Goal: Check status: Check status

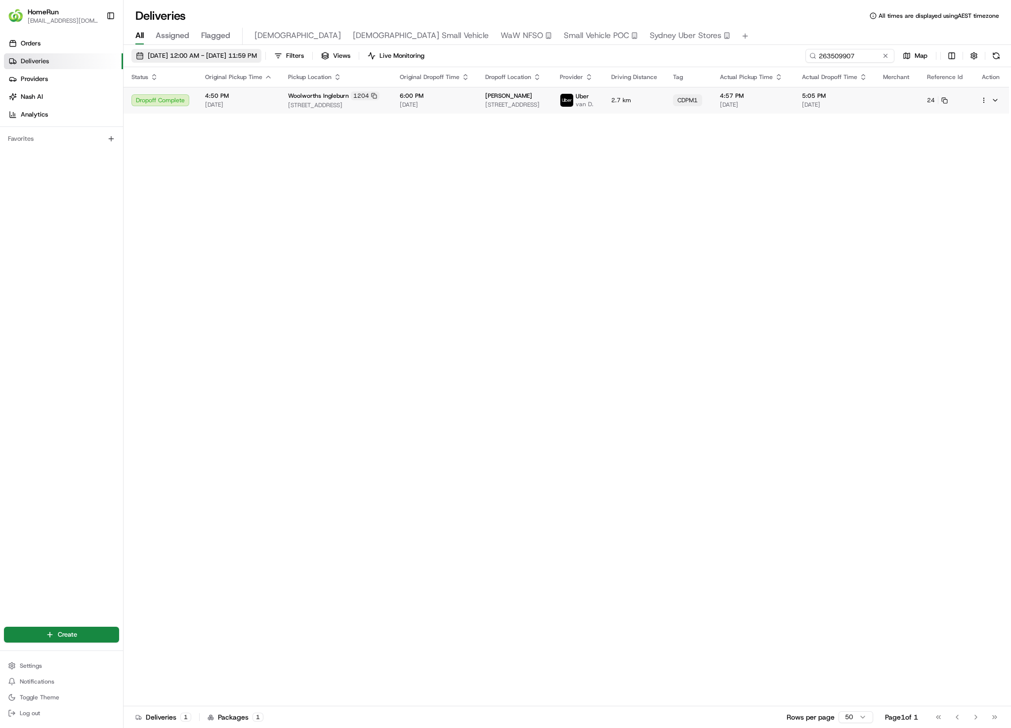
click at [194, 57] on span "01/08/2025 12:00 AM - 31/08/2025 11:59 PM" at bounding box center [202, 55] width 109 height 9
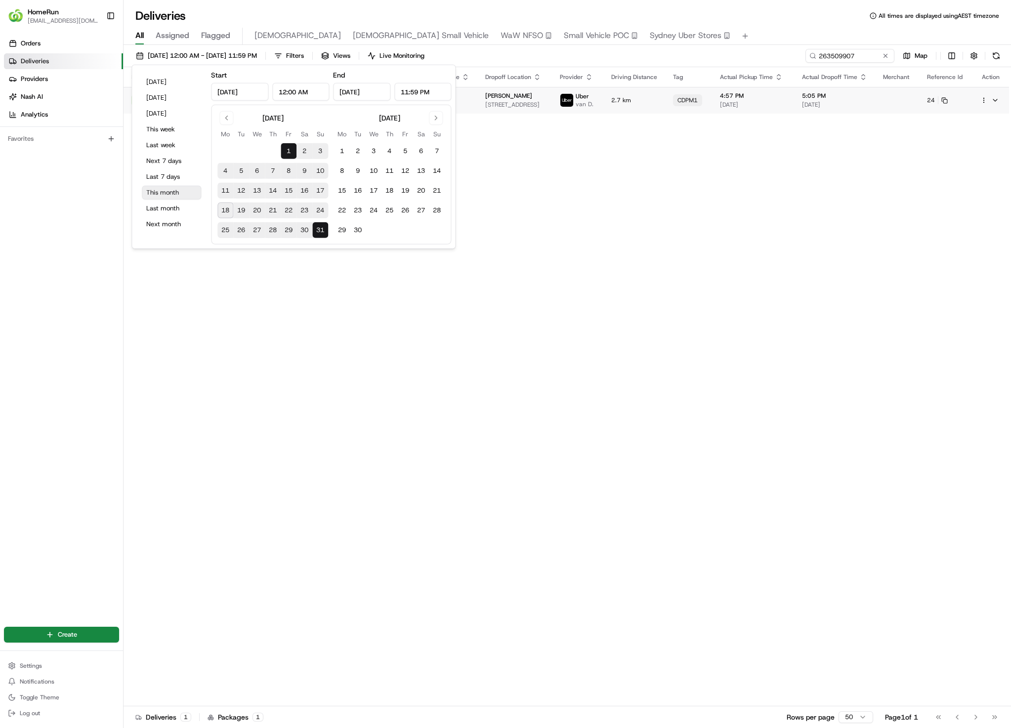
click at [174, 195] on button "This month" at bounding box center [171, 193] width 59 height 14
click at [654, 230] on div "Status Original Pickup Time Pickup Location Original Dropoff Time Dropoff Locat…" at bounding box center [566, 386] width 885 height 639
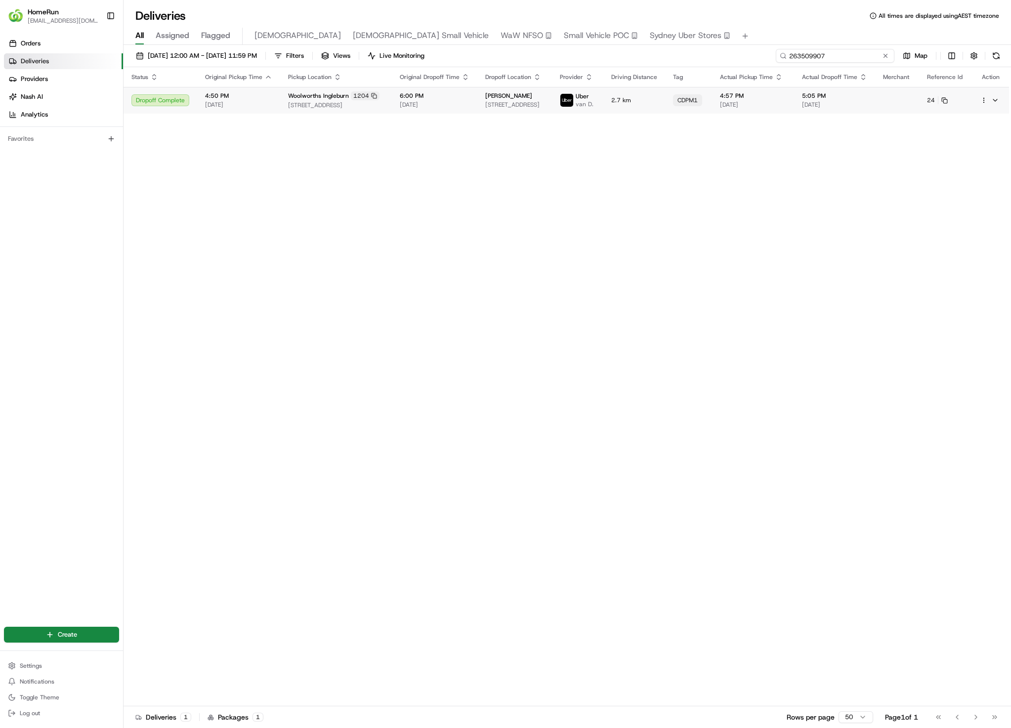
click at [856, 59] on input "263509907" at bounding box center [835, 56] width 119 height 14
paste input "5322022"
click at [687, 112] on td "1.8 km" at bounding box center [656, 103] width 62 height 32
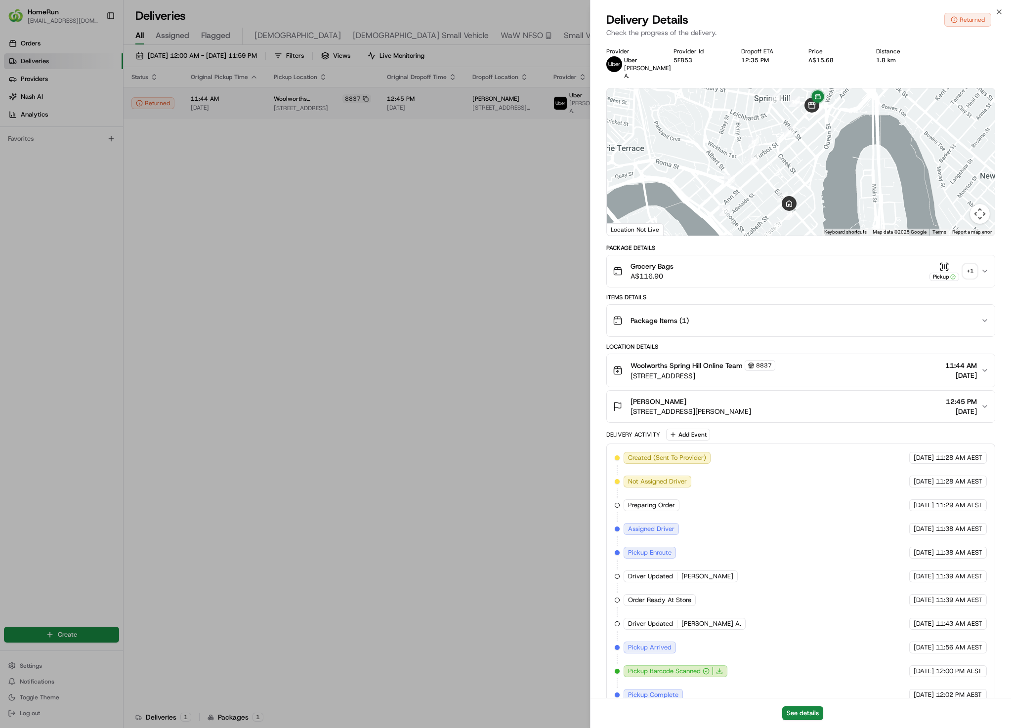
click at [970, 272] on div "+ 1" at bounding box center [970, 271] width 14 height 14
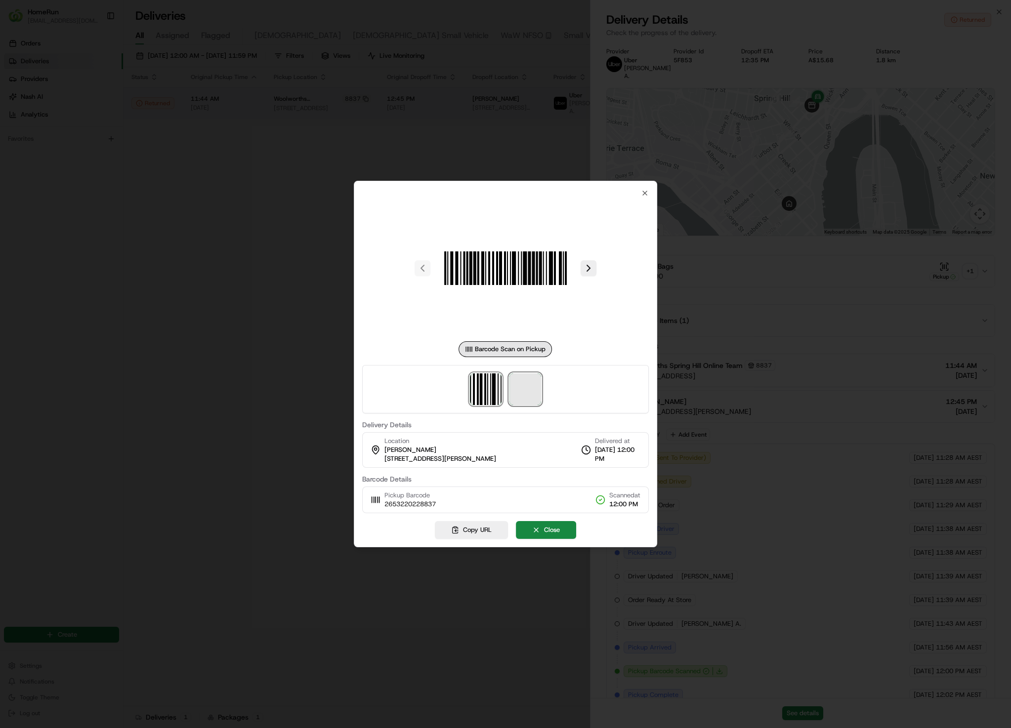
click at [520, 399] on span at bounding box center [525, 389] width 32 height 32
drag, startPoint x: 153, startPoint y: 557, endPoint x: 162, endPoint y: 551, distance: 10.3
click at [153, 557] on div at bounding box center [505, 364] width 1011 height 728
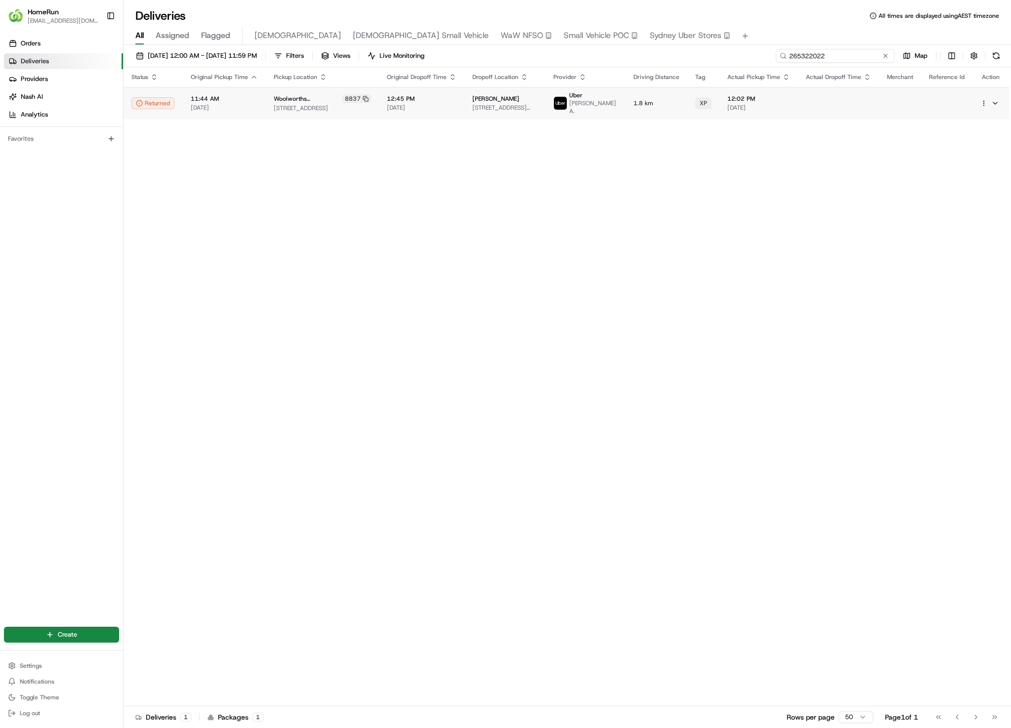
click at [855, 50] on input "265322022" at bounding box center [835, 56] width 119 height 14
paste input "39795"
click at [701, 103] on div "XP" at bounding box center [704, 100] width 16 height 12
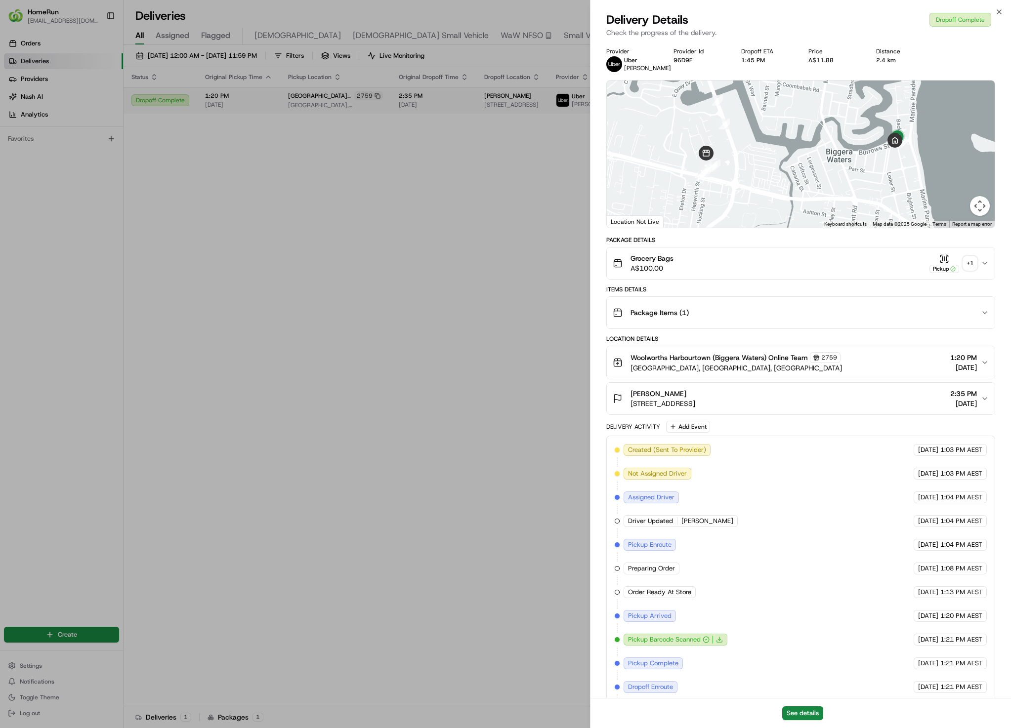
click at [970, 265] on div "+ 1" at bounding box center [970, 263] width 14 height 14
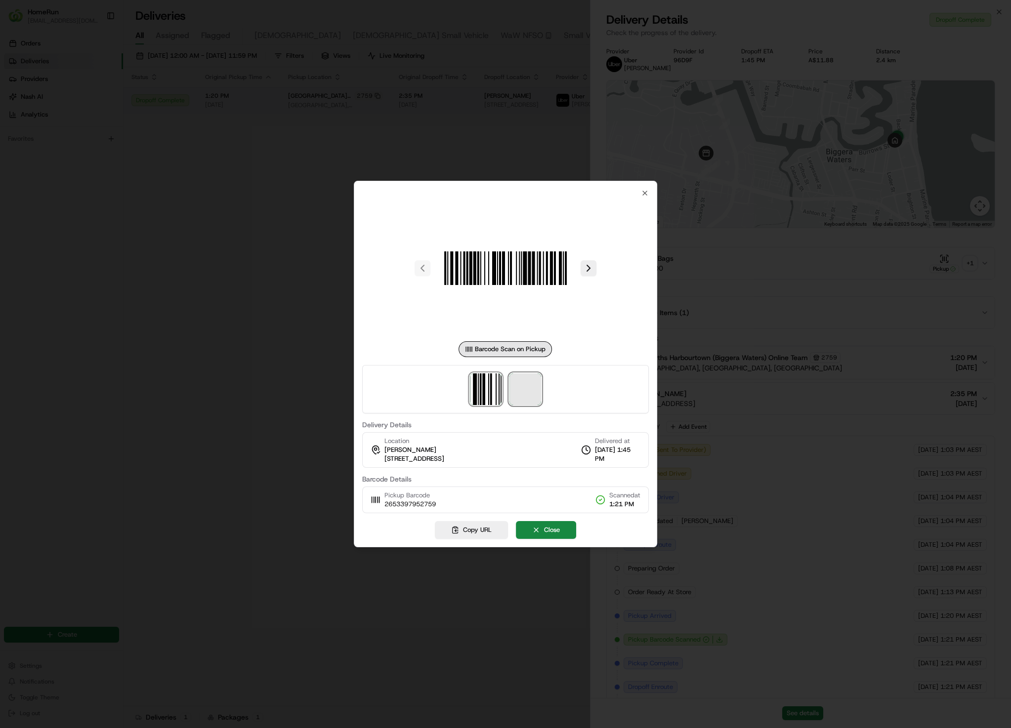
click at [530, 391] on span at bounding box center [525, 389] width 32 height 32
click at [511, 164] on div at bounding box center [505, 364] width 1011 height 728
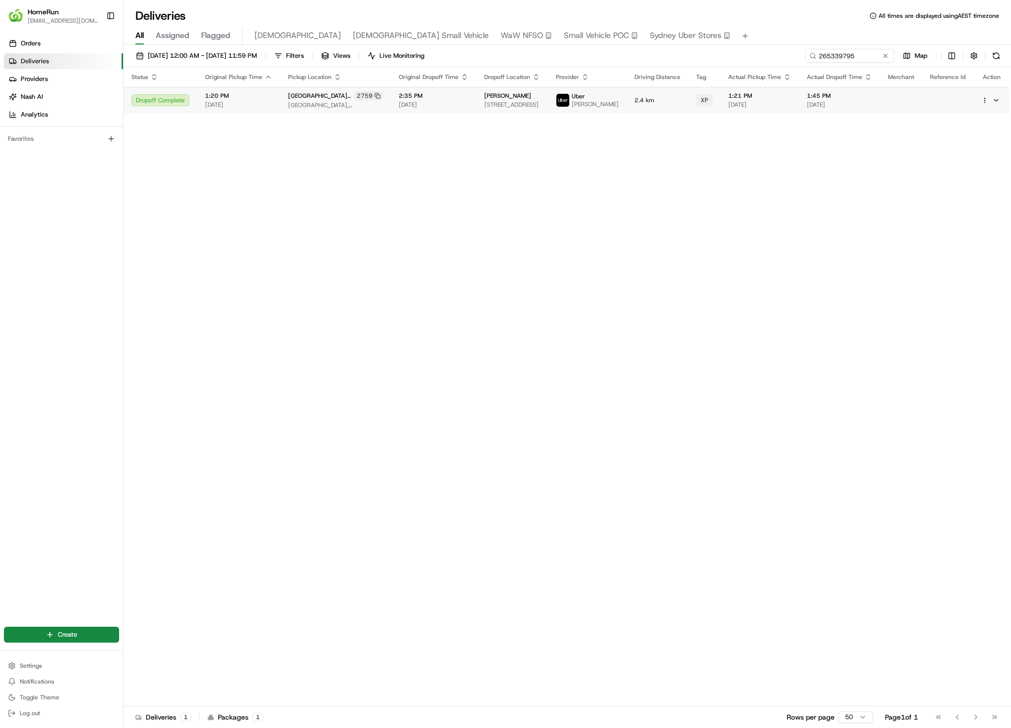
drag, startPoint x: 441, startPoint y: 281, endPoint x: 495, endPoint y: 269, distance: 54.7
click at [442, 281] on div "Status Original Pickup Time Pickup Location Original Dropoff Time Dropoff Locat…" at bounding box center [567, 386] width 886 height 639
click at [855, 56] on input "265339795" at bounding box center [835, 56] width 119 height 14
paste input "13813"
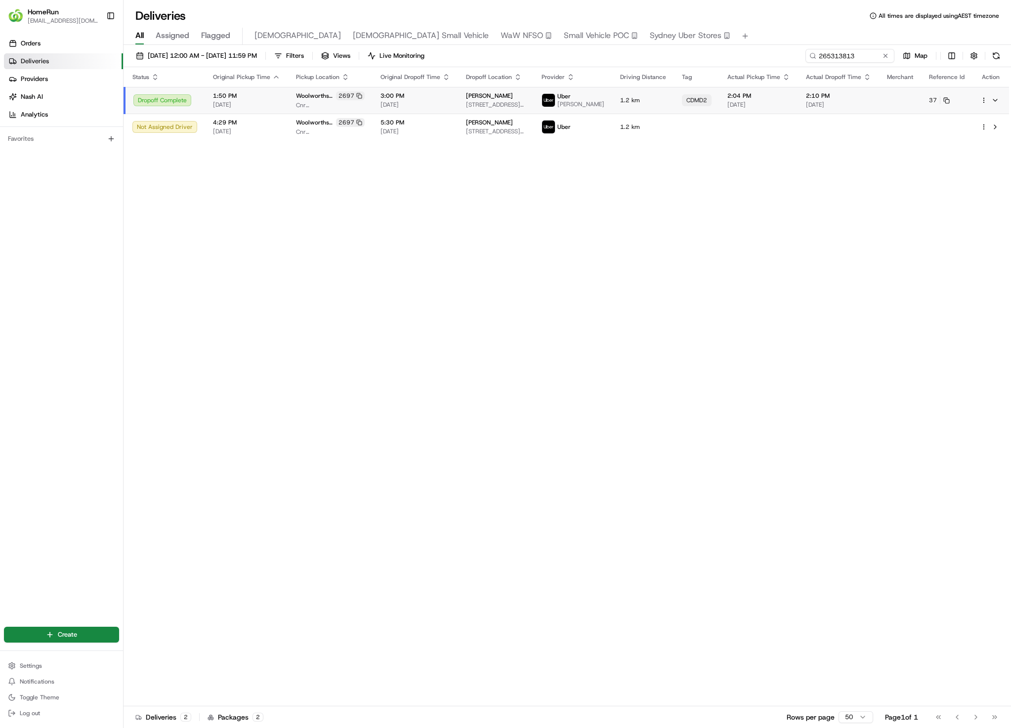
click at [493, 90] on td "Isabel Ghobrial 90 Gordon St, Hawthorne, QLD 4171, AU" at bounding box center [496, 100] width 76 height 27
click at [849, 55] on input "265313813" at bounding box center [835, 56] width 119 height 14
paste input "2328191"
click at [653, 102] on span "3.2 km" at bounding box center [643, 100] width 46 height 8
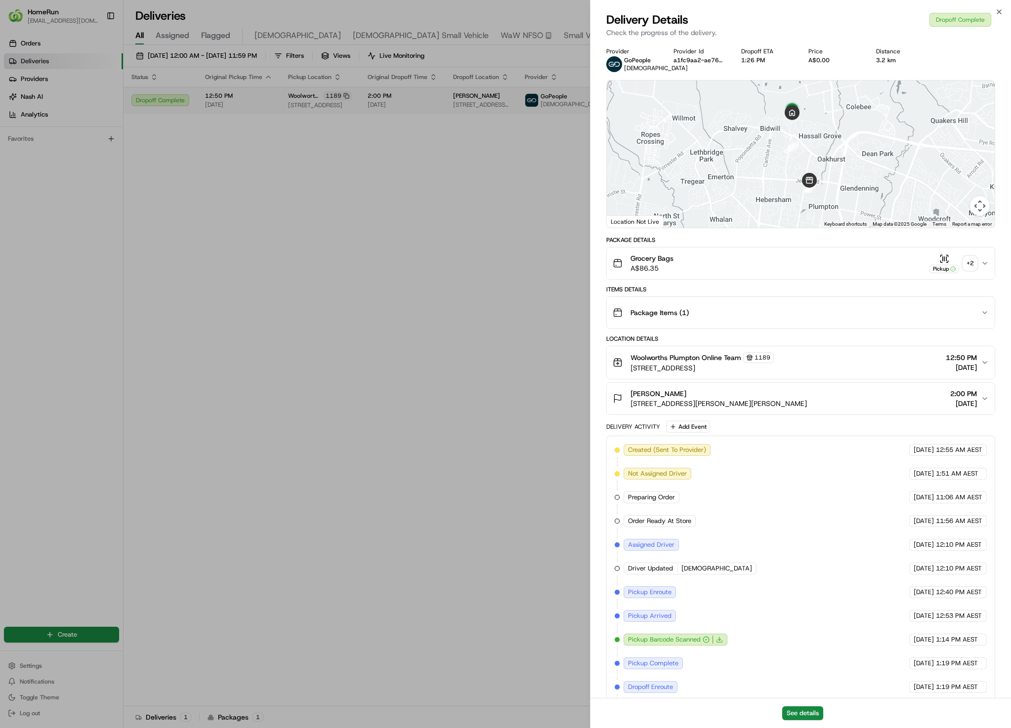
click at [970, 268] on div "+ 2" at bounding box center [970, 263] width 14 height 14
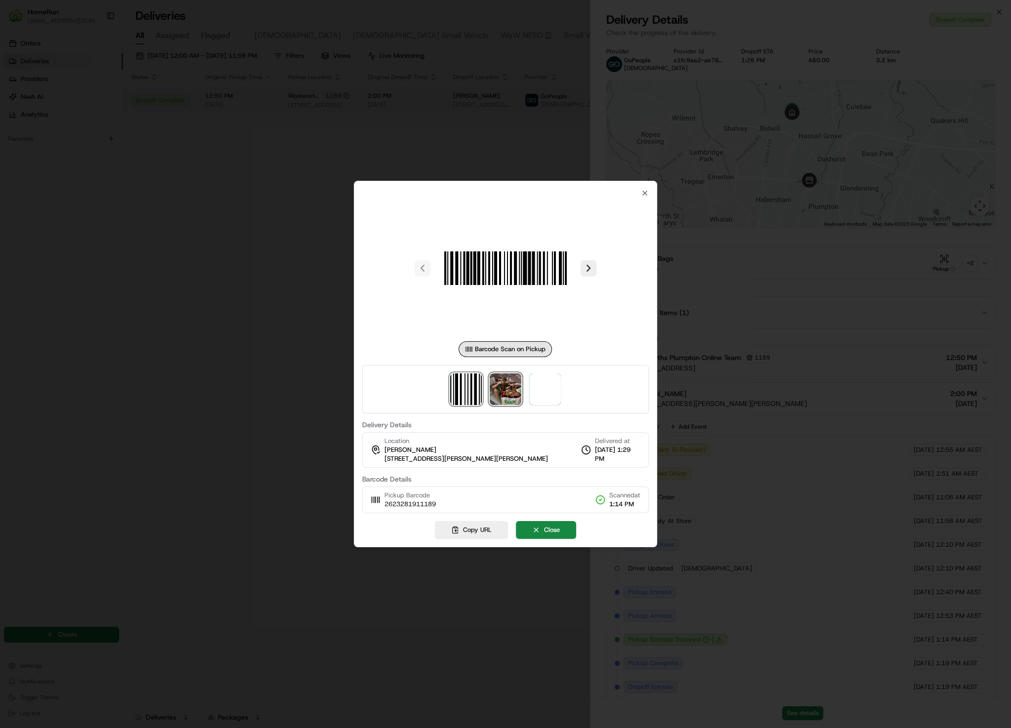
click at [514, 385] on img at bounding box center [506, 389] width 32 height 32
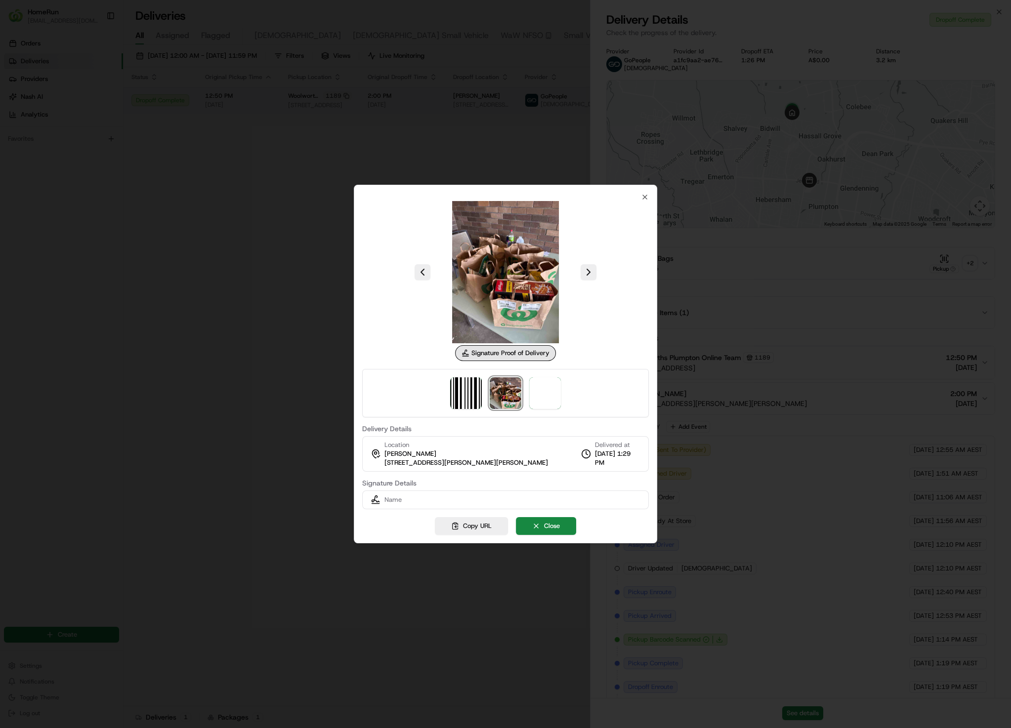
click at [564, 393] on div at bounding box center [505, 393] width 287 height 48
click at [547, 401] on span at bounding box center [545, 393] width 32 height 32
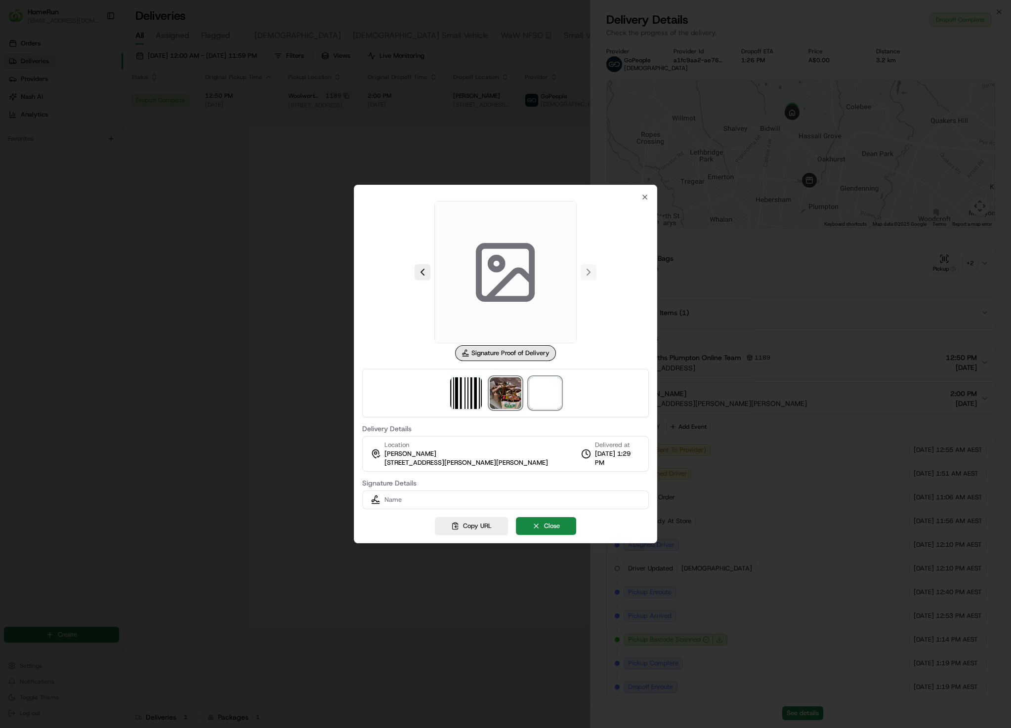
click at [518, 396] on img at bounding box center [506, 393] width 32 height 32
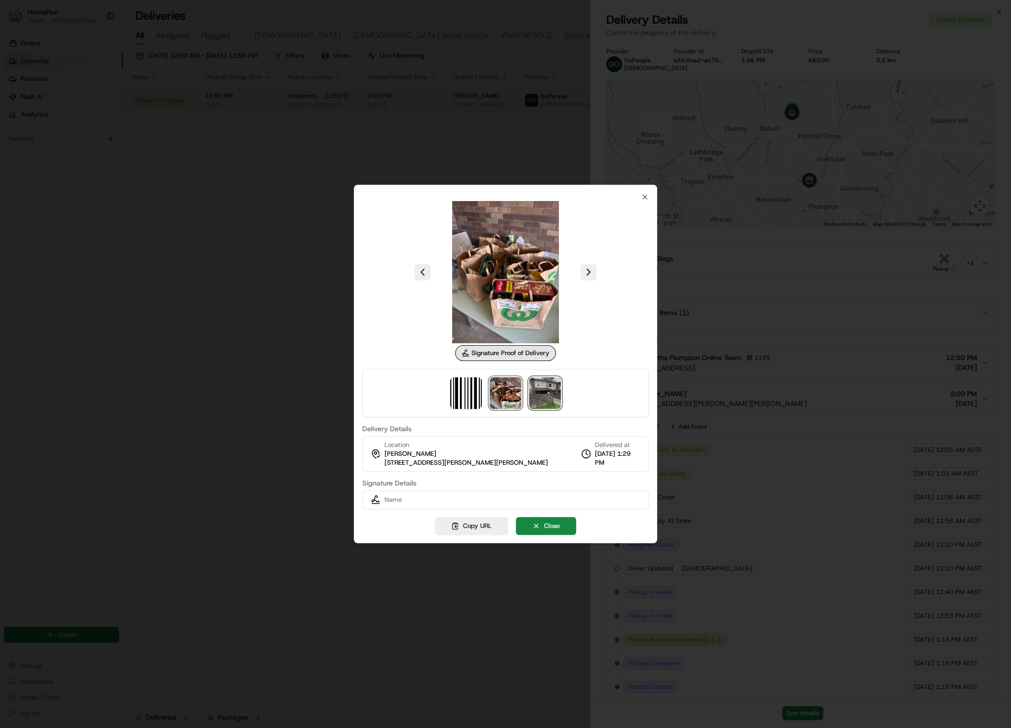
click at [550, 392] on img at bounding box center [545, 393] width 32 height 32
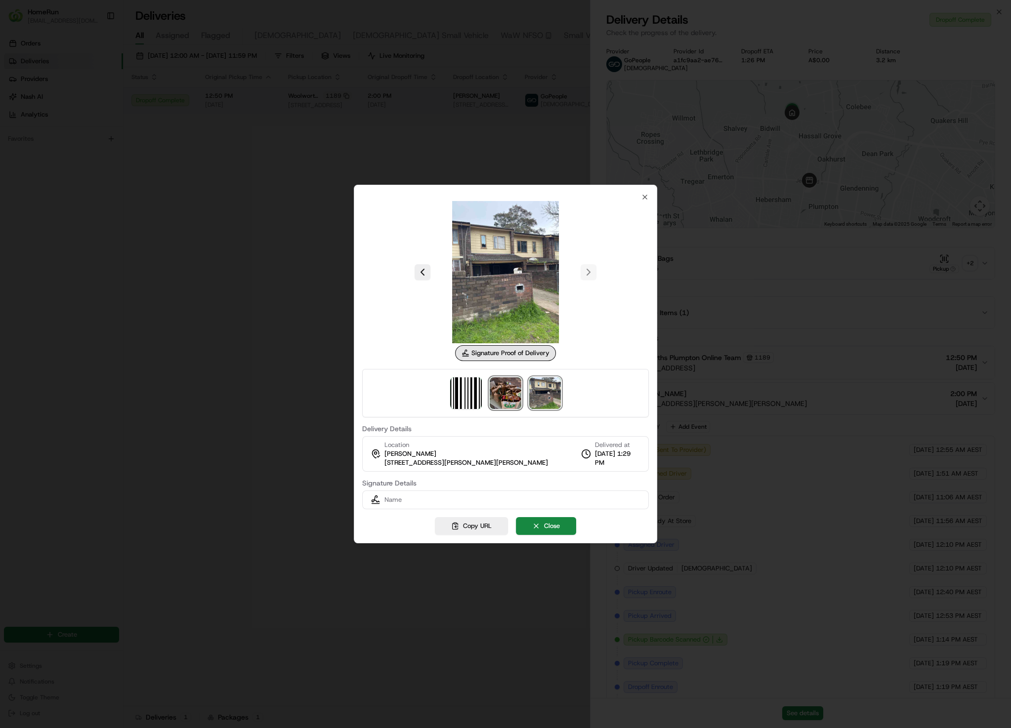
click at [511, 393] on img at bounding box center [506, 393] width 32 height 32
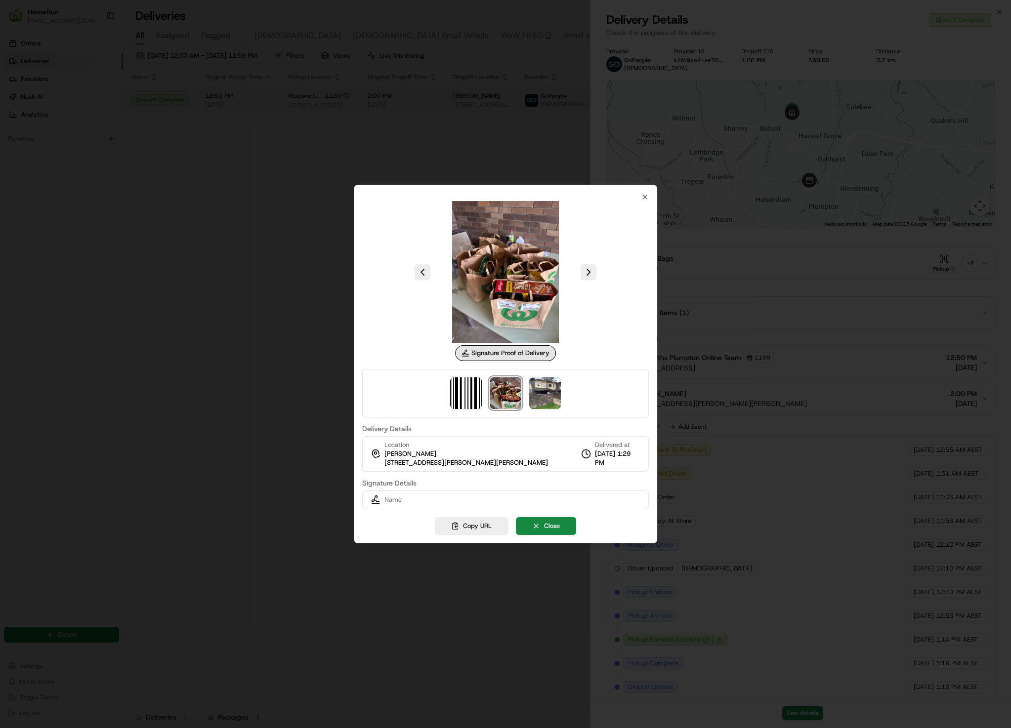
click at [242, 270] on div at bounding box center [505, 364] width 1011 height 728
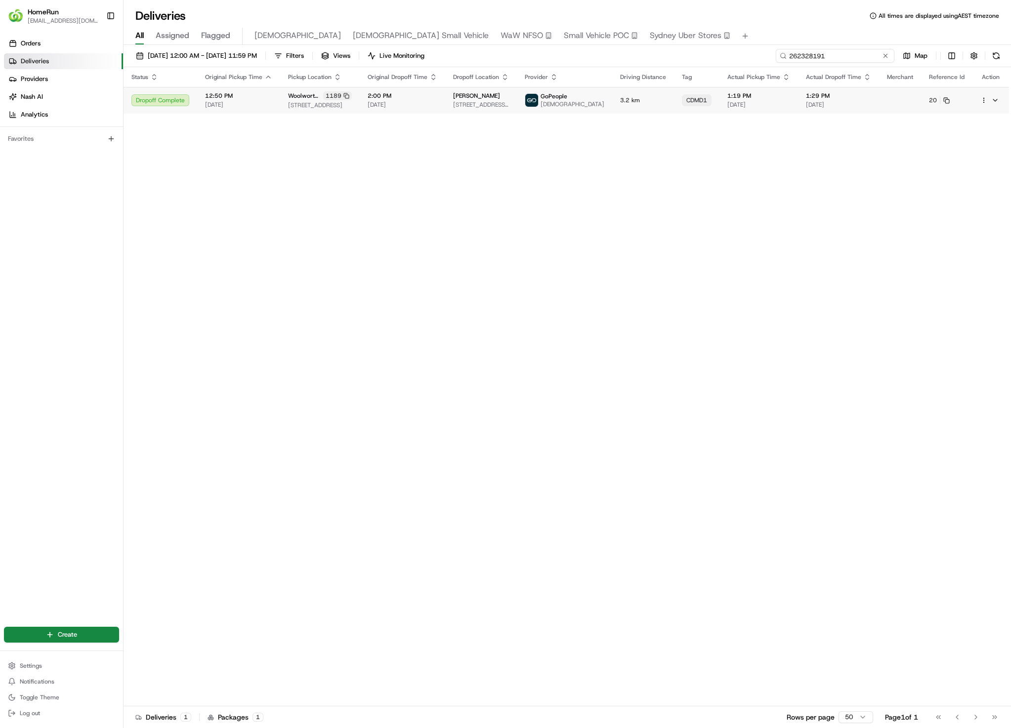
click at [809, 62] on input "262328191" at bounding box center [835, 56] width 119 height 14
click at [825, 58] on input "262328191" at bounding box center [835, 56] width 119 height 14
paste input "57463310"
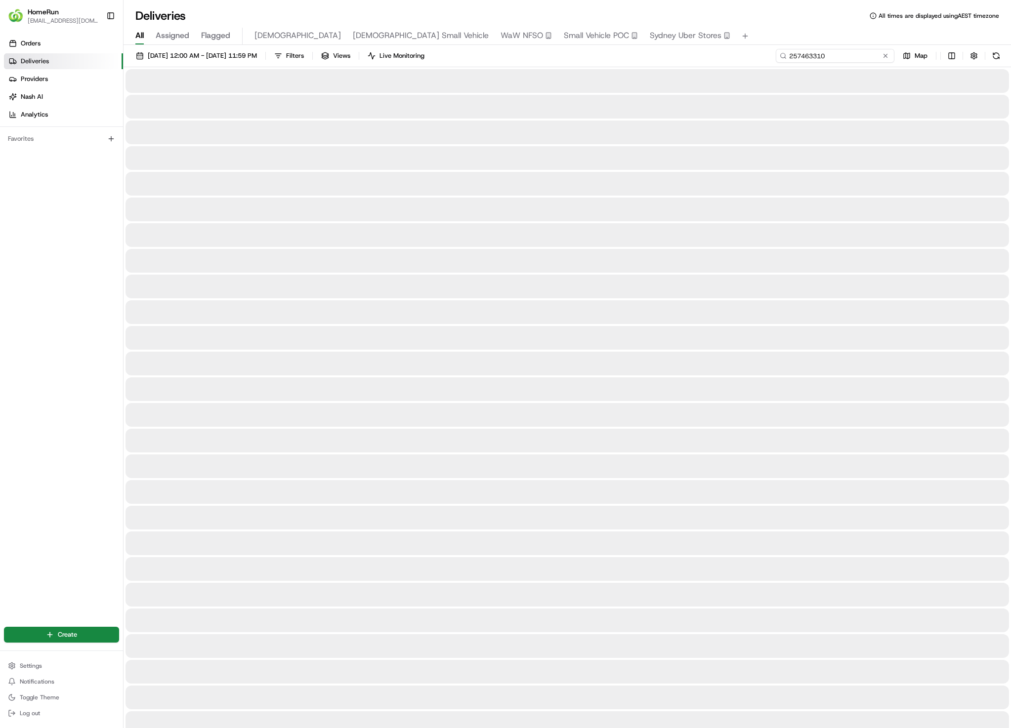
type input "257463310"
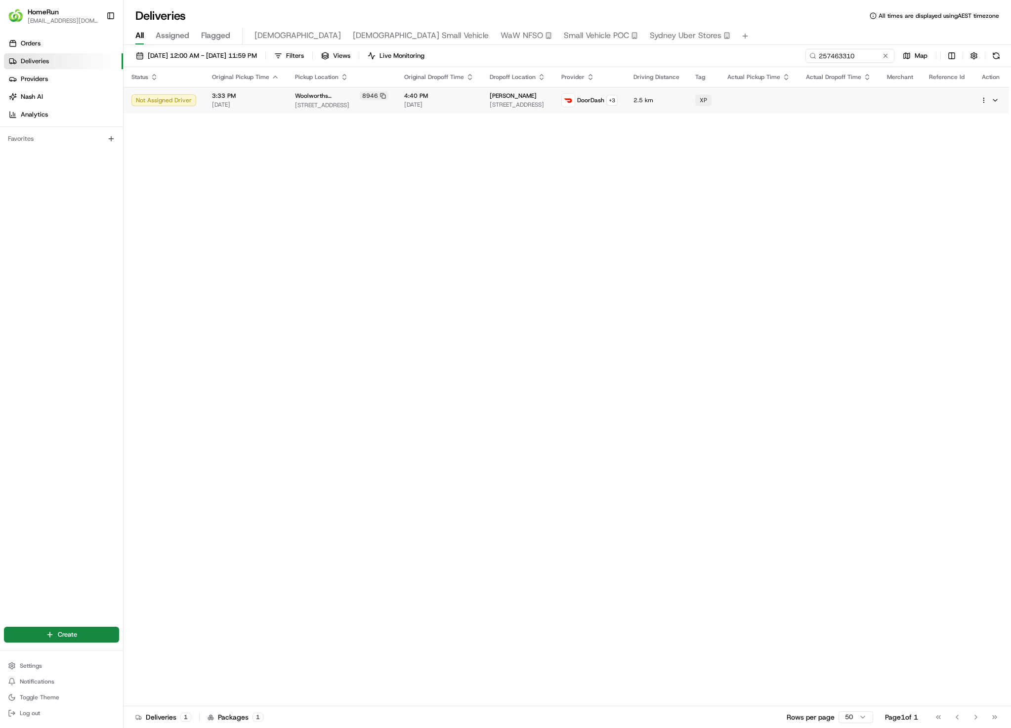
click at [375, 106] on td "Woolworths Alexandria 8946 10 Fountain St, Alexandria, NSW 2015, AU" at bounding box center [341, 100] width 109 height 27
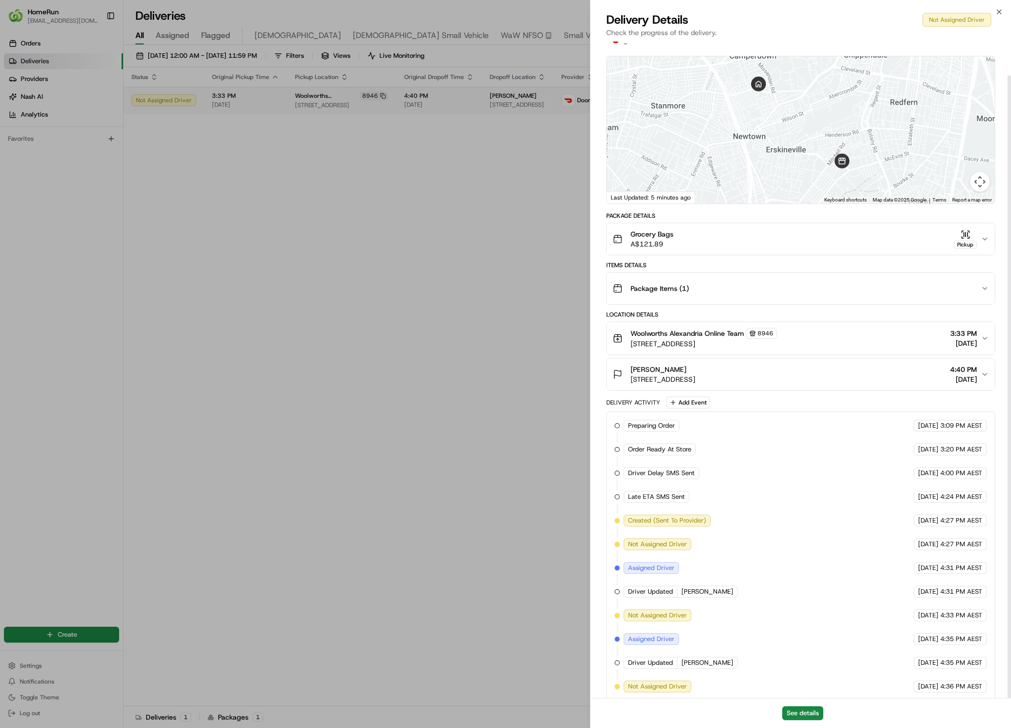
scroll to position [36, 0]
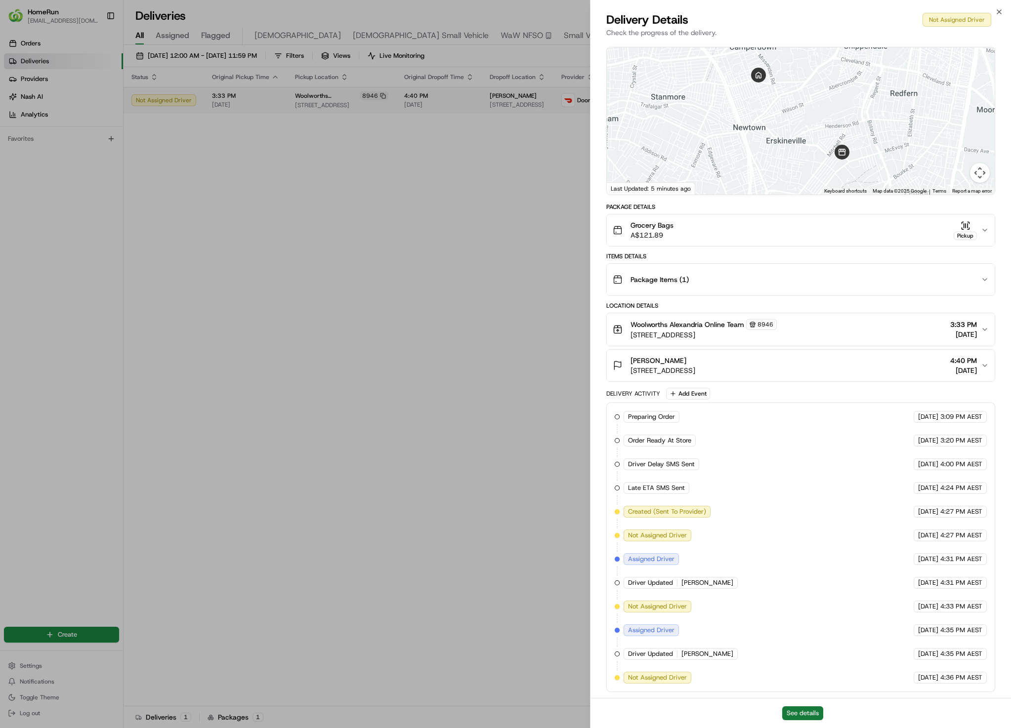
click at [819, 716] on button "See details" at bounding box center [802, 713] width 41 height 14
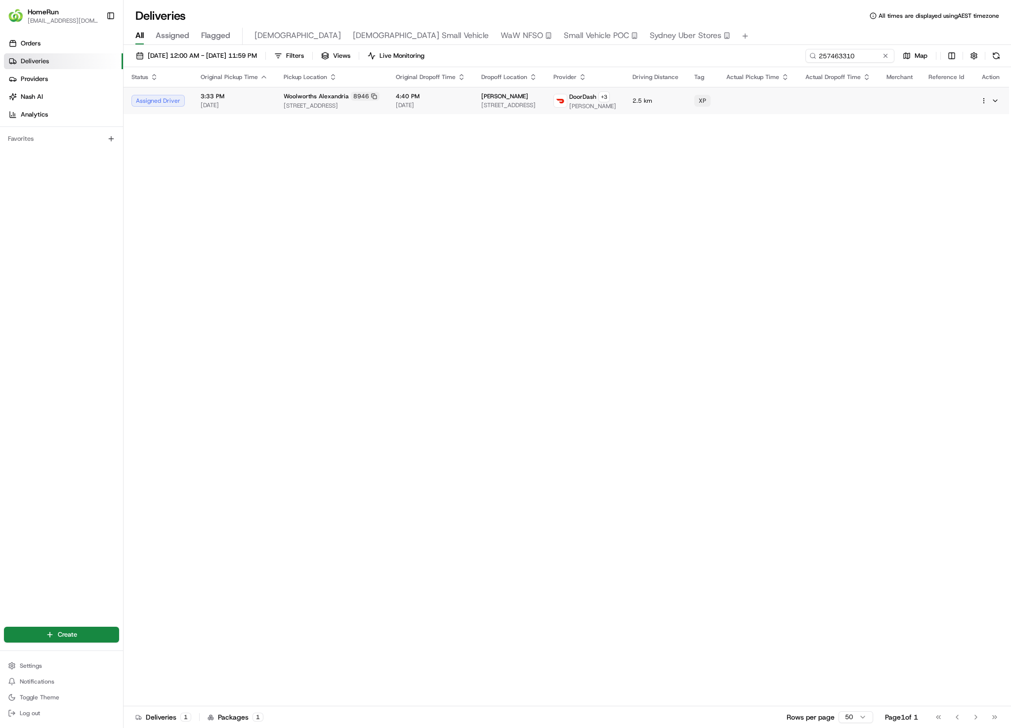
click at [552, 255] on div "Status Original Pickup Time Pickup Location Original Dropoff Time Dropoff Locat…" at bounding box center [566, 386] width 885 height 639
click at [846, 53] on input "257463310" at bounding box center [835, 56] width 119 height 14
click at [887, 53] on button at bounding box center [885, 56] width 10 height 10
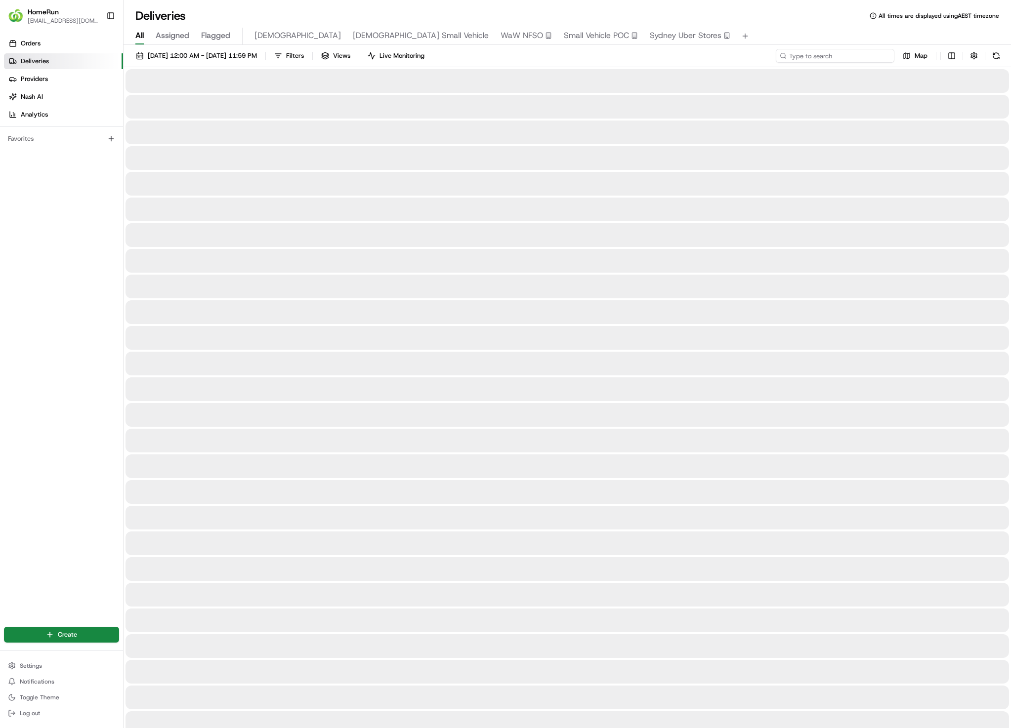
click at [875, 53] on input at bounding box center [835, 56] width 119 height 14
paste input "257463310"
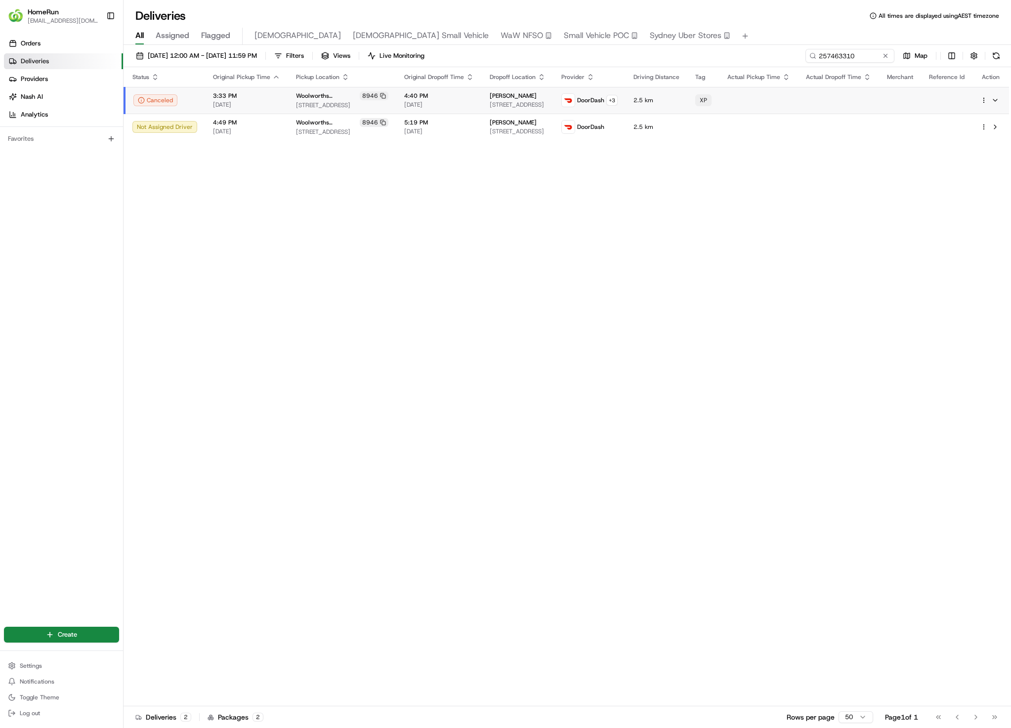
click at [420, 247] on div "Status Original Pickup Time Pickup Location Original Dropoff Time Dropoff Locat…" at bounding box center [566, 386] width 885 height 639
click at [852, 47] on div "01/08/2025 12:00 AM - 31/08/2025 11:59 PM Filters Views Live Monitoring 2574633…" at bounding box center [567, 387] width 887 height 685
click at [854, 50] on input "257463310" at bounding box center [835, 56] width 119 height 14
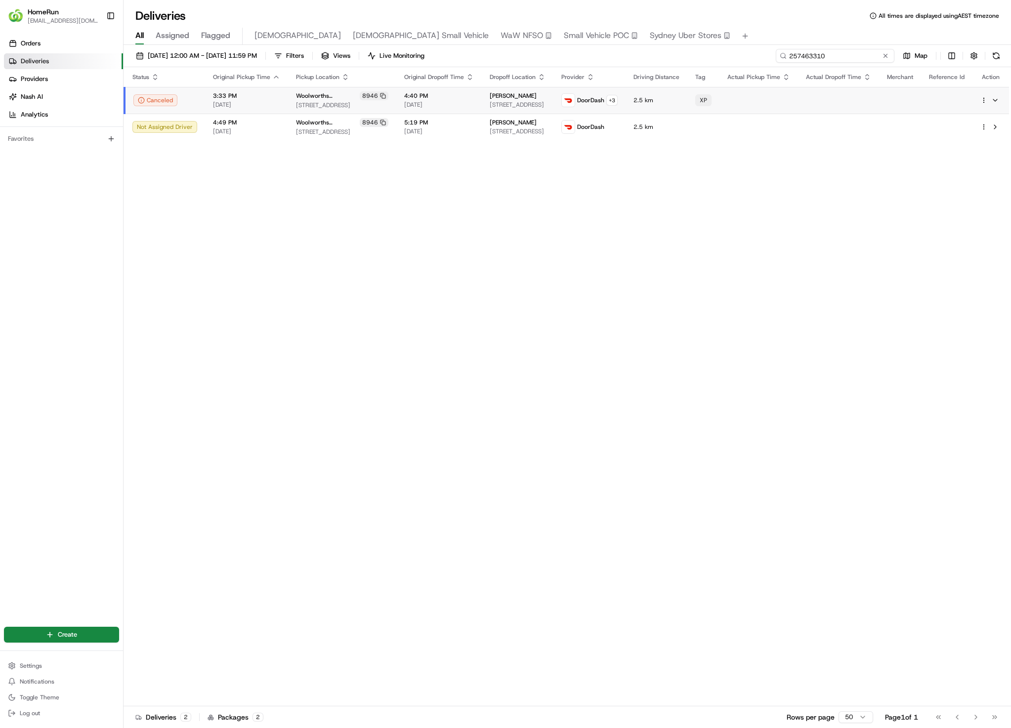
click at [854, 50] on input "257463310" at bounding box center [835, 56] width 119 height 14
paste input "65346582"
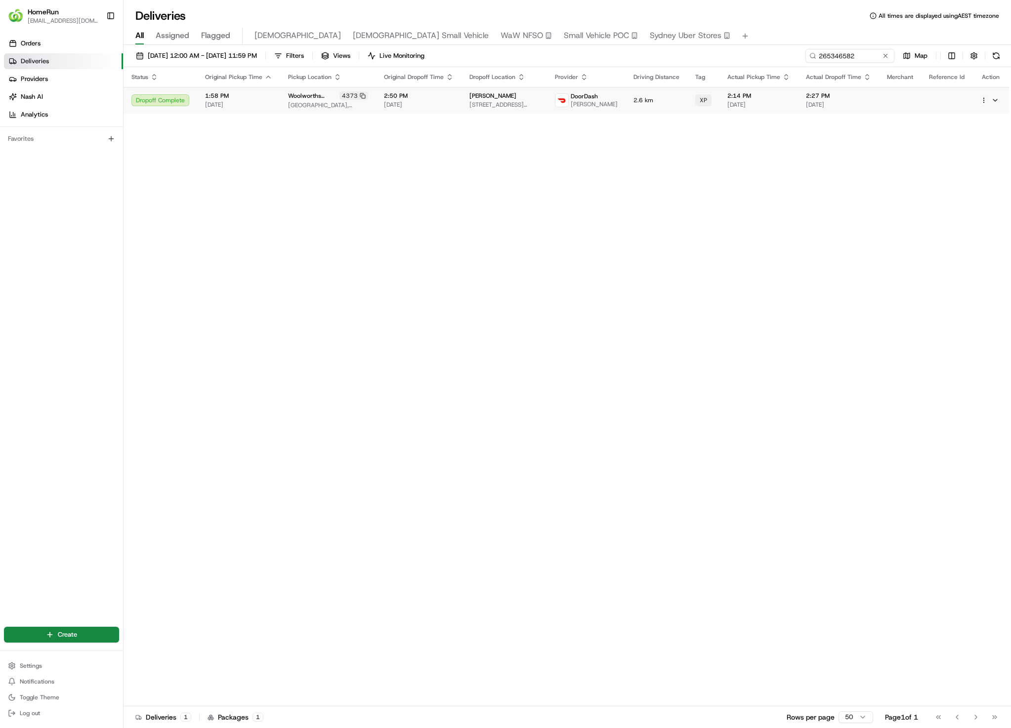
click at [574, 108] on td "DoorDash Trang T." at bounding box center [586, 100] width 79 height 27
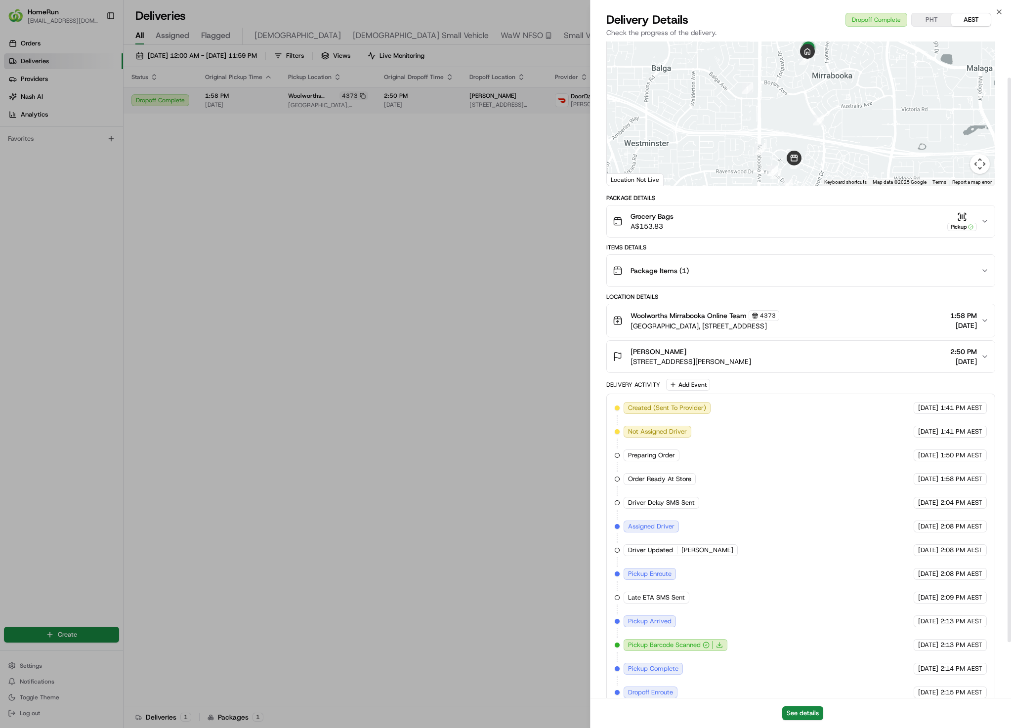
scroll to position [107, 0]
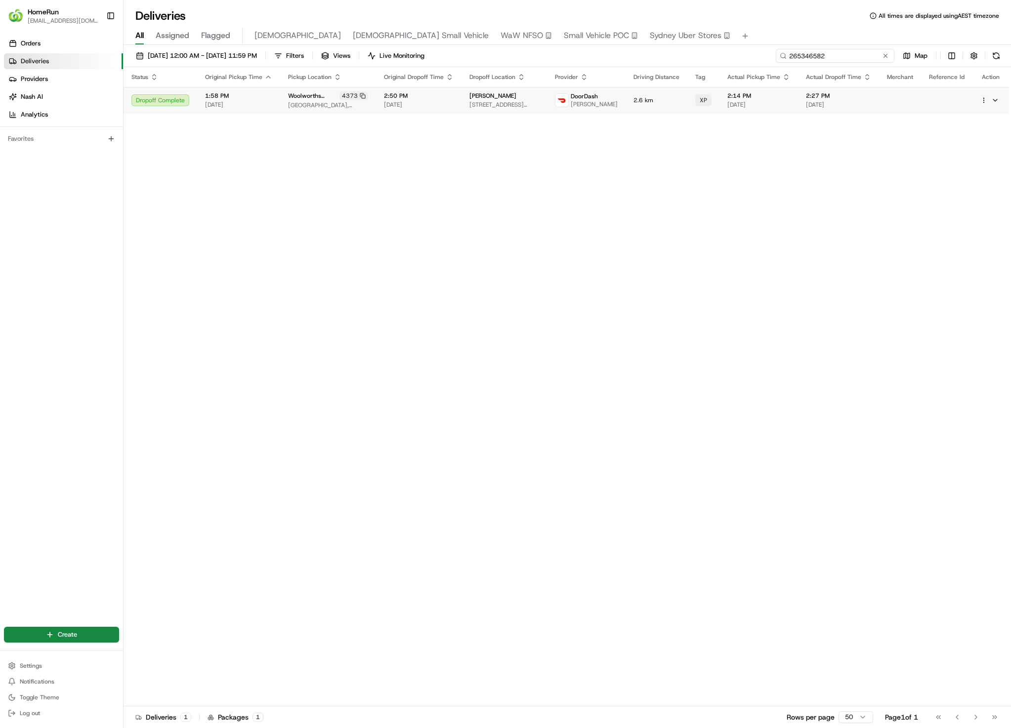
click at [850, 57] on input "265346582" at bounding box center [835, 56] width 119 height 14
paste input "25007"
click at [804, 110] on td "1:42 PM 18/08/2025" at bounding box center [837, 100] width 81 height 27
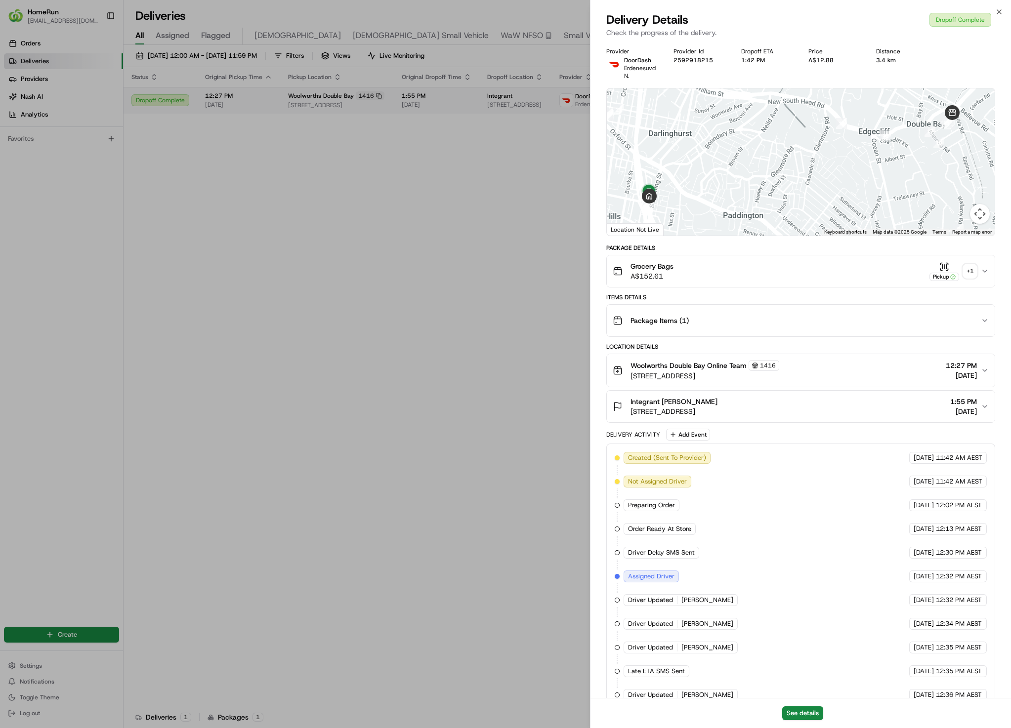
click at [974, 269] on div "+ 1" at bounding box center [970, 271] width 14 height 14
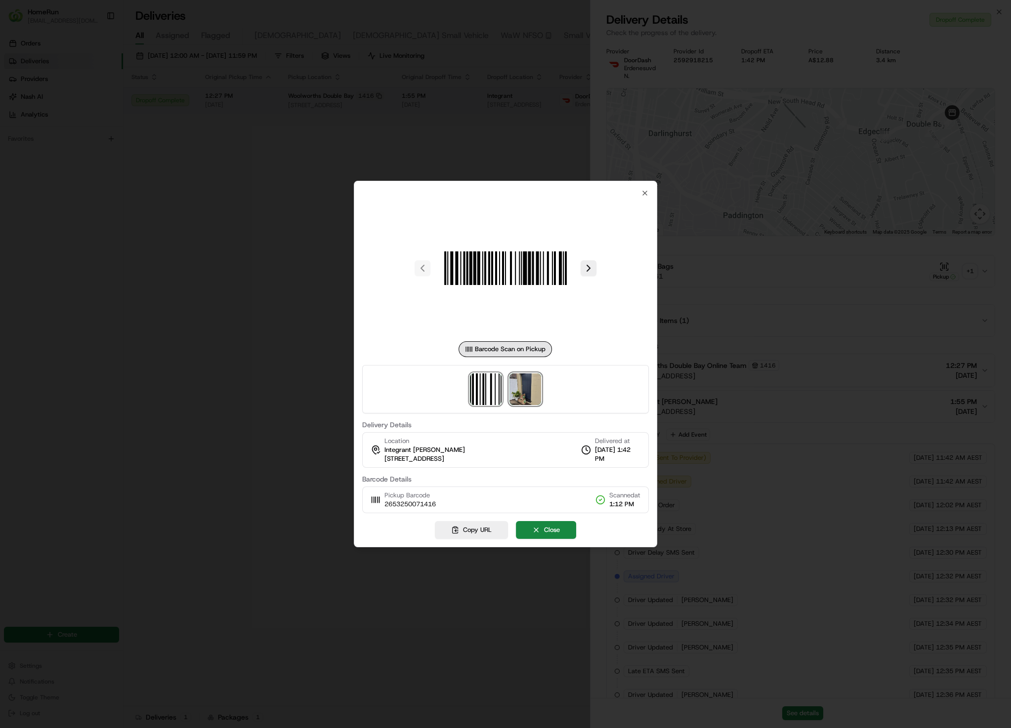
click at [515, 384] on img at bounding box center [525, 389] width 32 height 32
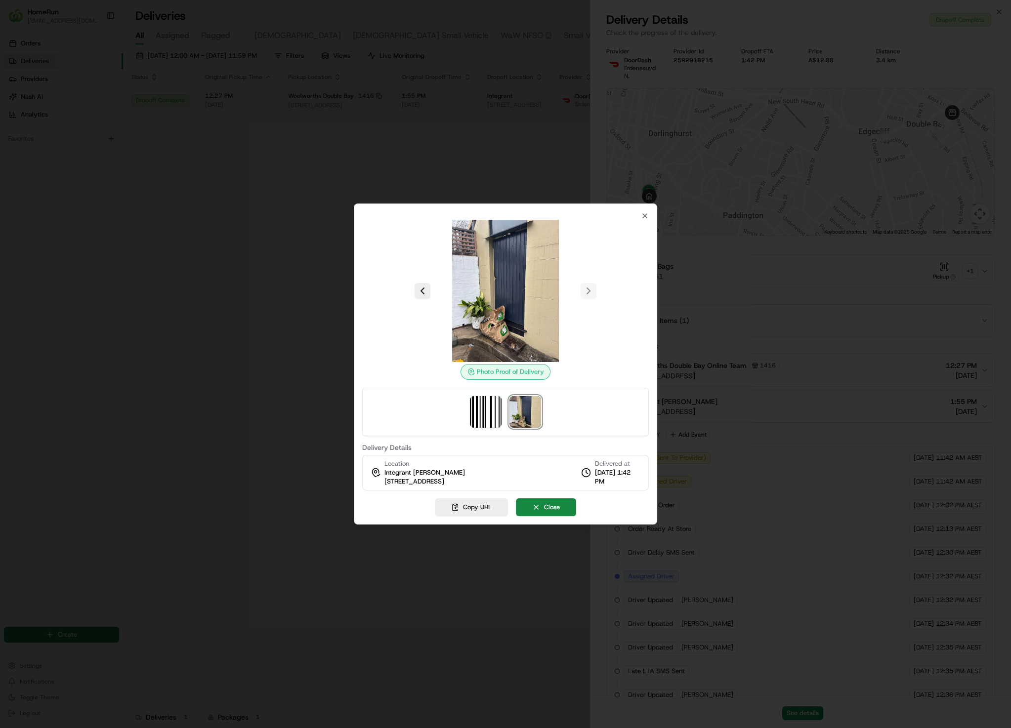
click at [268, 171] on div at bounding box center [505, 364] width 1011 height 728
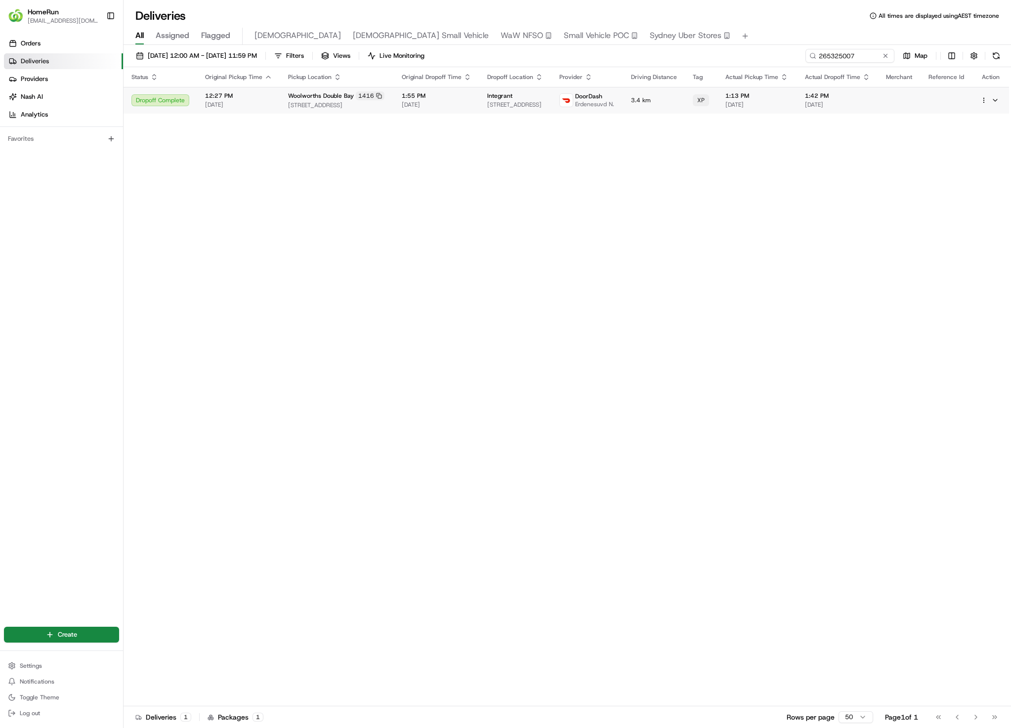
drag, startPoint x: 427, startPoint y: 209, endPoint x: 775, endPoint y: 99, distance: 364.5
click at [847, 55] on input "265325007" at bounding box center [835, 56] width 119 height 14
paste input "4124429"
click at [464, 103] on td "Integrant 110 Flinders St, Darlinghurst, NSW 2010, AU" at bounding box center [497, 104] width 72 height 35
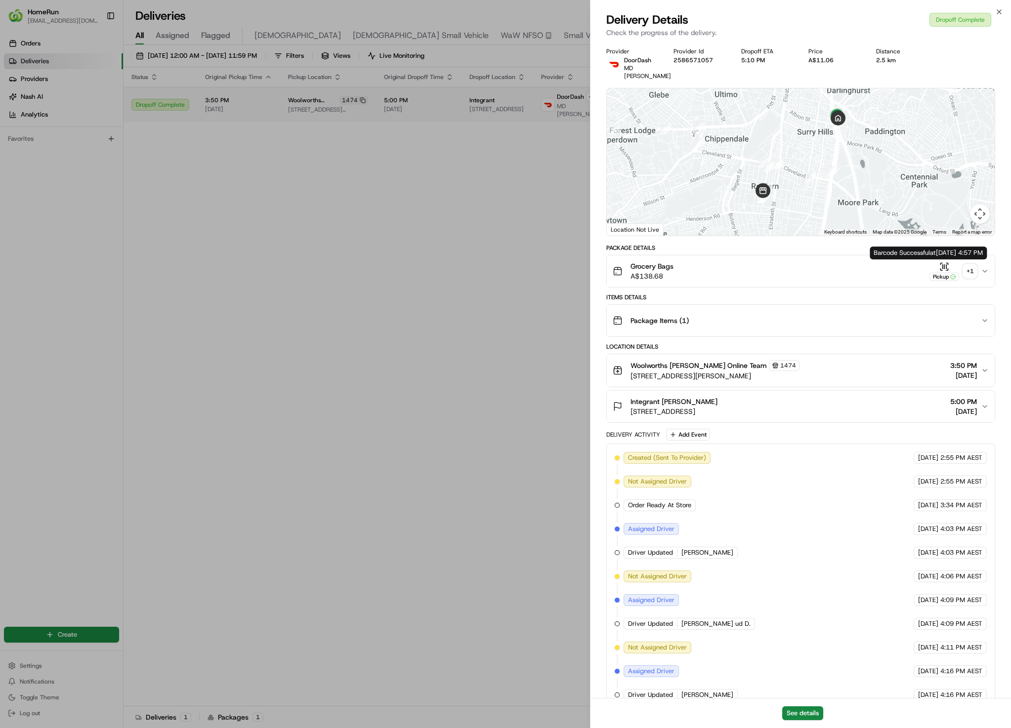
click at [966, 267] on div "+ 1" at bounding box center [970, 271] width 14 height 14
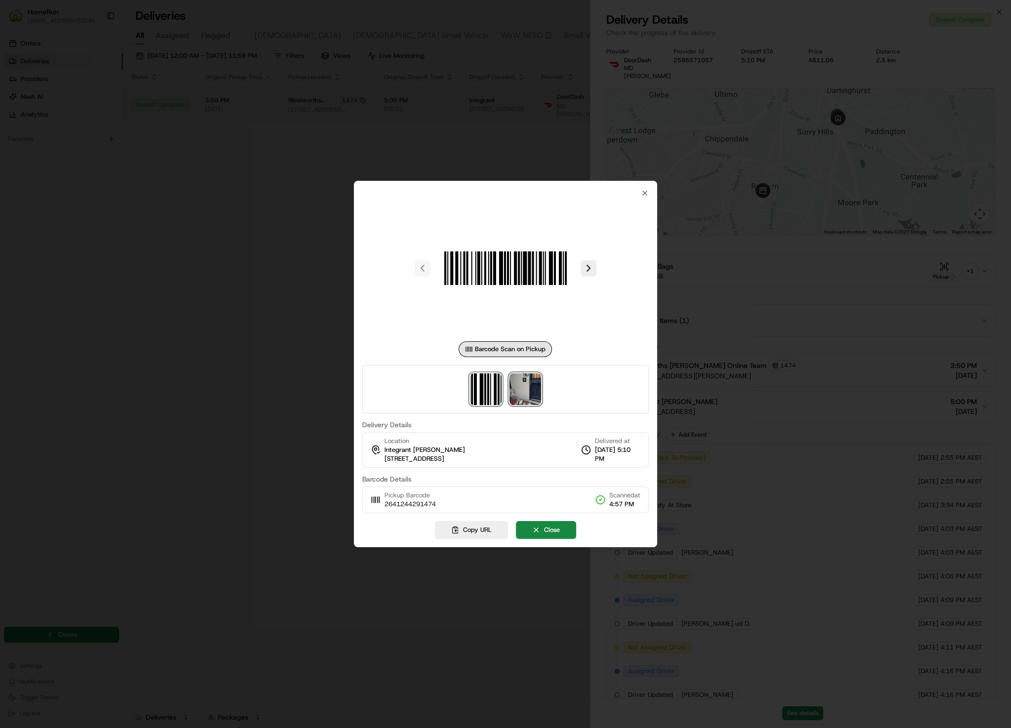
click at [529, 381] on img at bounding box center [525, 389] width 32 height 32
click at [278, 260] on div at bounding box center [505, 364] width 1011 height 728
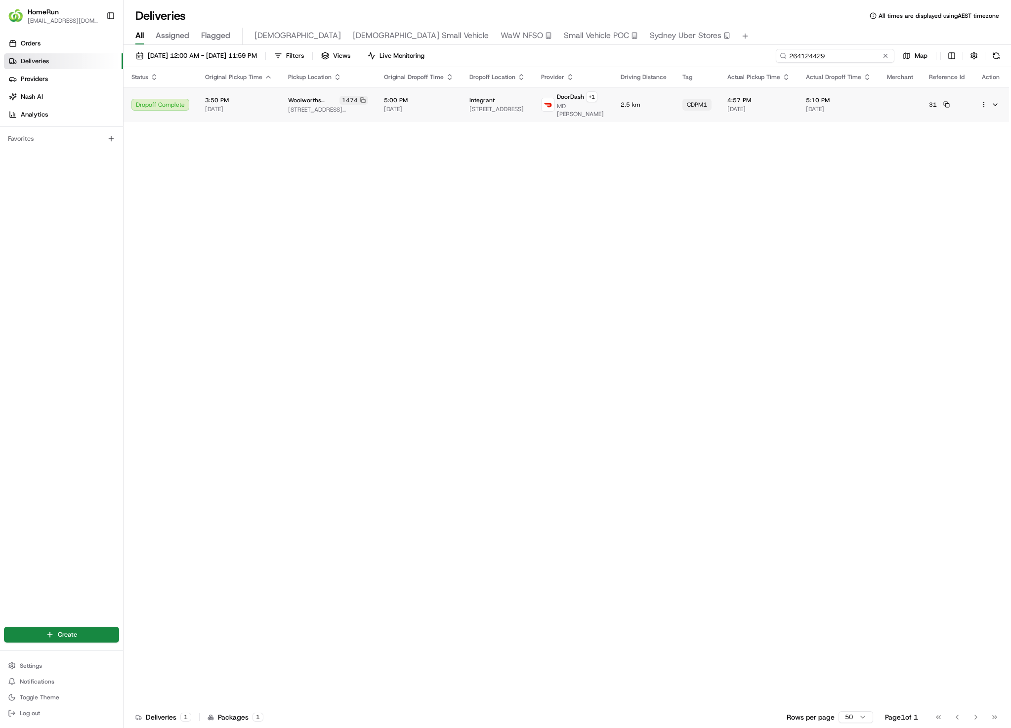
click at [833, 60] on input "264124429" at bounding box center [835, 56] width 119 height 14
paste input "5062036"
click at [855, 94] on span "2:33 PM" at bounding box center [838, 96] width 65 height 8
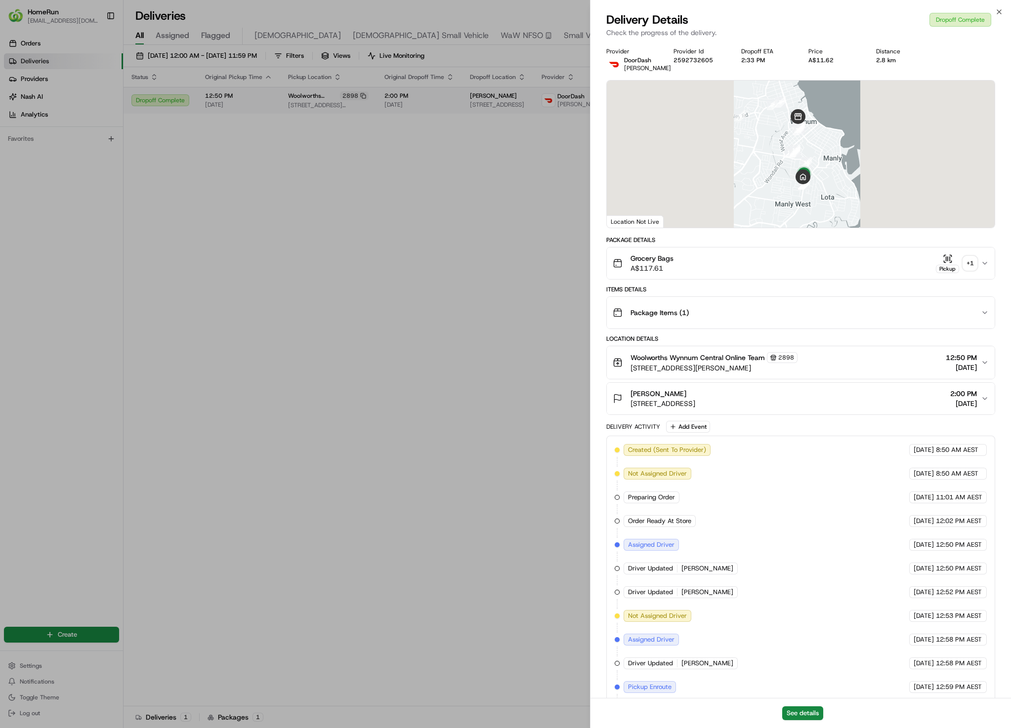
click at [971, 266] on div "+ 1" at bounding box center [970, 263] width 14 height 14
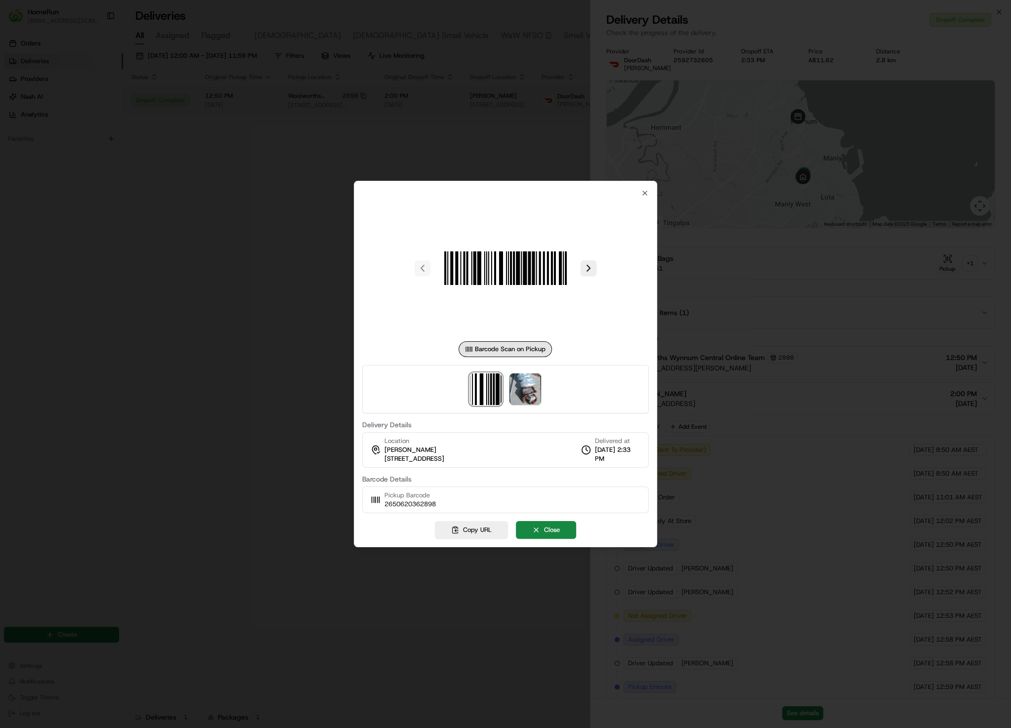
click at [508, 398] on div at bounding box center [505, 389] width 287 height 48
click at [523, 389] on img at bounding box center [525, 389] width 32 height 32
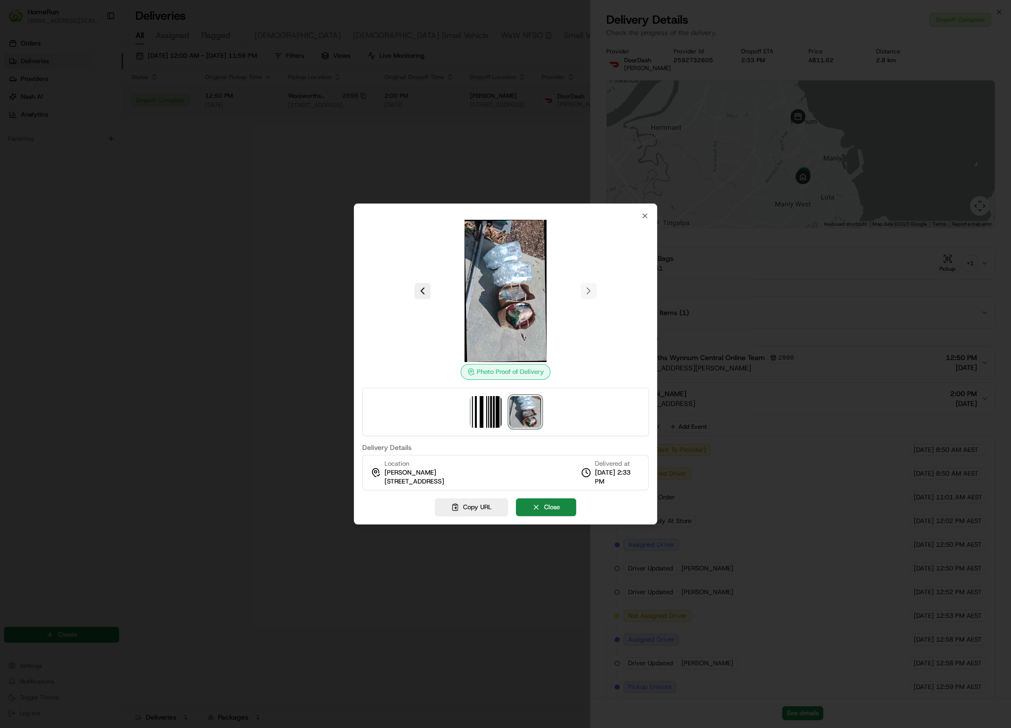
click at [250, 234] on div at bounding box center [505, 364] width 1011 height 728
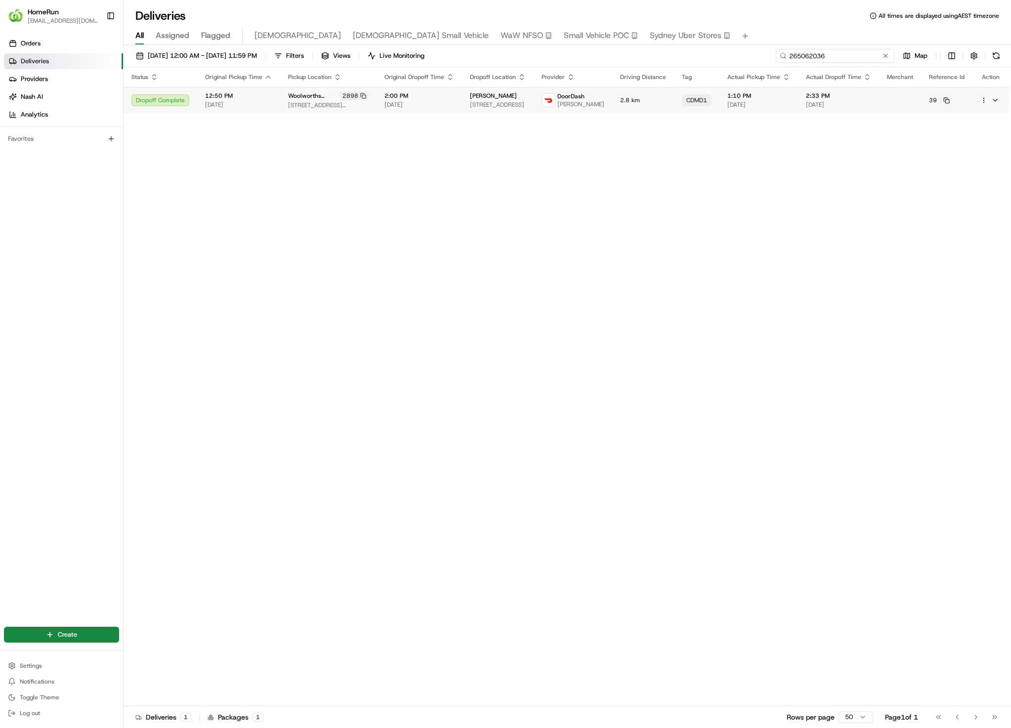
click at [840, 55] on input "265062036" at bounding box center [835, 56] width 119 height 14
paste input "6103132"
click at [839, 58] on input "265062036" at bounding box center [835, 56] width 119 height 14
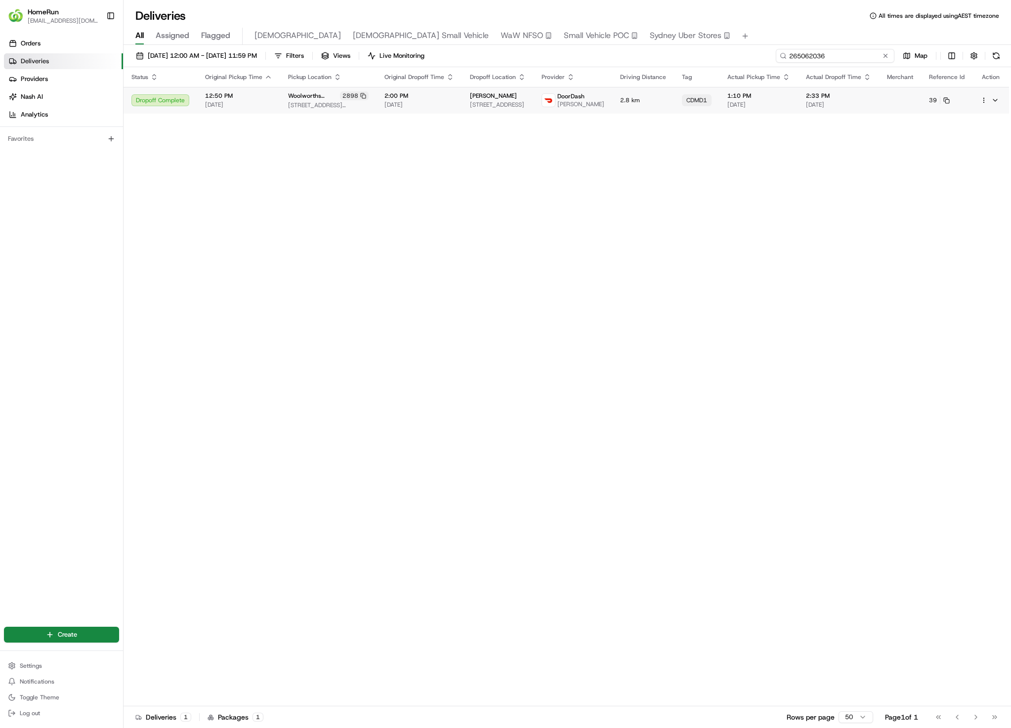
paste input "315223"
click at [797, 114] on td "2:00 PM 18/08/2025" at bounding box center [758, 100] width 79 height 27
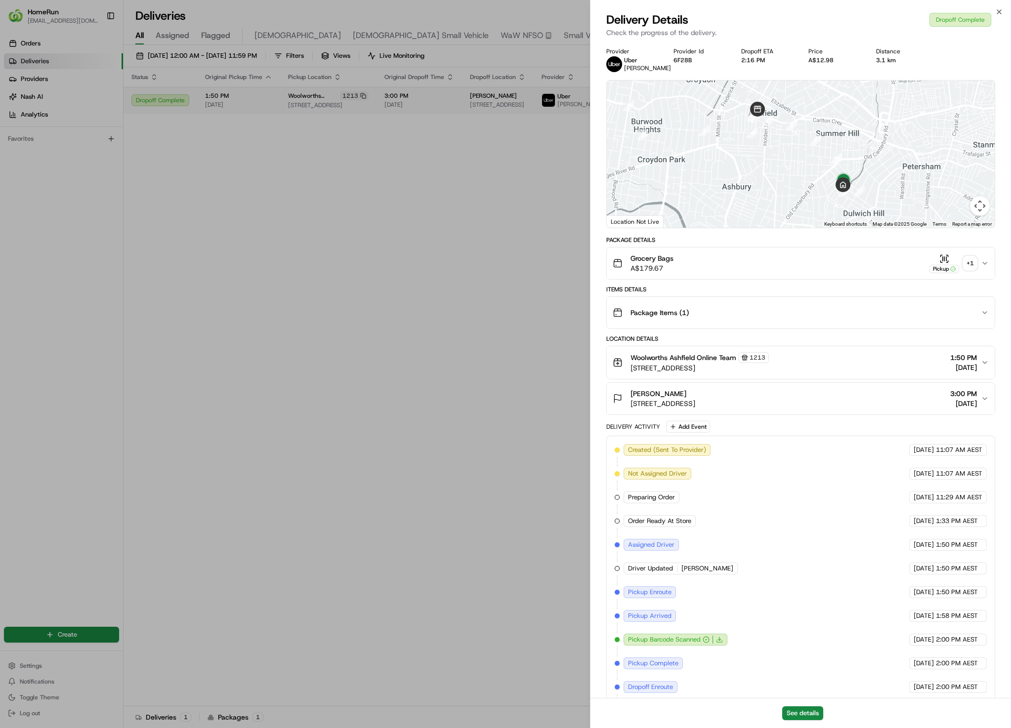
click at [968, 266] on div "+ 1" at bounding box center [970, 263] width 14 height 14
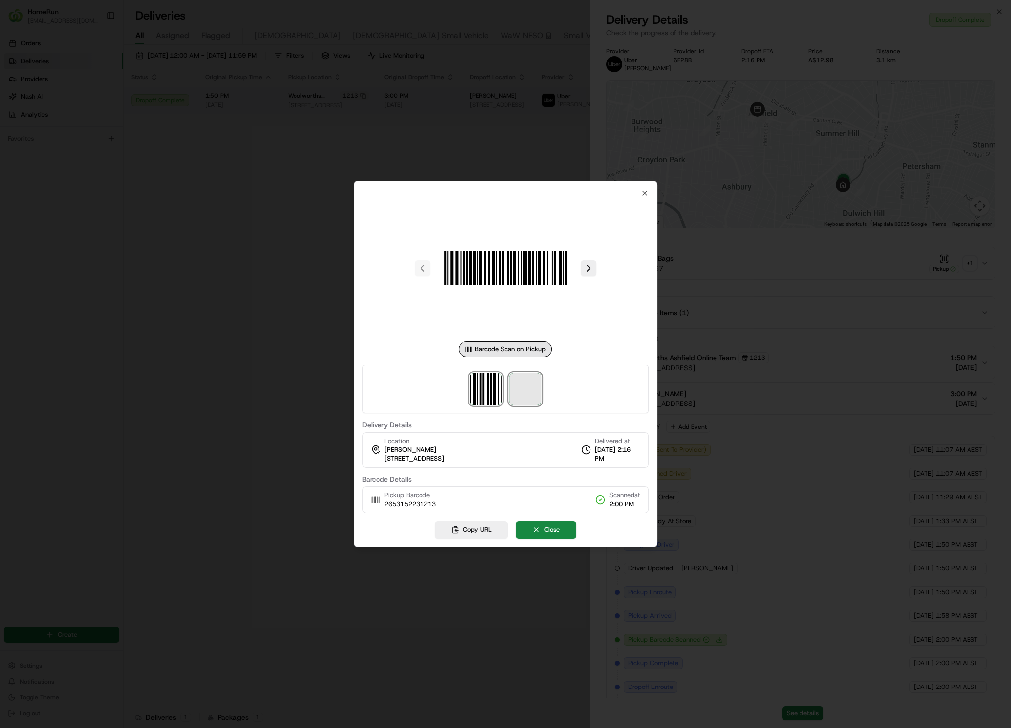
click at [526, 396] on span at bounding box center [525, 389] width 32 height 32
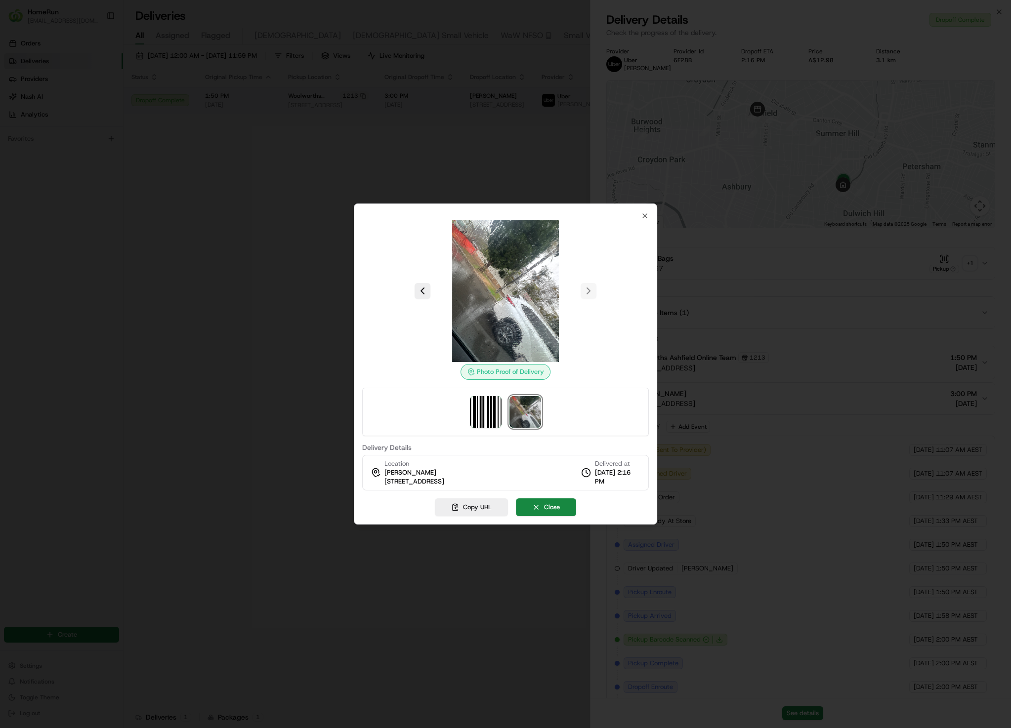
click at [252, 353] on div at bounding box center [505, 364] width 1011 height 728
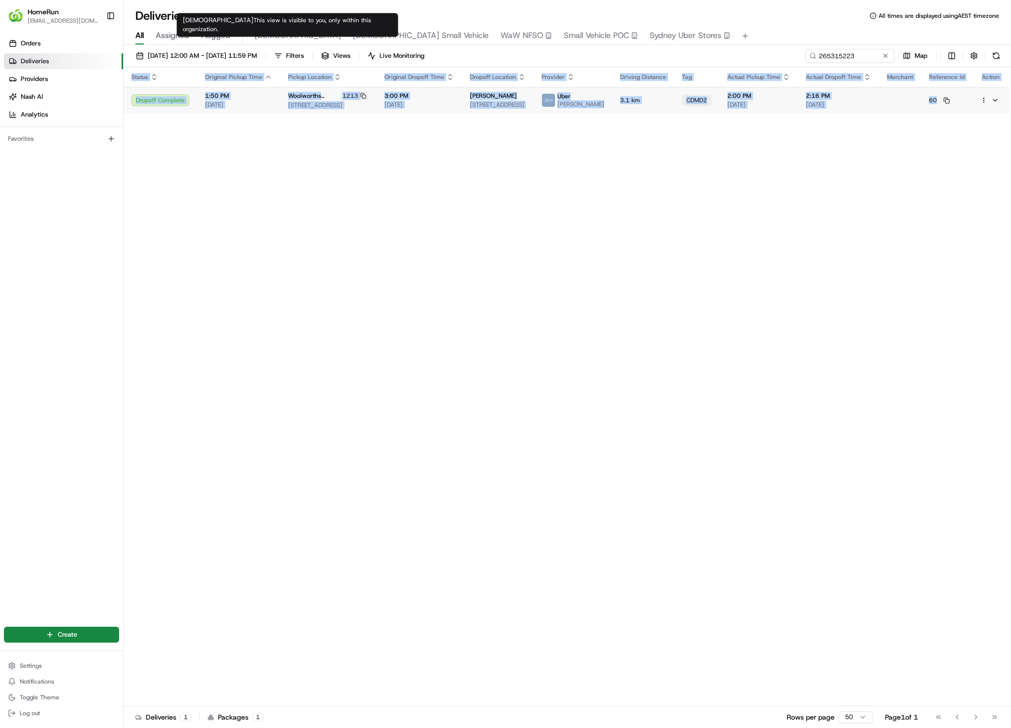
click at [633, 227] on div "Status Original Pickup Time Pickup Location Original Dropoff Time Dropoff Locat…" at bounding box center [566, 386] width 885 height 639
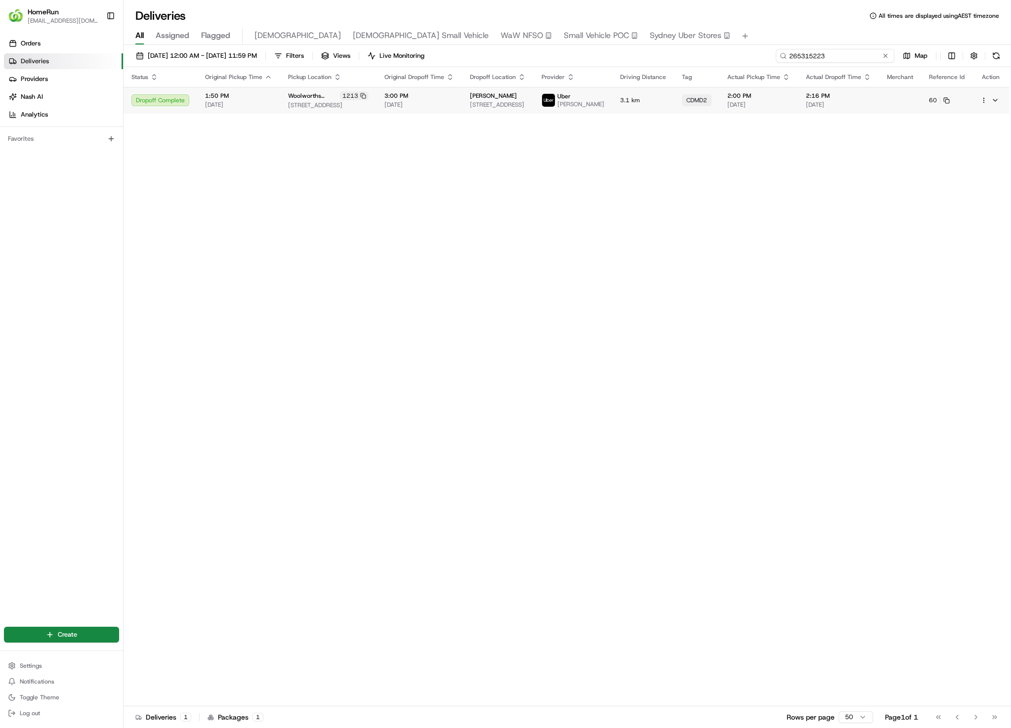
click at [853, 59] on input "265315223" at bounding box center [835, 56] width 119 height 14
paste input "4787011"
click at [639, 111] on td "5.3 km" at bounding box center [643, 100] width 62 height 27
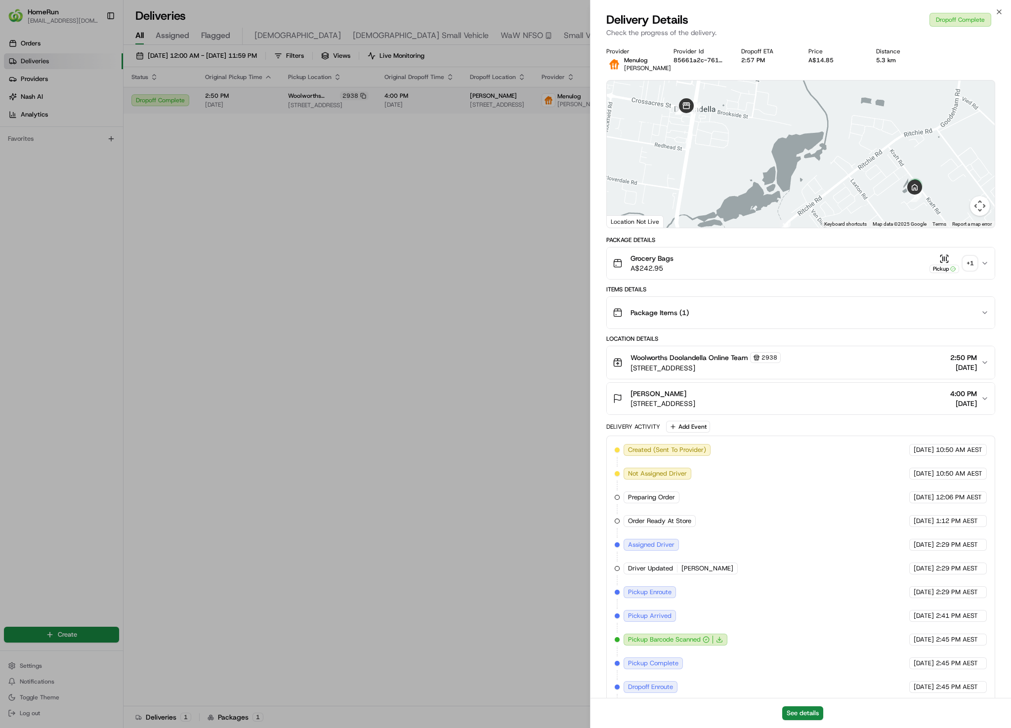
click at [968, 270] on div "+ 1" at bounding box center [970, 263] width 14 height 14
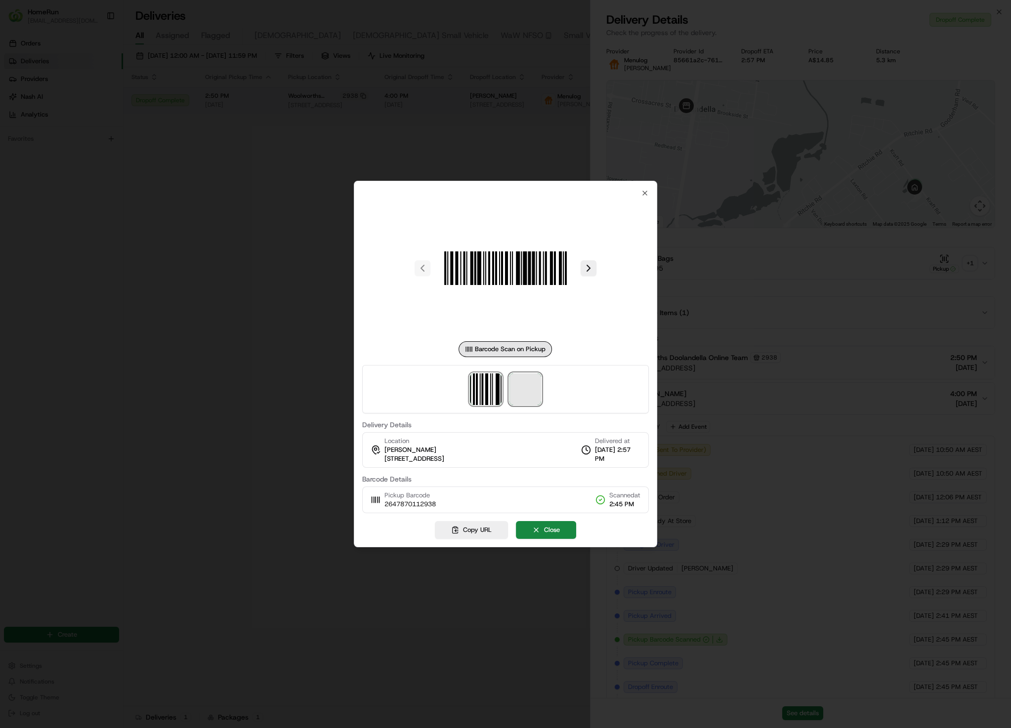
click at [535, 384] on span at bounding box center [525, 389] width 32 height 32
click at [253, 265] on div at bounding box center [505, 364] width 1011 height 728
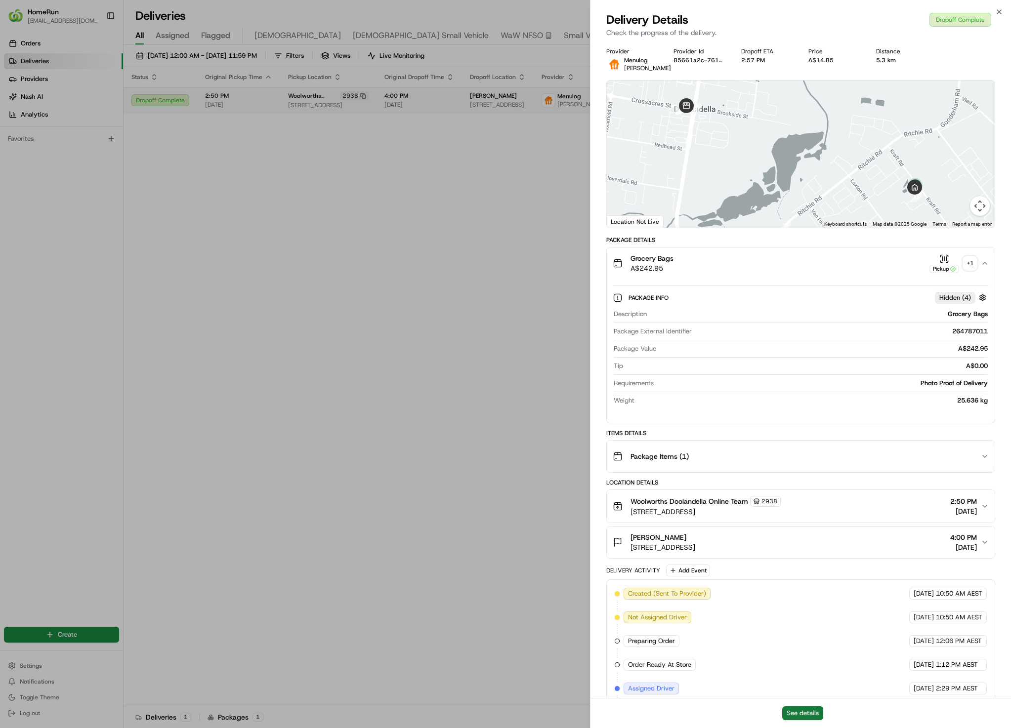
click at [805, 708] on button "See details" at bounding box center [802, 713] width 41 height 14
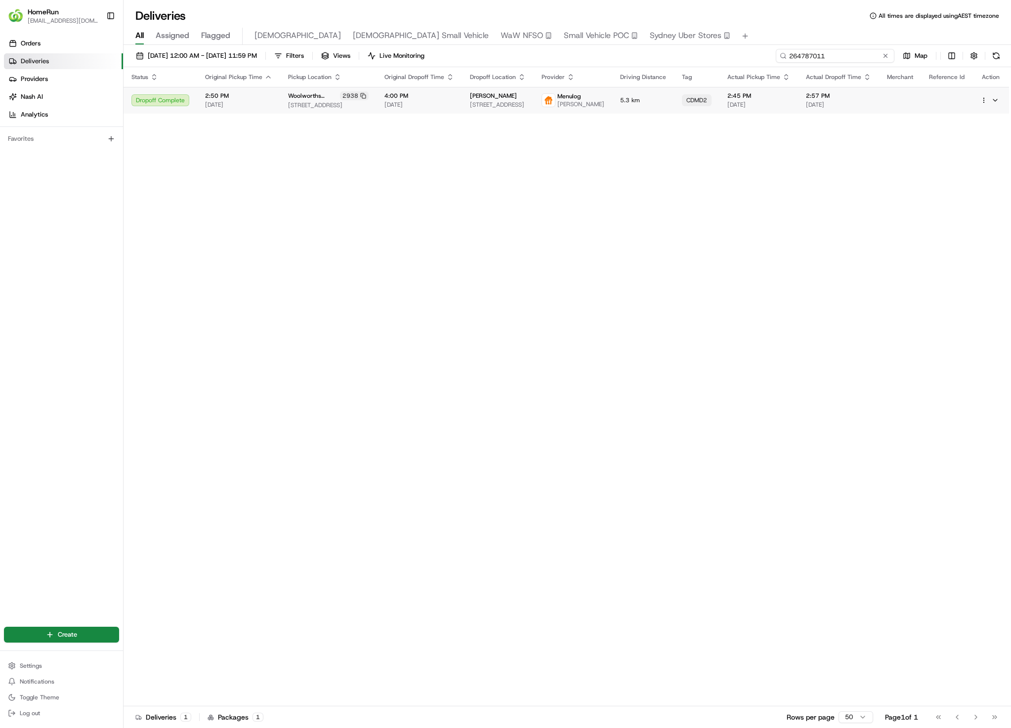
click at [839, 61] on input "264787011" at bounding box center [835, 56] width 119 height 14
paste input "903676"
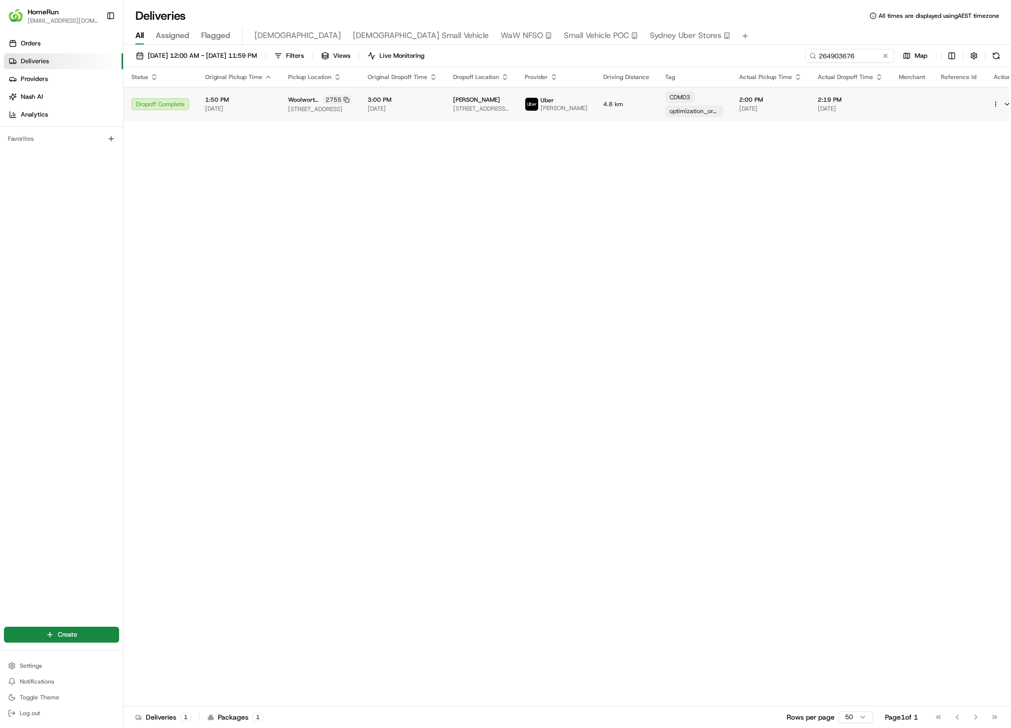
click at [757, 112] on span "[DATE]" at bounding box center [770, 109] width 63 height 8
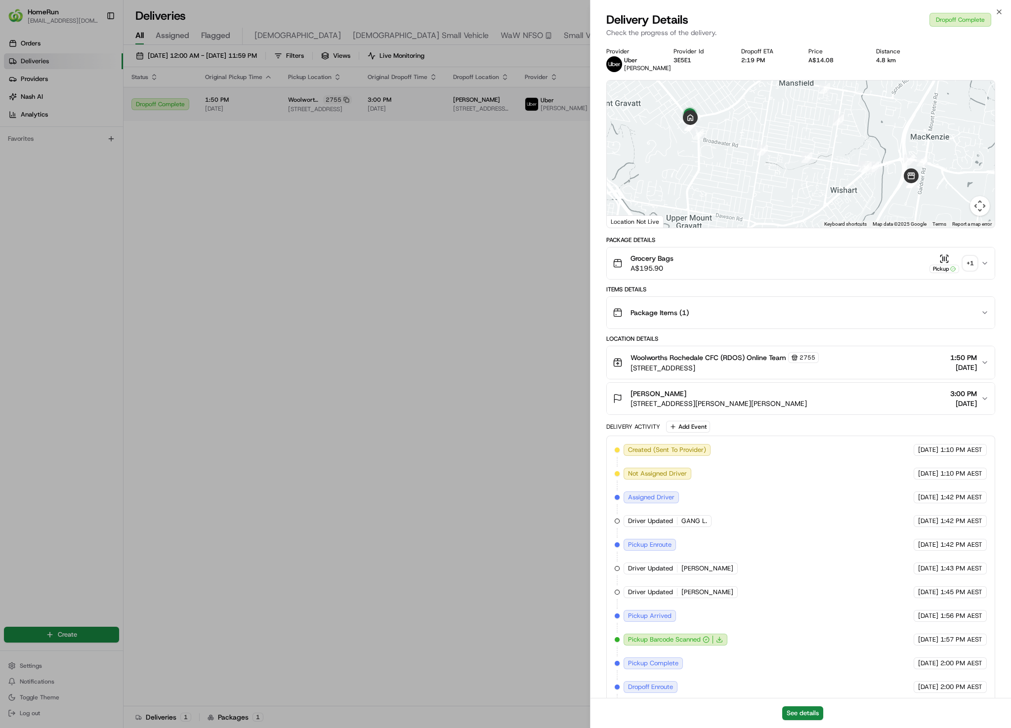
click at [967, 269] on div "+ 1" at bounding box center [970, 263] width 14 height 14
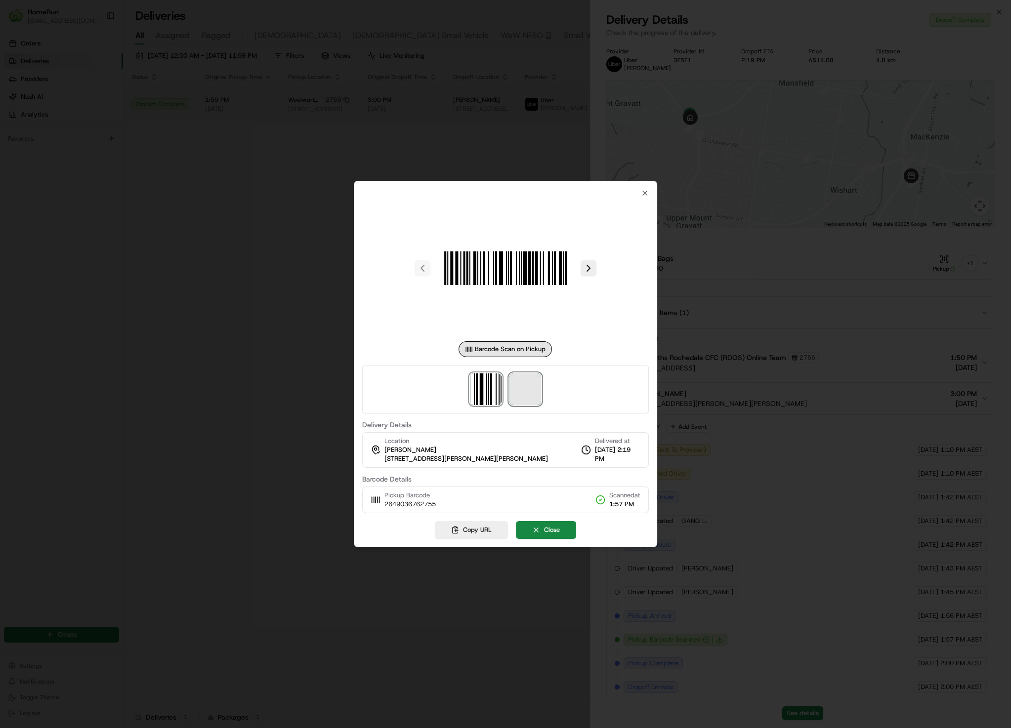
click at [526, 397] on span at bounding box center [525, 389] width 32 height 32
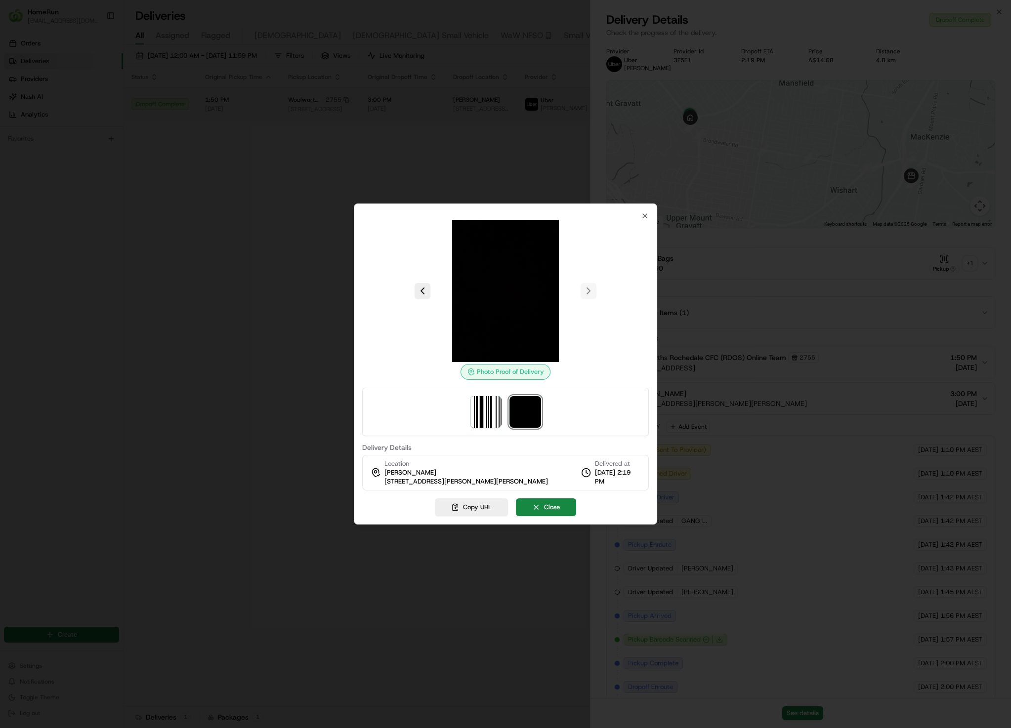
click at [799, 226] on div at bounding box center [505, 364] width 1011 height 728
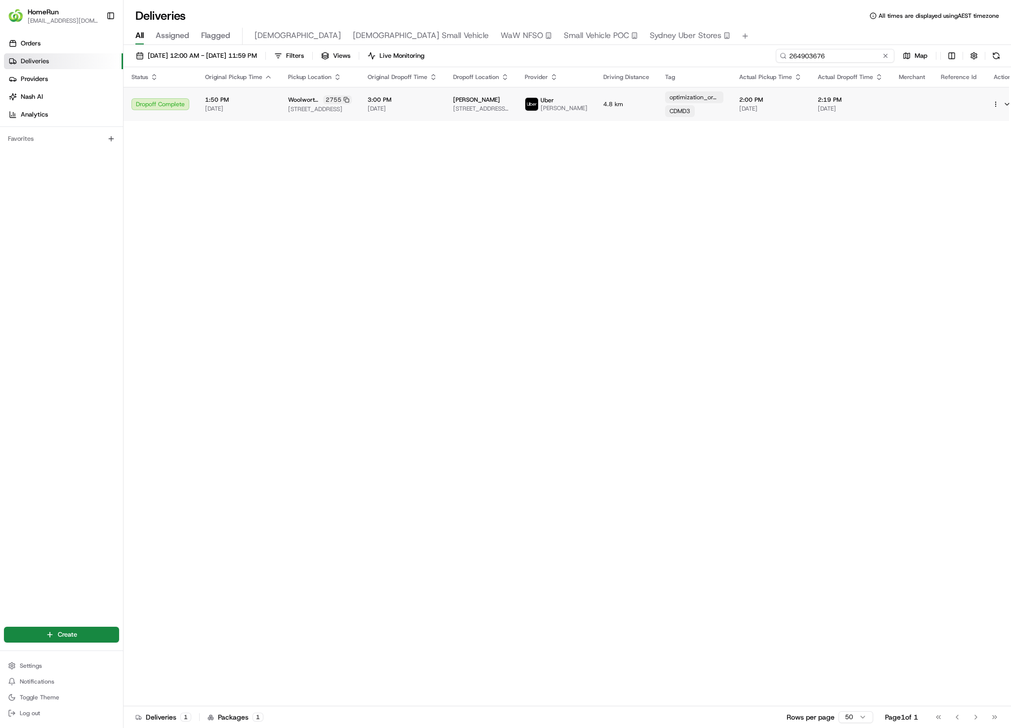
click at [838, 56] on input "264903676" at bounding box center [835, 56] width 119 height 14
paste input "160937"
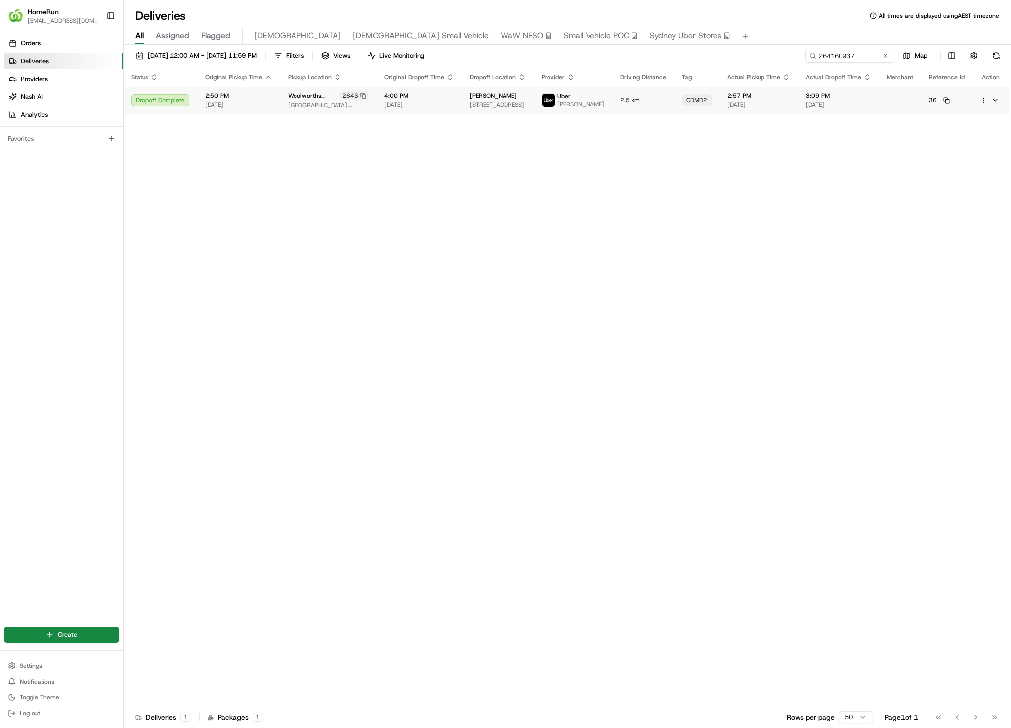
click at [836, 114] on td "3:09 PM 18/08/2025" at bounding box center [838, 100] width 81 height 27
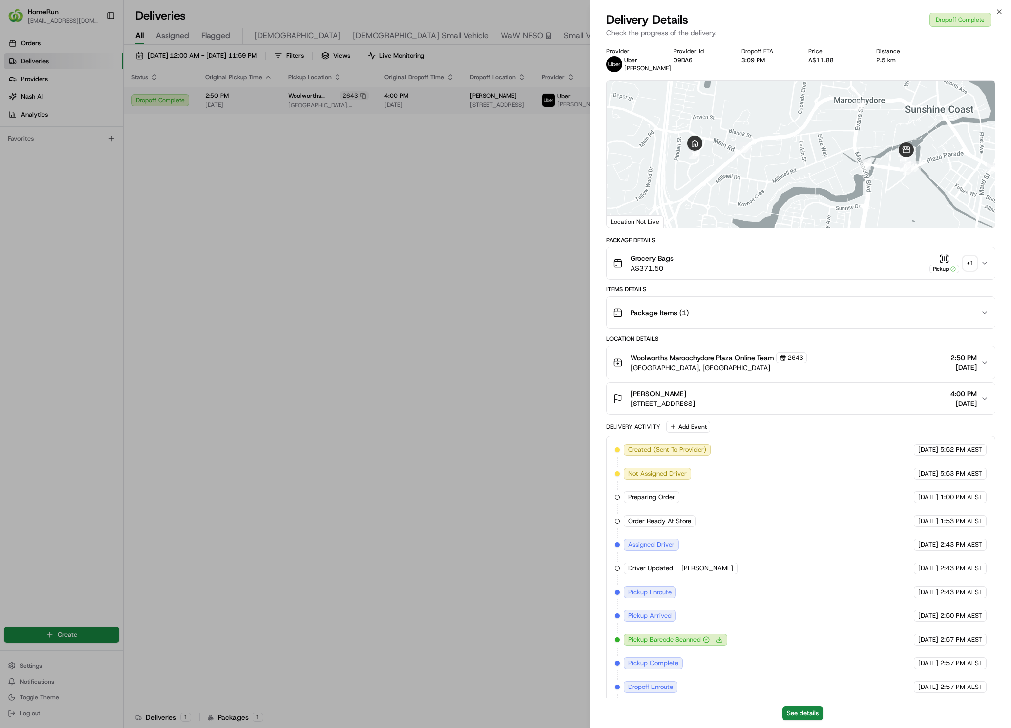
click at [965, 266] on div "+ 1" at bounding box center [970, 263] width 14 height 14
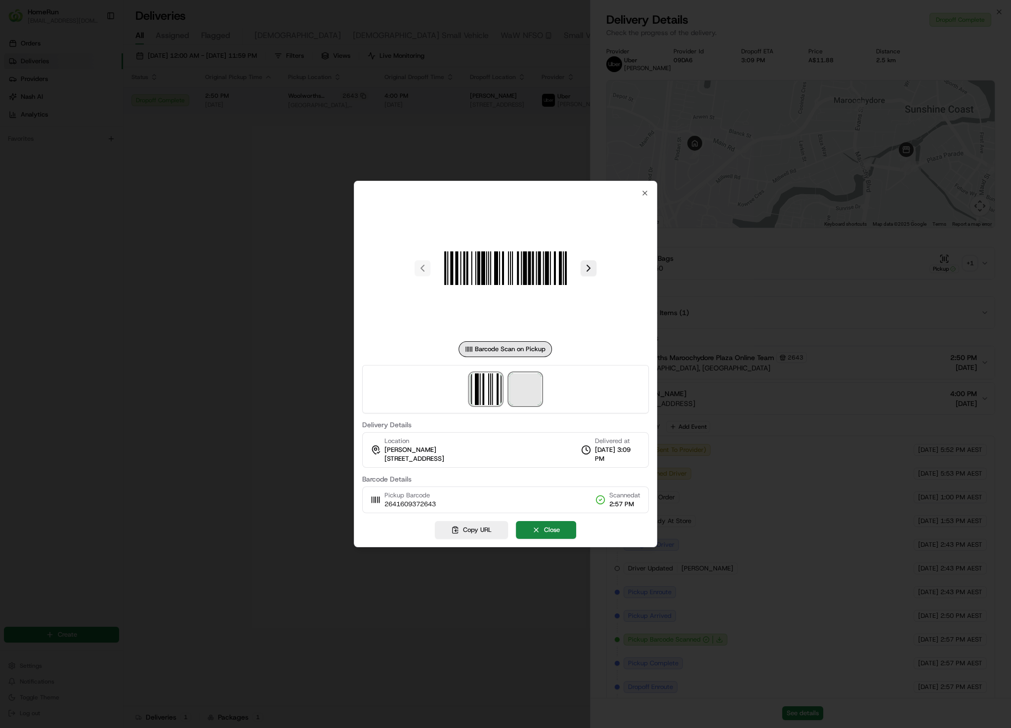
click at [535, 391] on span at bounding box center [525, 389] width 32 height 32
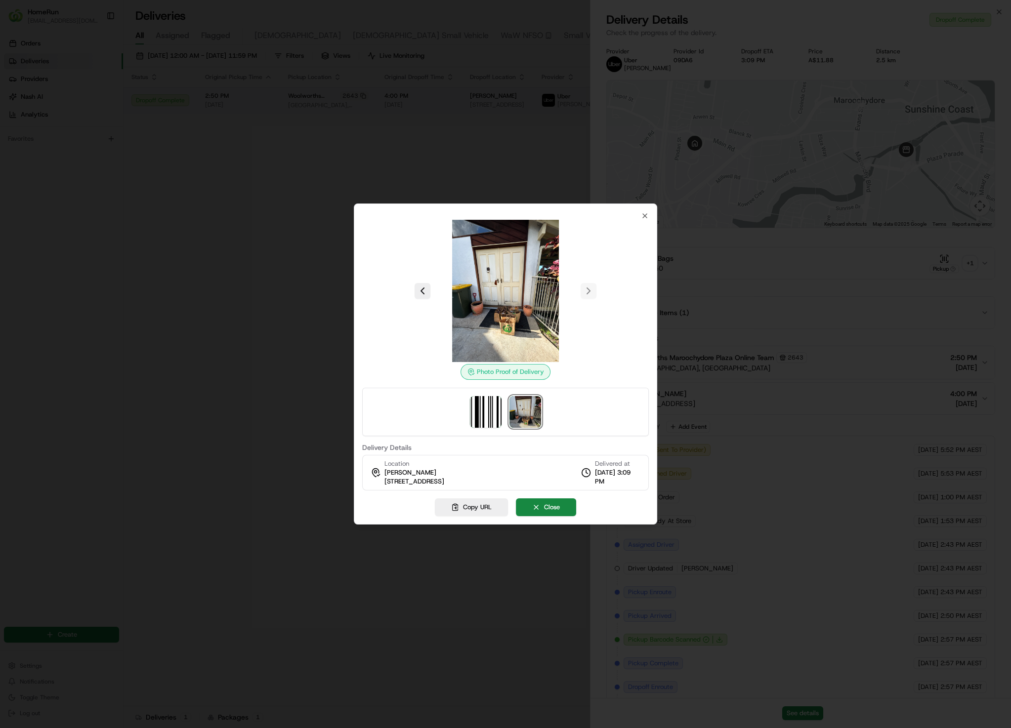
click at [285, 165] on div at bounding box center [505, 364] width 1011 height 728
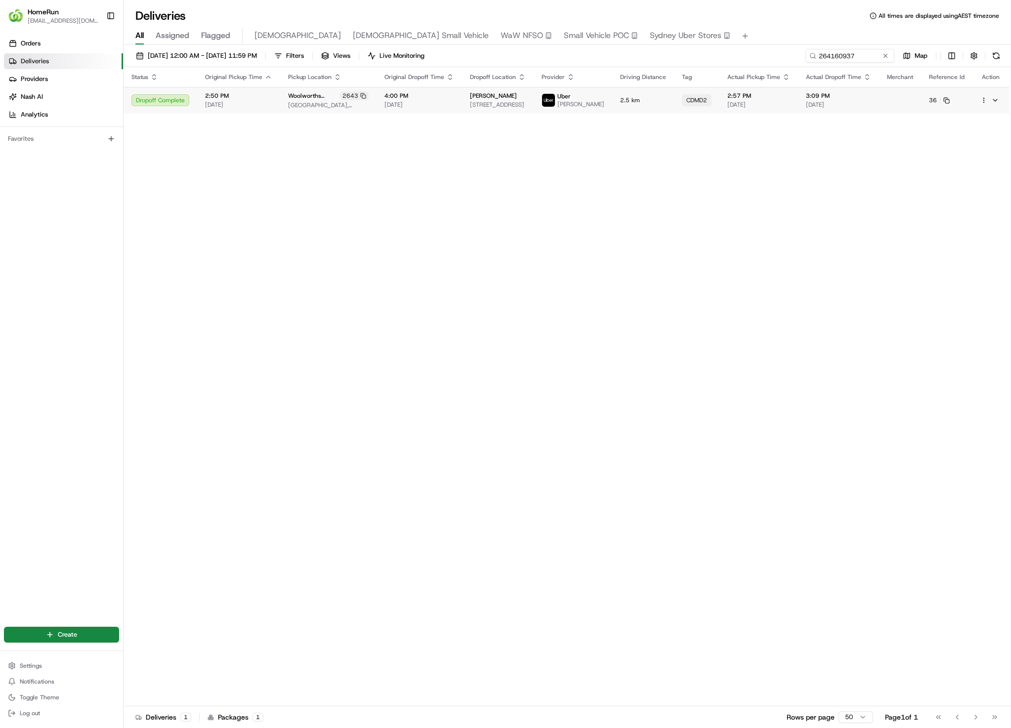
drag, startPoint x: 203, startPoint y: 149, endPoint x: 201, endPoint y: 143, distance: 6.1
click at [833, 55] on input "264160937" at bounding box center [835, 56] width 119 height 14
paste input "5345793"
type input "265345793"
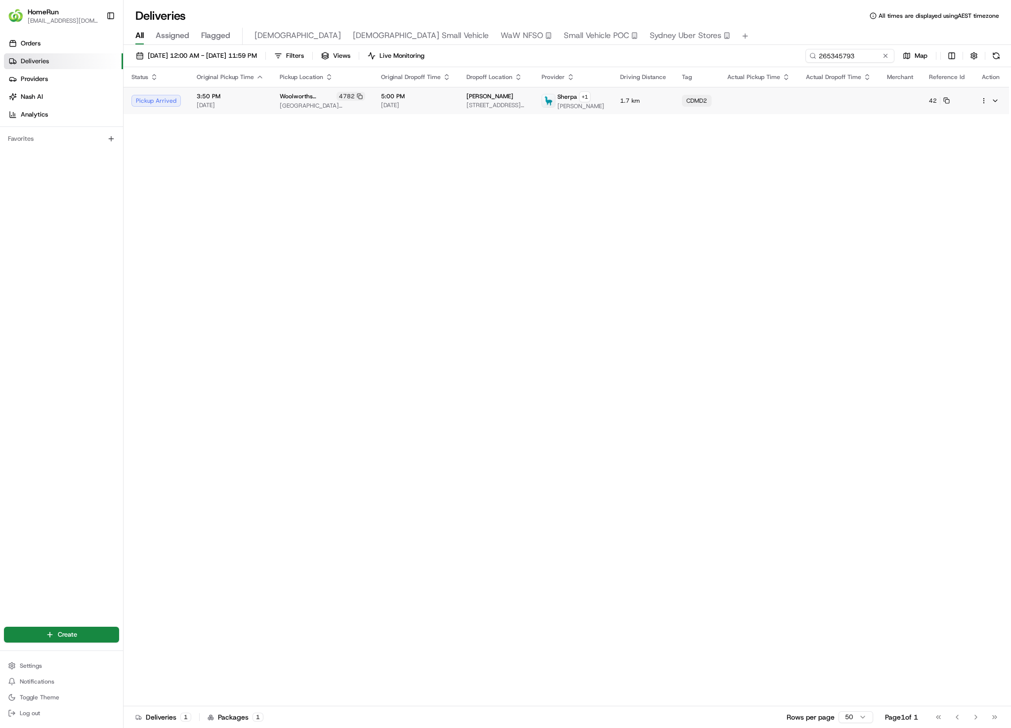
click at [821, 112] on td at bounding box center [838, 100] width 81 height 27
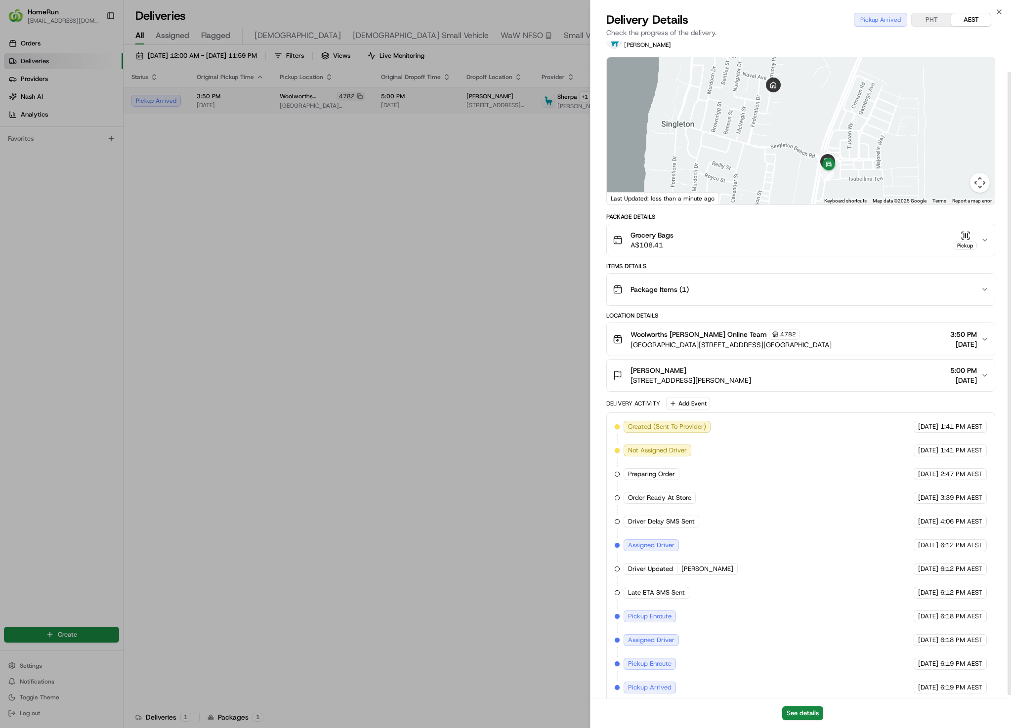
scroll to position [36, 0]
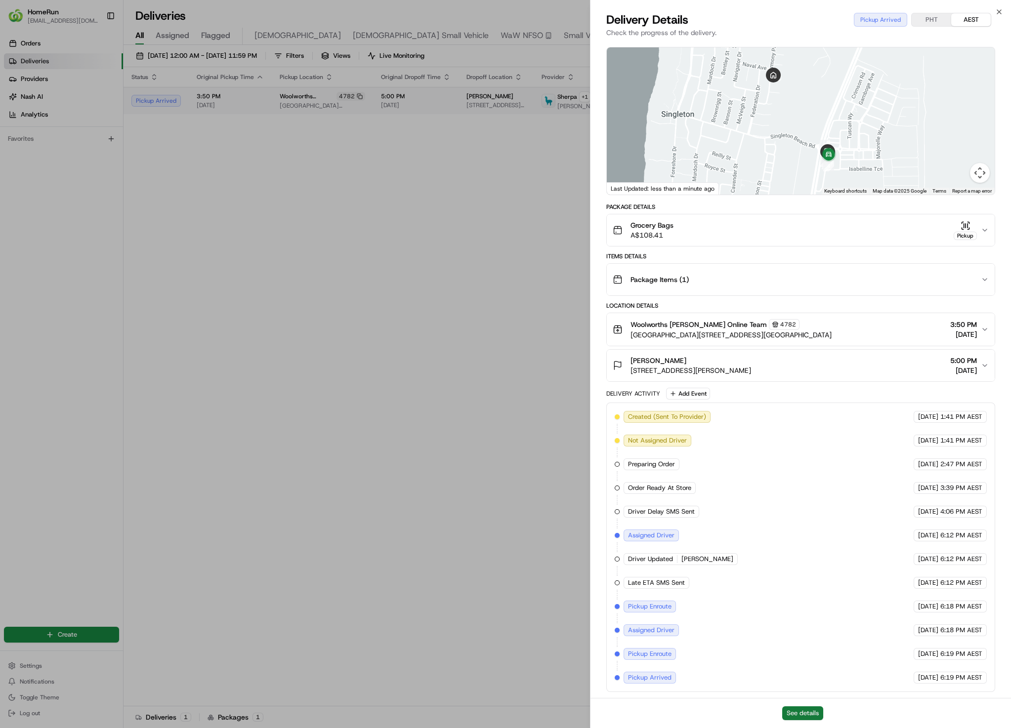
click at [796, 706] on button "See details" at bounding box center [802, 713] width 41 height 14
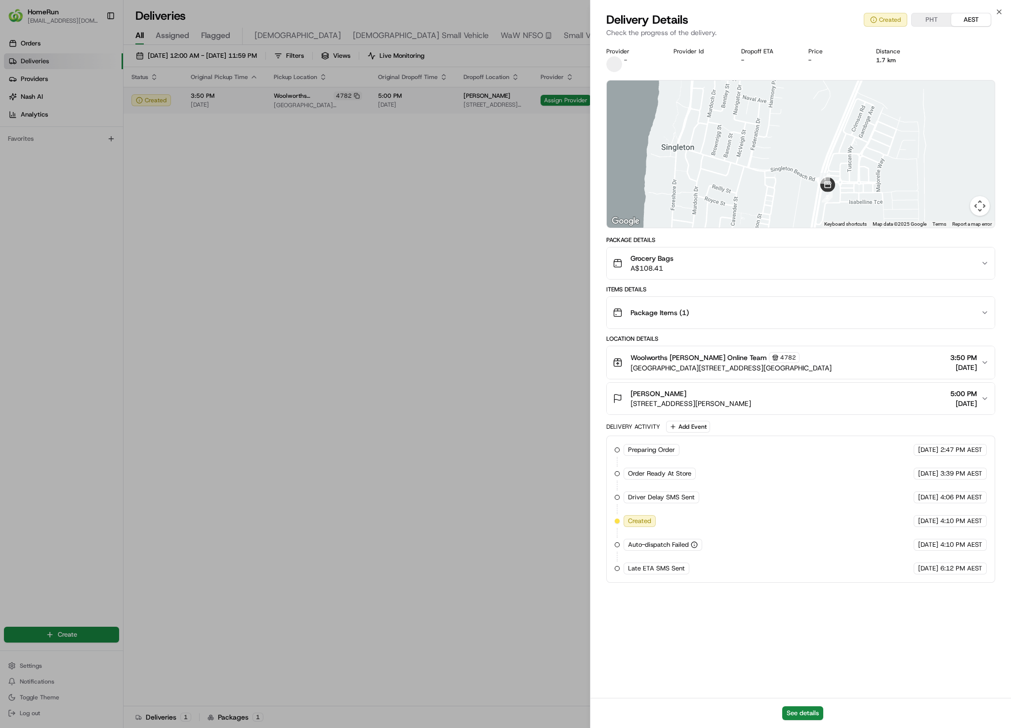
scroll to position [0, 0]
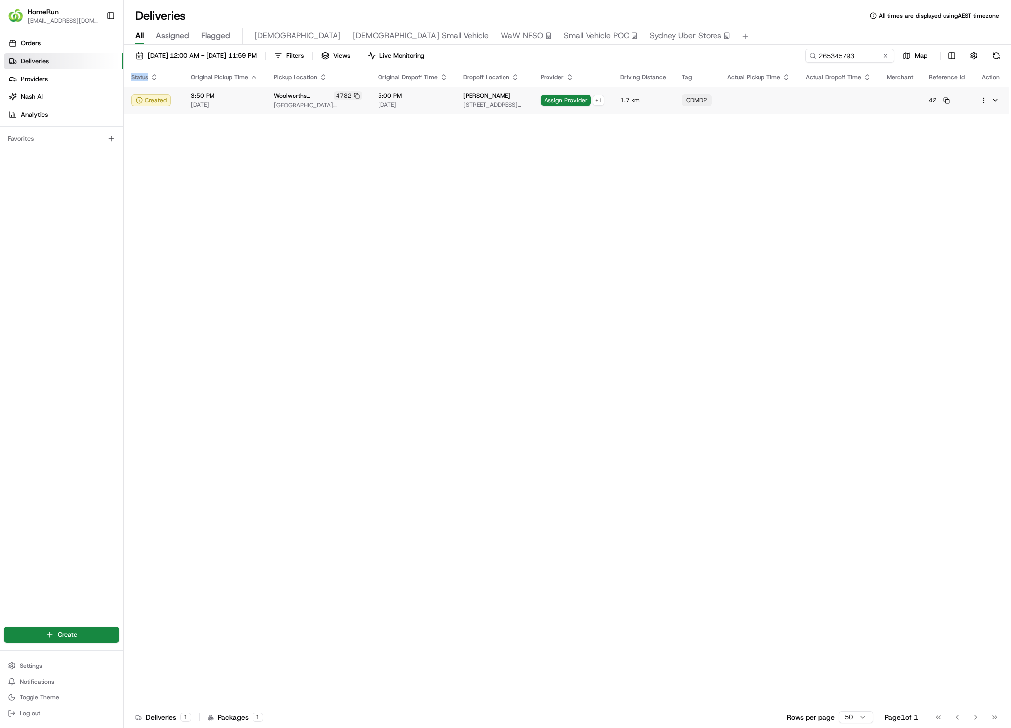
click at [416, 226] on div "Status Original Pickup Time Pickup Location Original Dropoff Time Dropoff Locat…" at bounding box center [566, 386] width 885 height 639
click at [861, 50] on input "265345793" at bounding box center [835, 56] width 119 height 14
paste input "4773635"
click at [817, 61] on input "264773635" at bounding box center [835, 56] width 119 height 14
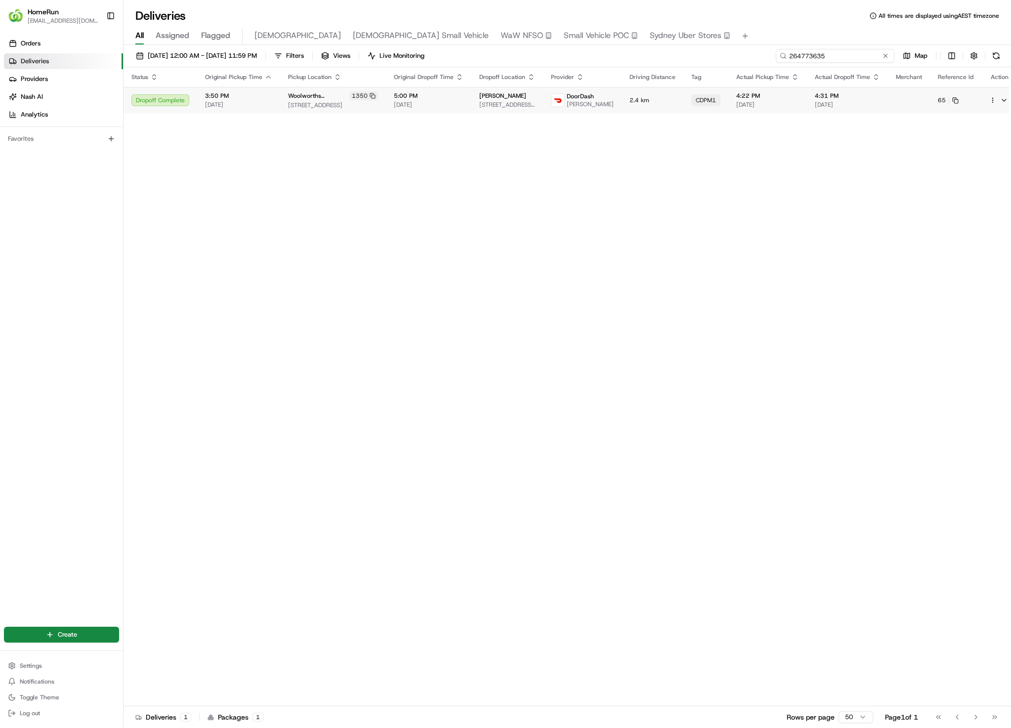
click at [817, 61] on input "264773635" at bounding box center [835, 56] width 119 height 14
click at [855, 52] on input "264773635" at bounding box center [835, 56] width 119 height 14
click at [853, 59] on input "264773635" at bounding box center [835, 56] width 119 height 14
click at [831, 110] on td "4:31 PM 18/08/2025" at bounding box center [847, 100] width 81 height 27
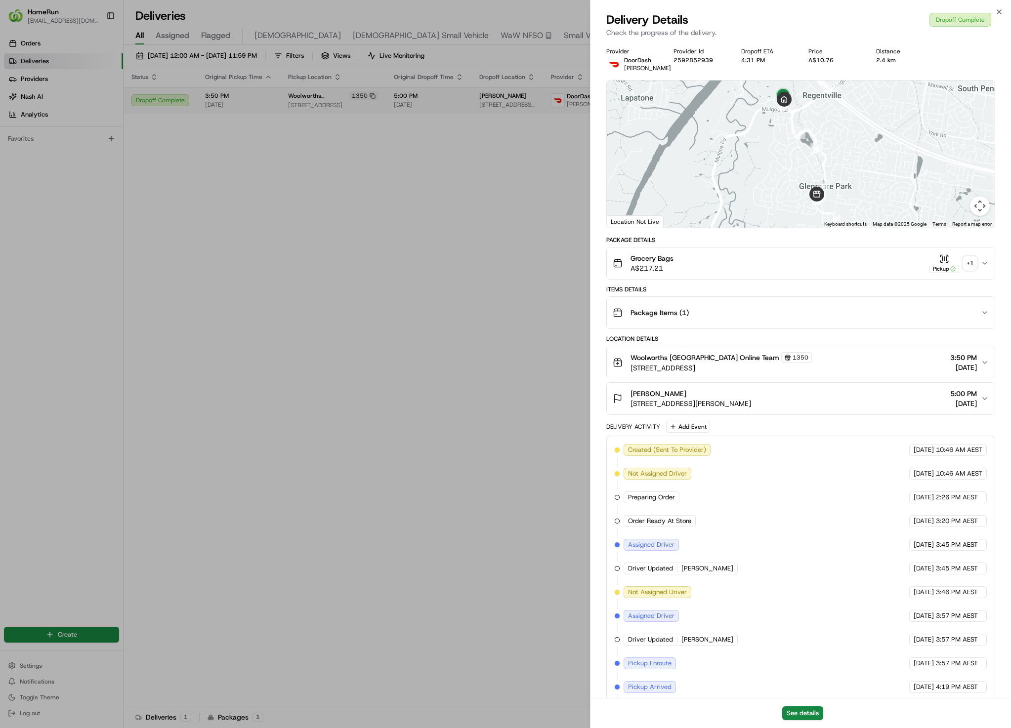
click at [967, 264] on div "+ 1" at bounding box center [970, 263] width 14 height 14
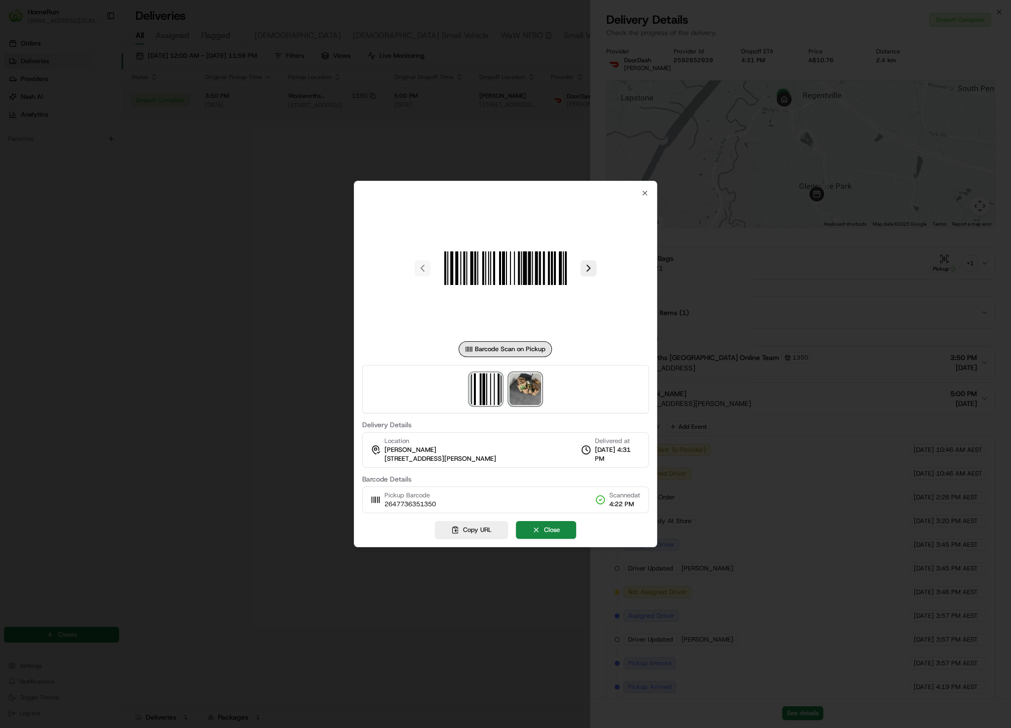
click at [530, 393] on img at bounding box center [525, 389] width 32 height 32
click at [283, 231] on div at bounding box center [505, 364] width 1011 height 728
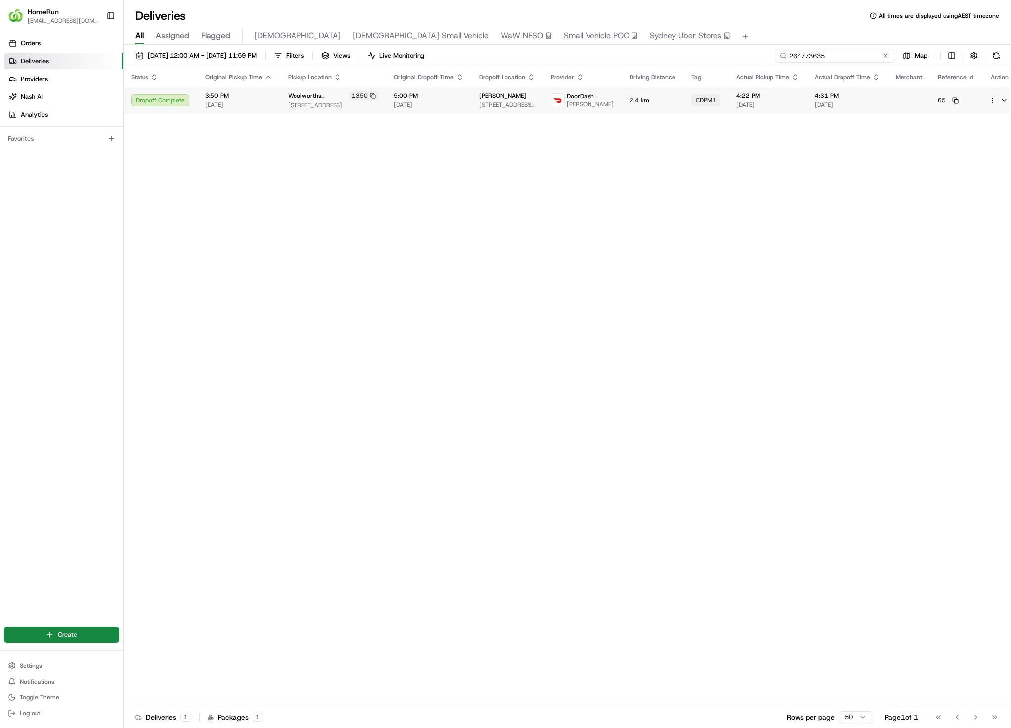
click at [859, 57] on input "264773635" at bounding box center [835, 56] width 119 height 14
paste input "2778208"
type input "262778208"
click at [820, 55] on input "262778208" at bounding box center [835, 56] width 119 height 14
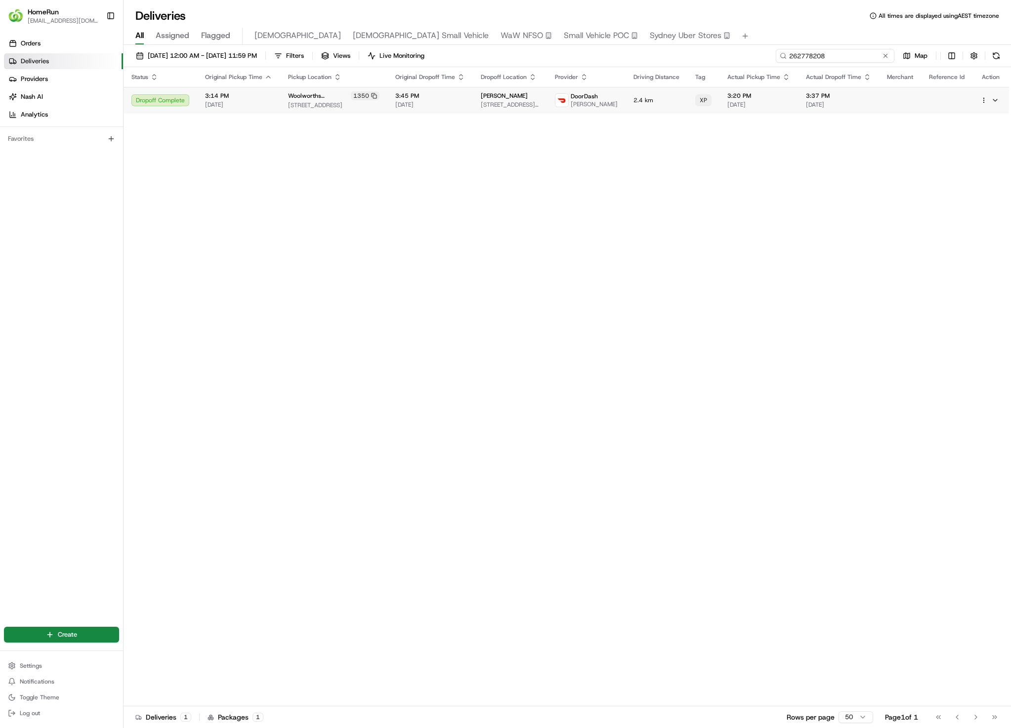
click at [820, 55] on input "262778208" at bounding box center [835, 56] width 119 height 14
click at [806, 93] on td "3:37 PM 01/08/2025" at bounding box center [838, 100] width 81 height 27
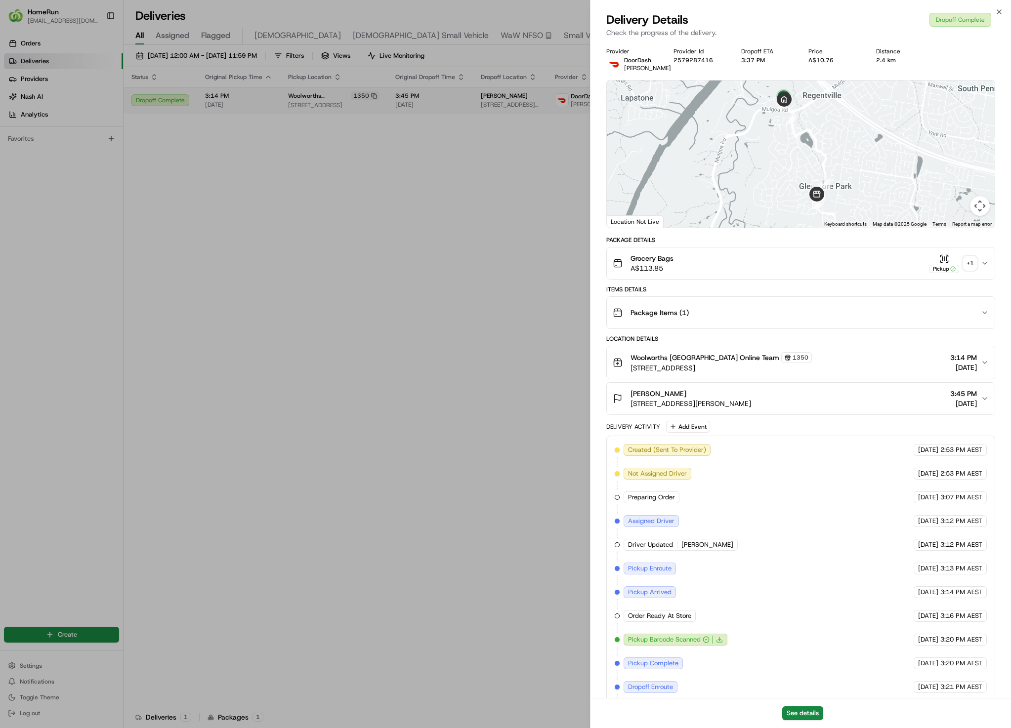
click at [965, 261] on div "+ 1" at bounding box center [970, 263] width 14 height 14
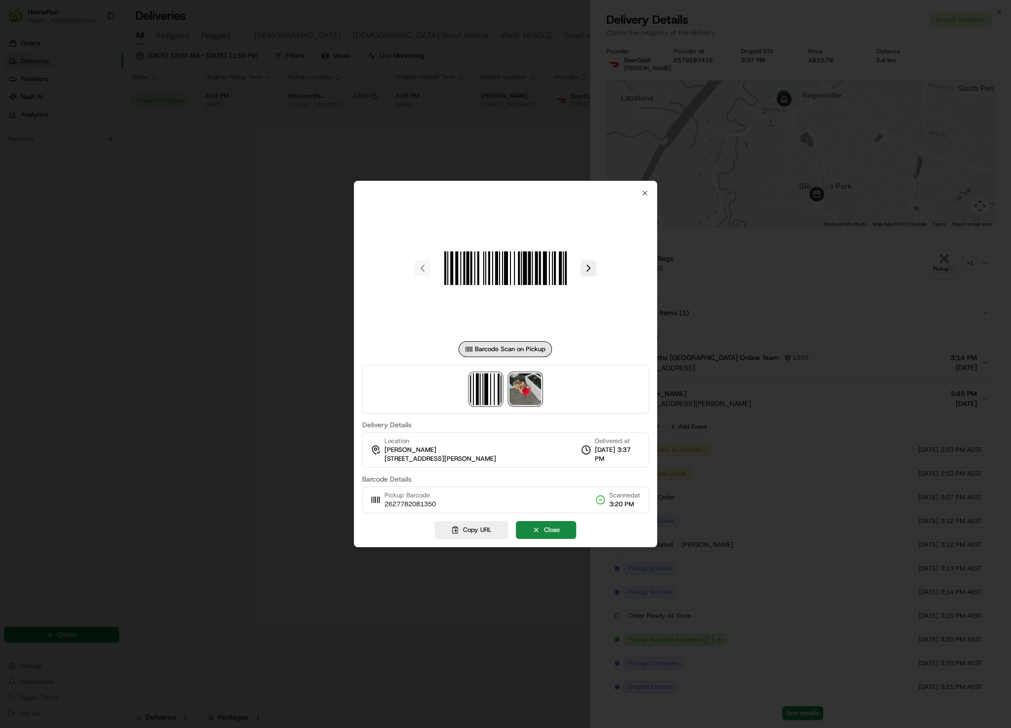
click at [531, 395] on img at bounding box center [525, 389] width 32 height 32
click at [488, 93] on div at bounding box center [505, 364] width 1011 height 728
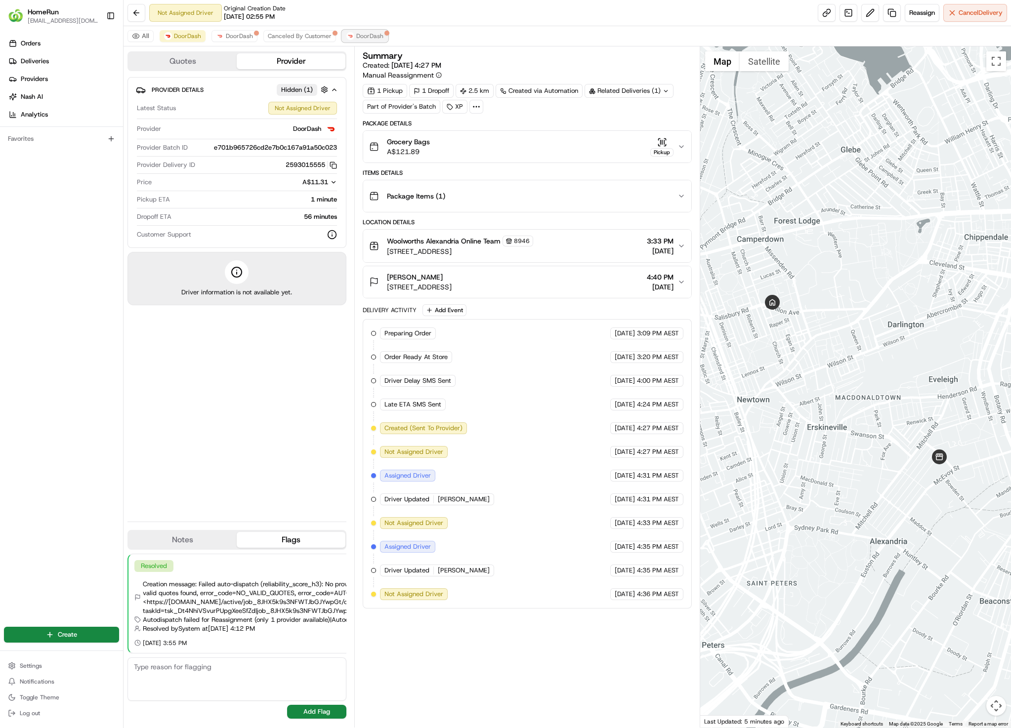
click at [360, 40] on span "DoorDash" at bounding box center [369, 36] width 27 height 8
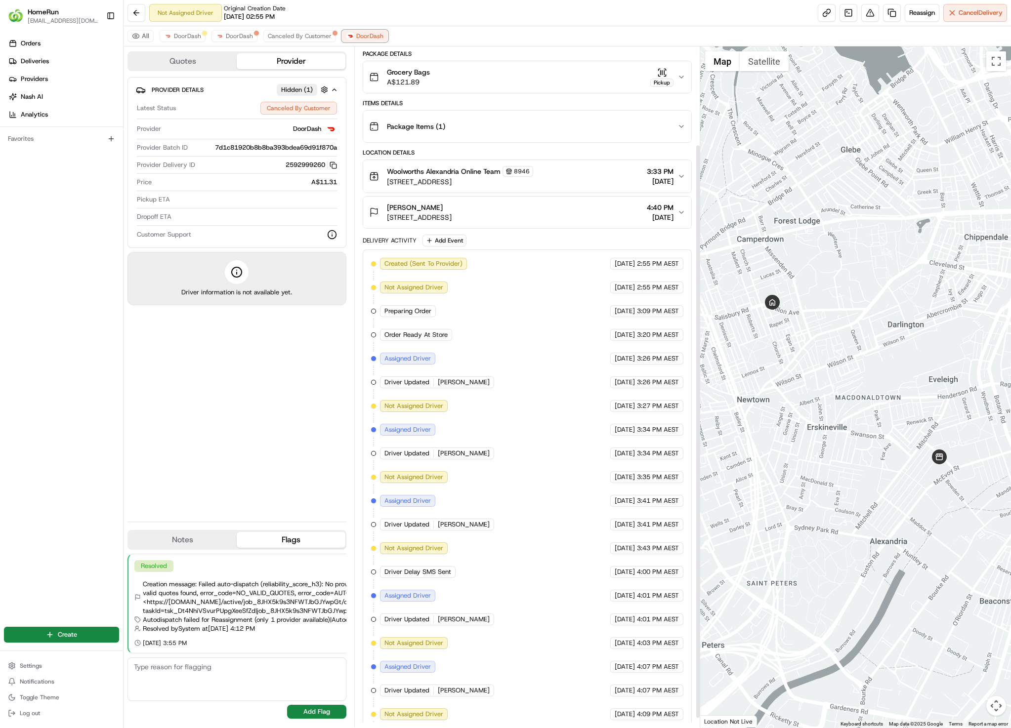
scroll to position [128, 0]
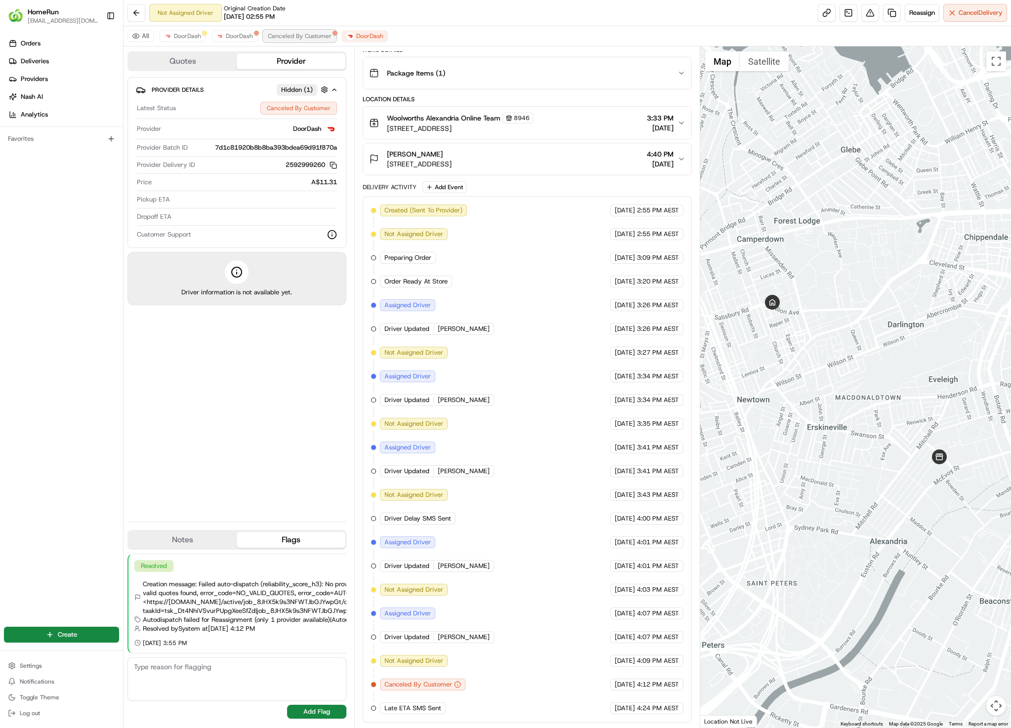
click at [305, 37] on span "Canceled By Customer" at bounding box center [300, 36] width 64 height 8
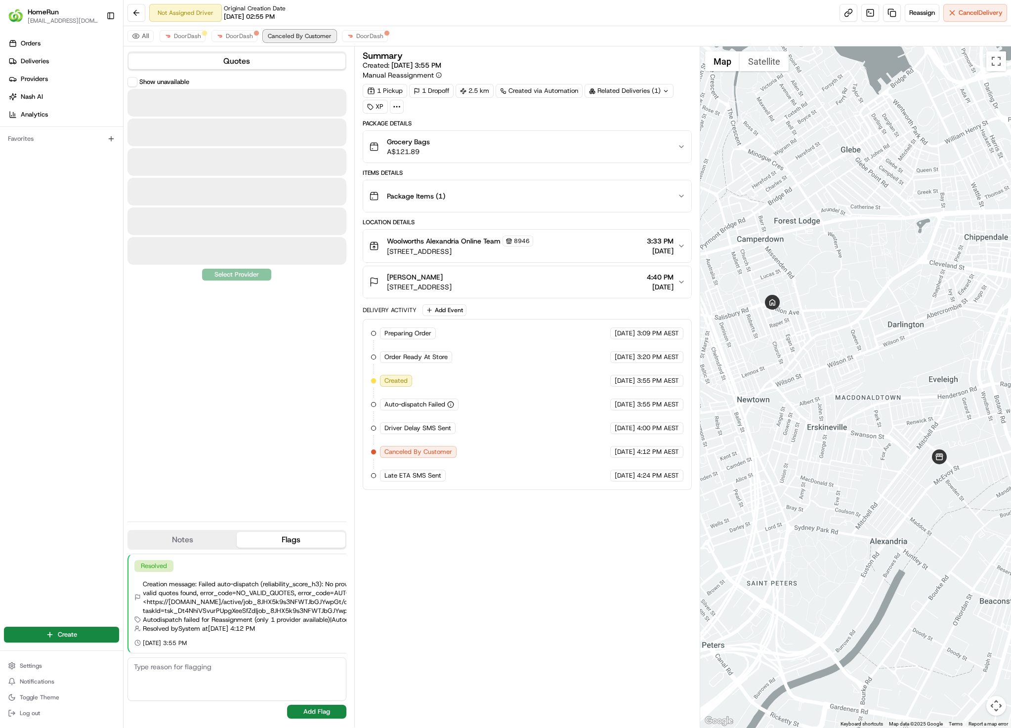
scroll to position [0, 0]
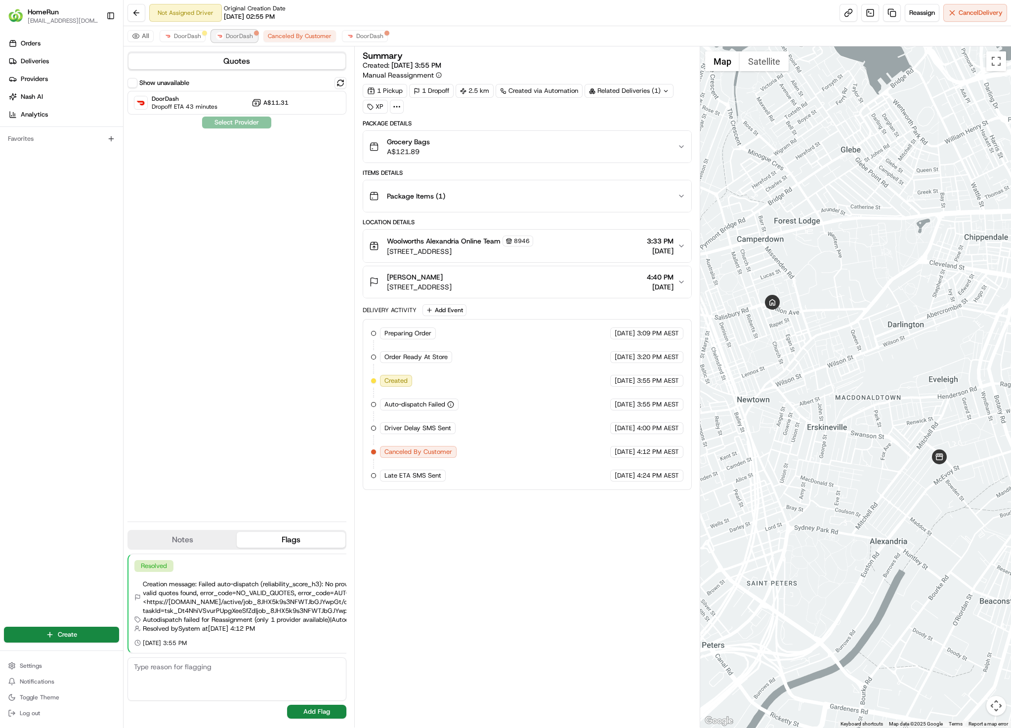
click at [233, 41] on button "DoorDash" at bounding box center [234, 36] width 46 height 12
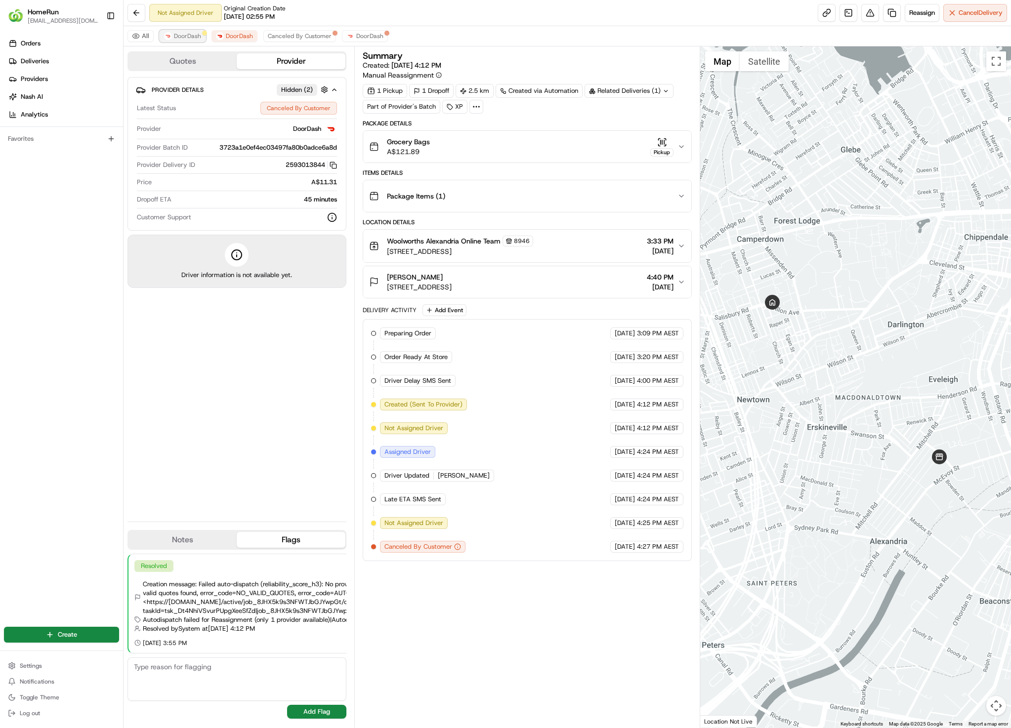
click at [168, 40] on img at bounding box center [168, 36] width 8 height 8
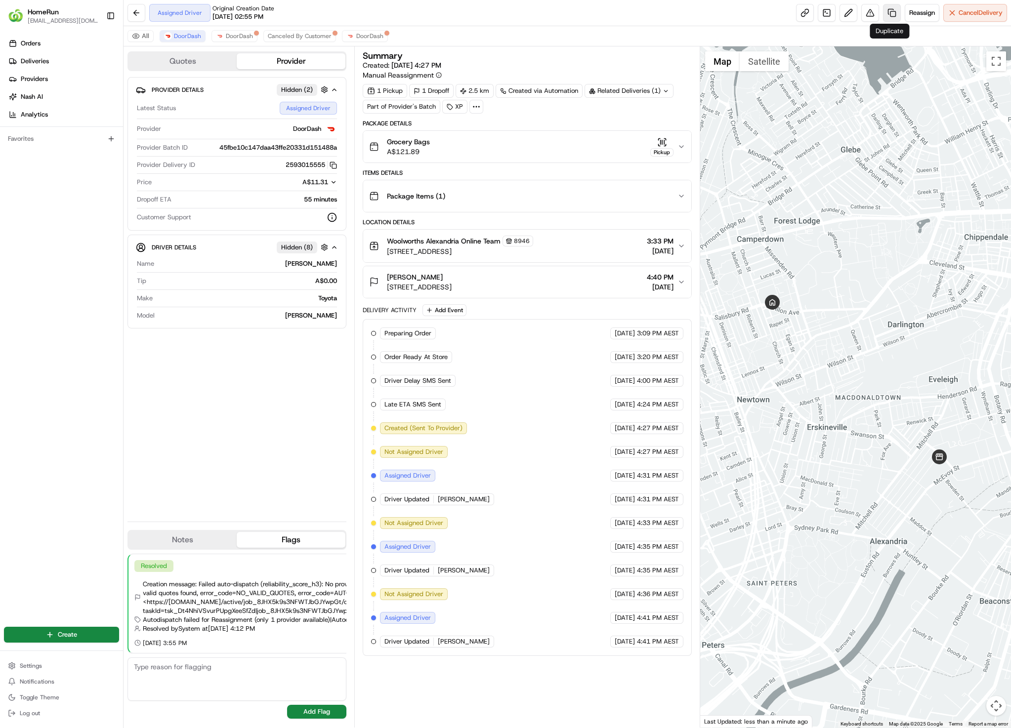
click at [884, 11] on link at bounding box center [892, 13] width 18 height 18
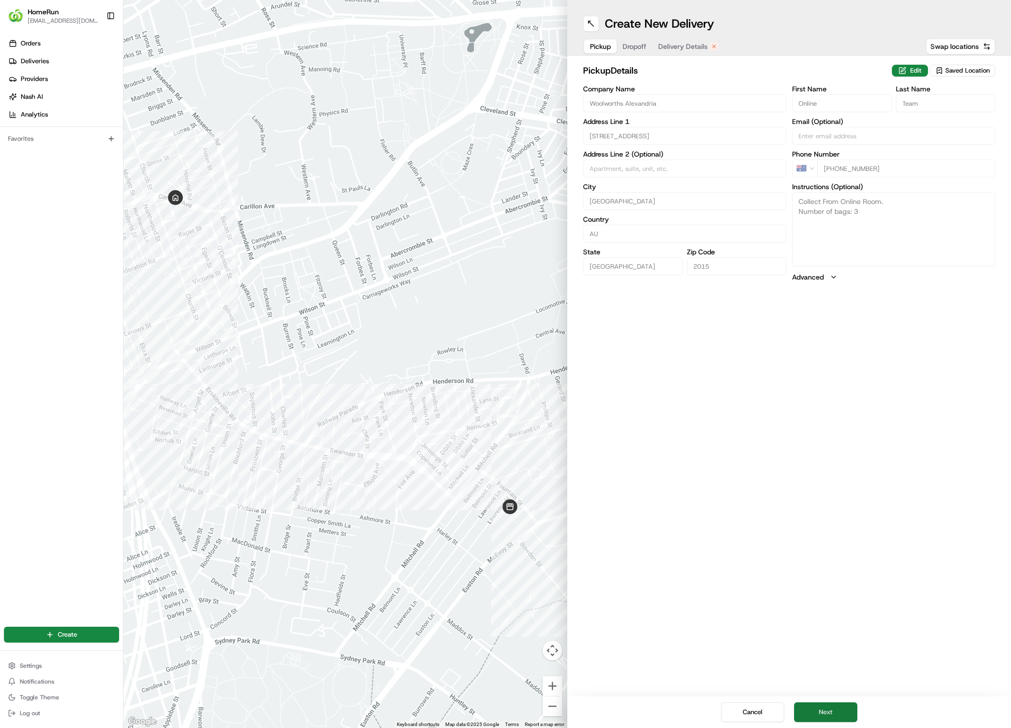
click at [827, 707] on button "Next" at bounding box center [825, 713] width 63 height 20
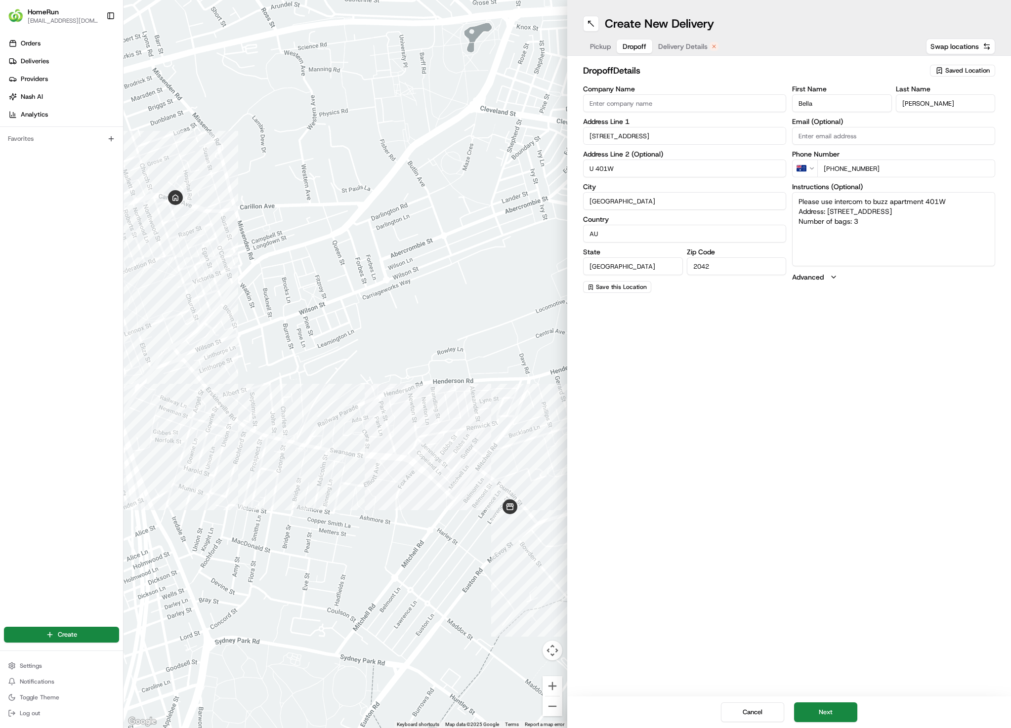
drag, startPoint x: 838, startPoint y: 719, endPoint x: 879, endPoint y: 648, distance: 81.7
click at [879, 648] on div "Create New Delivery Pickup Dropoff Delivery Details Swap locations dropoff Deta…" at bounding box center [789, 364] width 444 height 728
click at [830, 707] on button "Next" at bounding box center [825, 713] width 63 height 20
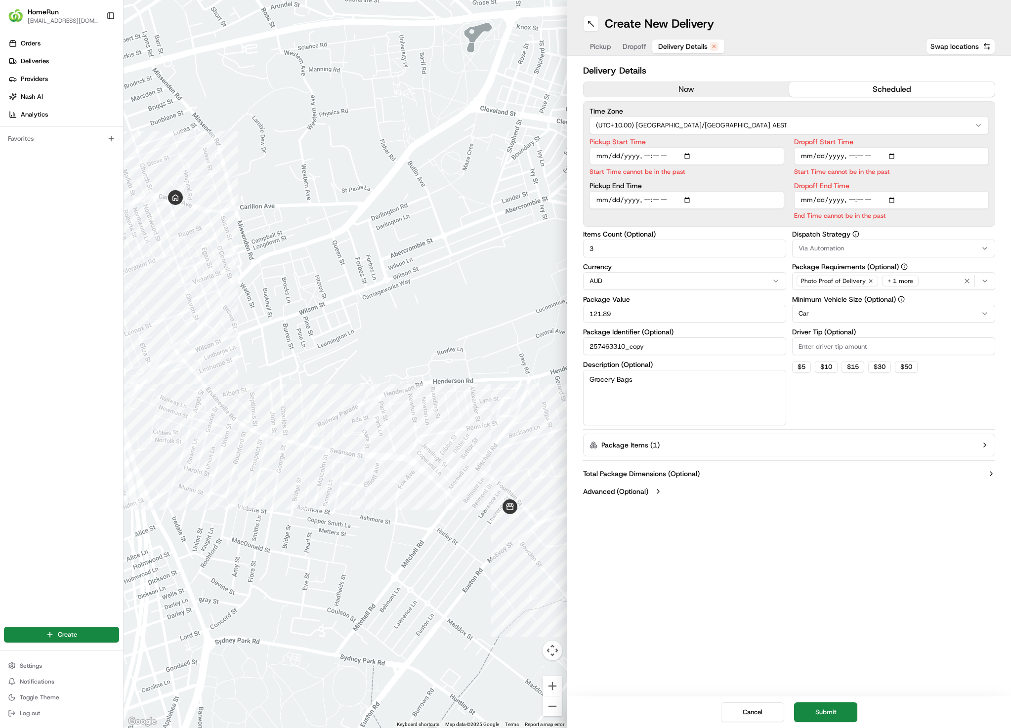
click at [716, 87] on button "now" at bounding box center [686, 89] width 206 height 15
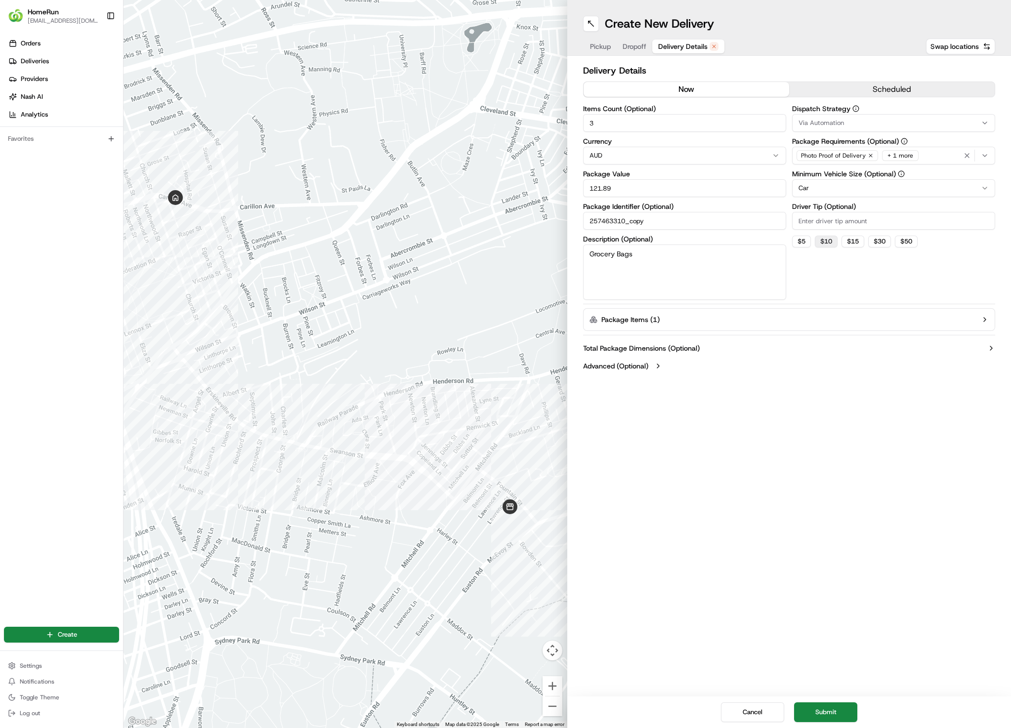
click at [830, 242] on button "$ 10" at bounding box center [826, 242] width 23 height 12
type input "10"
drag, startPoint x: 832, startPoint y: 711, endPoint x: 887, endPoint y: 625, distance: 102.4
click at [887, 625] on div "Create New Delivery Pickup Dropoff Delivery Details Swap locations Delivery Det…" at bounding box center [789, 364] width 444 height 728
click at [751, 717] on button "Cancel" at bounding box center [752, 713] width 63 height 20
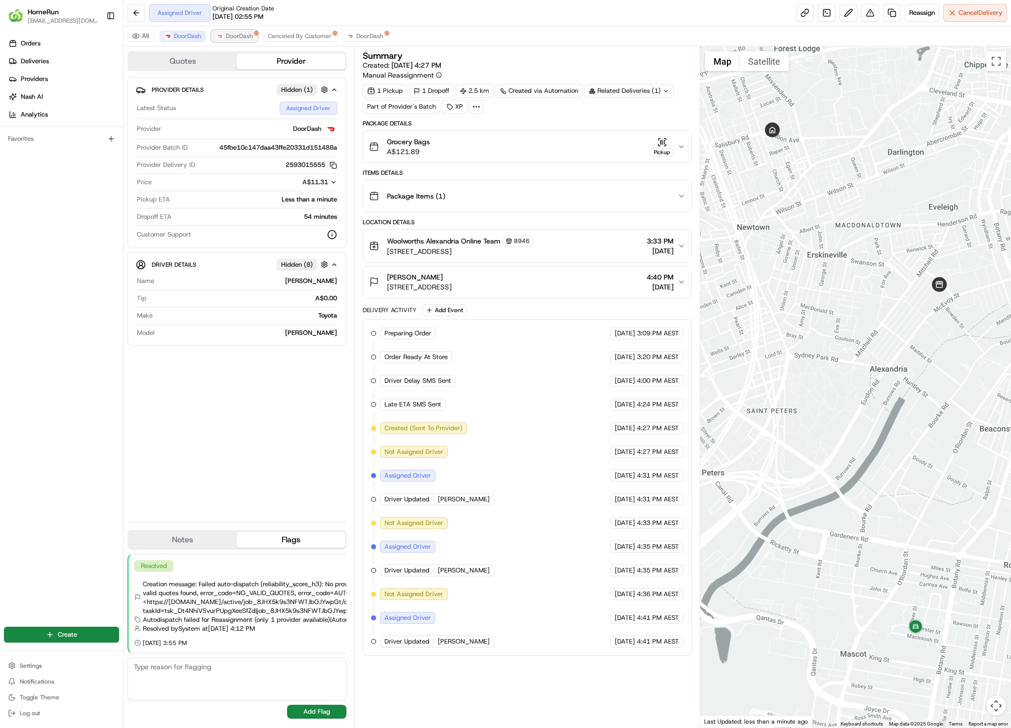
click at [233, 41] on button "DoorDash" at bounding box center [234, 36] width 46 height 12
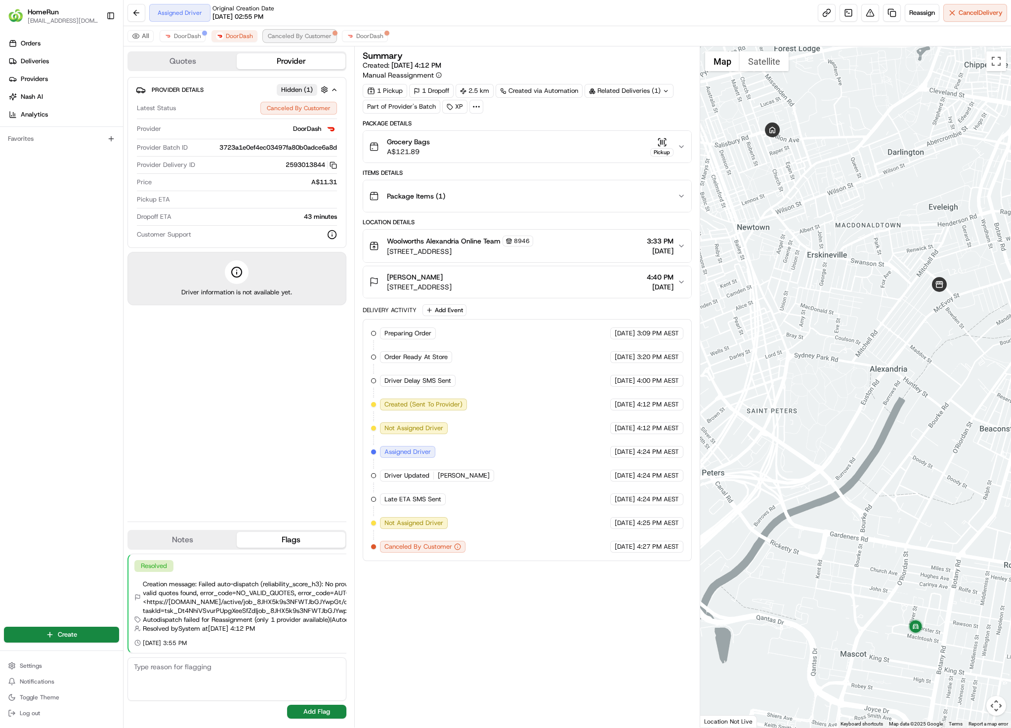
click at [321, 40] on span "Canceled By Customer" at bounding box center [300, 36] width 64 height 8
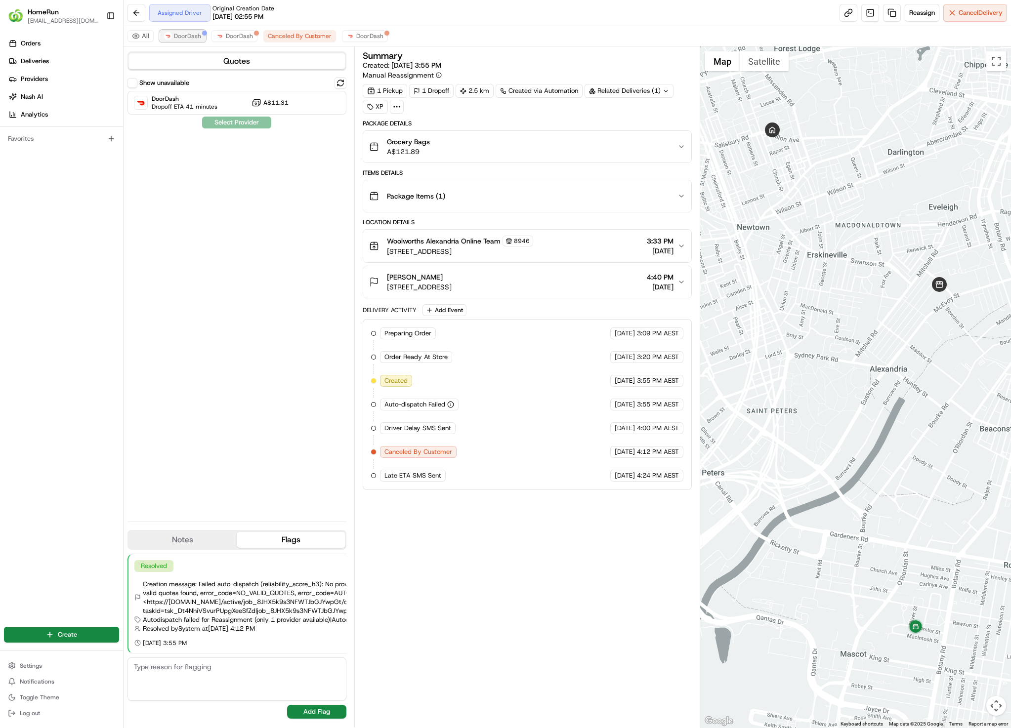
click at [191, 39] on span "DoorDash" at bounding box center [187, 36] width 27 height 8
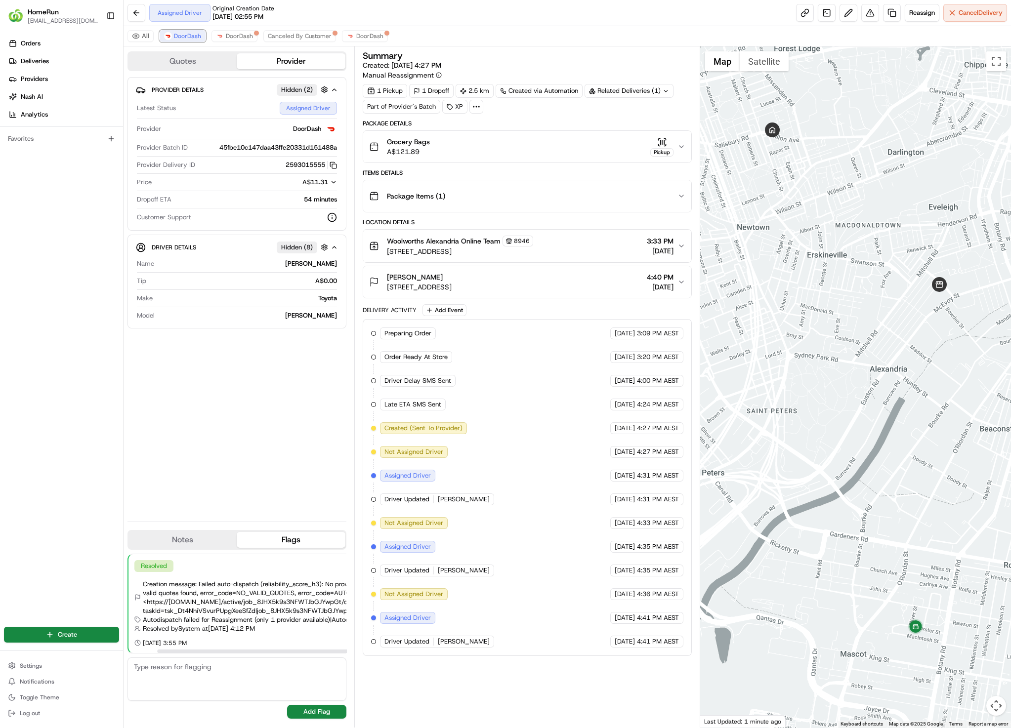
scroll to position [0, 112]
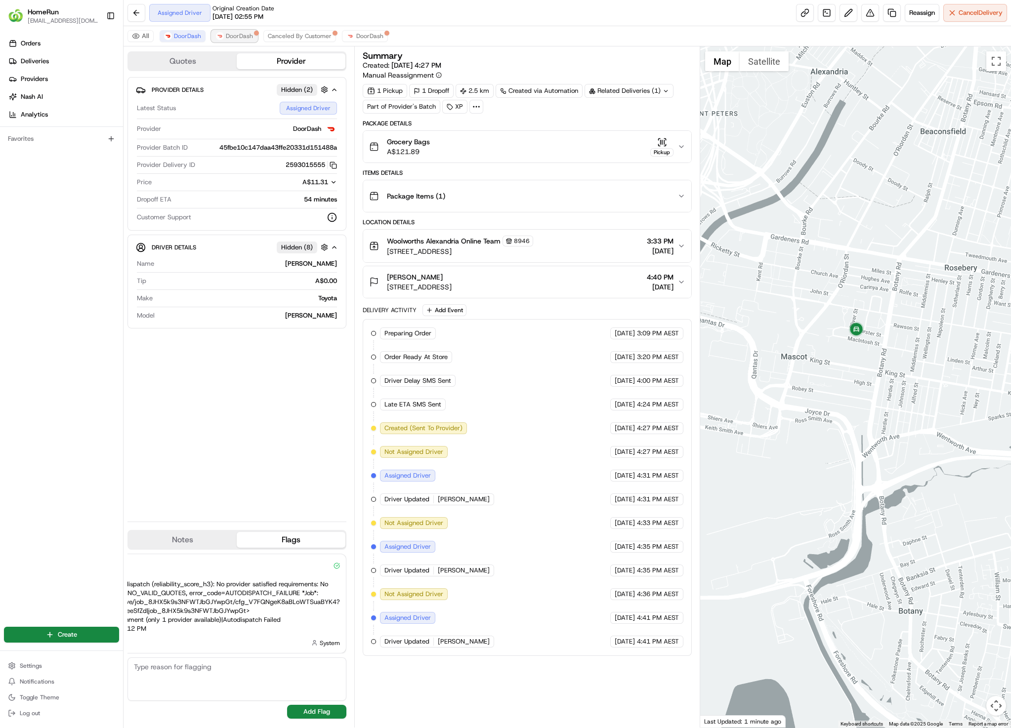
click at [227, 36] on span "DoorDash" at bounding box center [239, 36] width 27 height 8
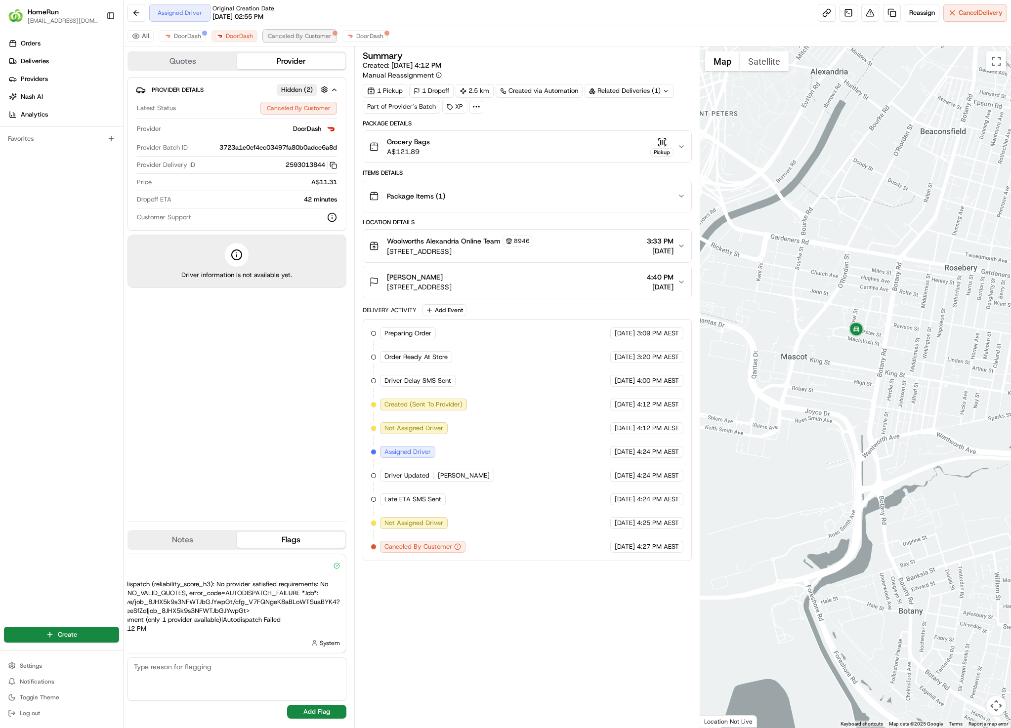
click at [292, 38] on span "Canceled By Customer" at bounding box center [300, 36] width 64 height 8
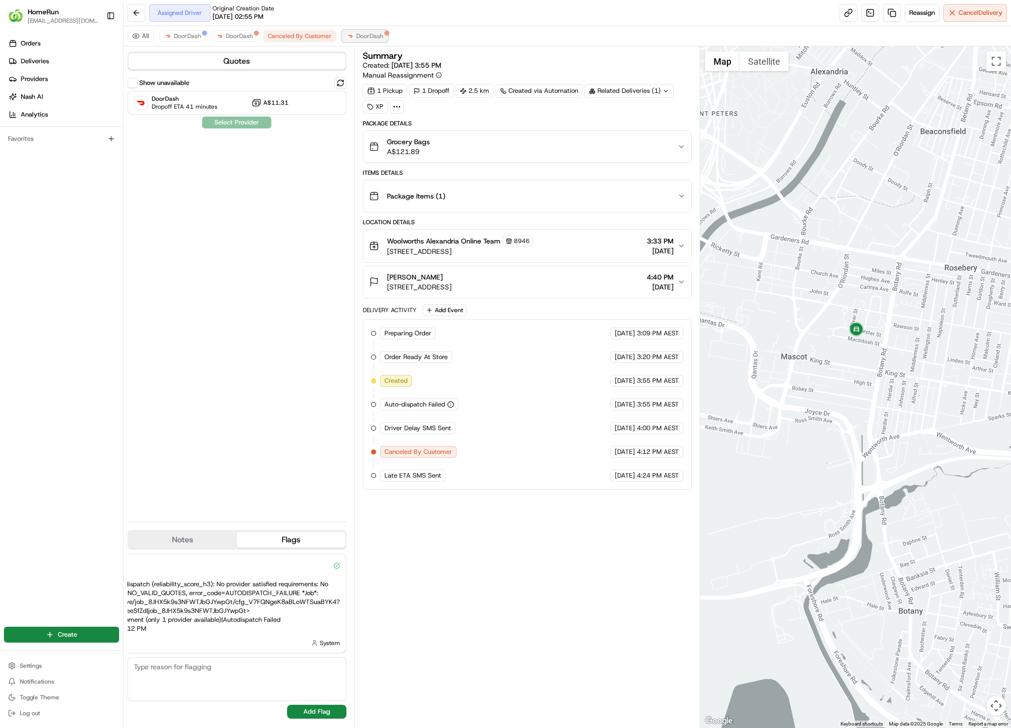
click at [348, 35] on img at bounding box center [350, 36] width 8 height 8
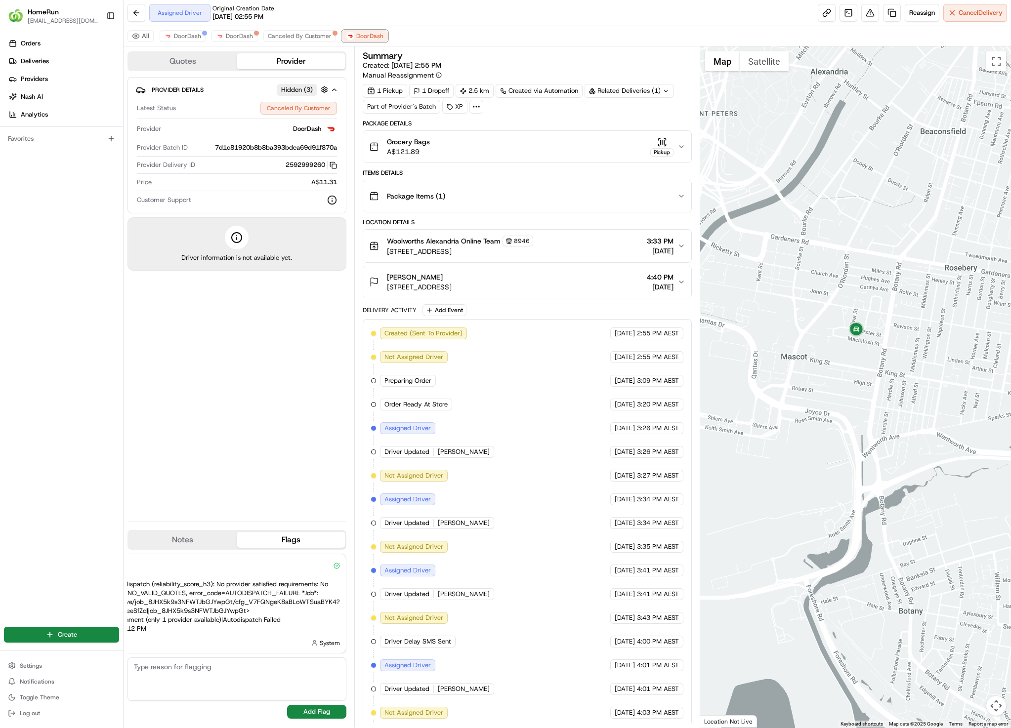
scroll to position [128, 0]
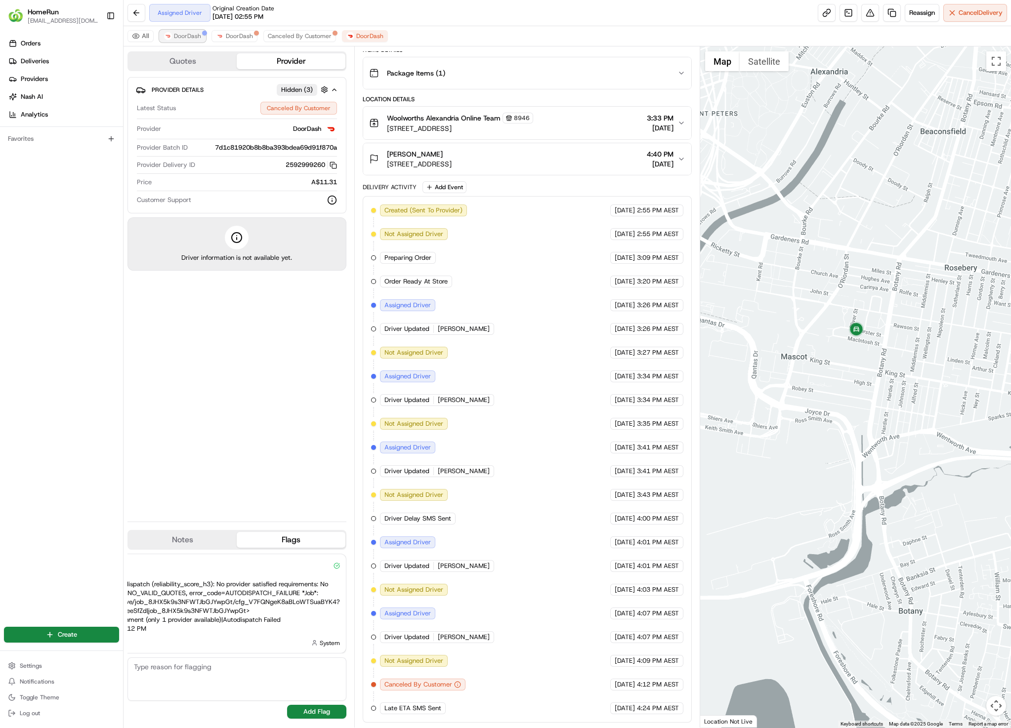
click at [189, 41] on button "DoorDash" at bounding box center [183, 36] width 46 height 12
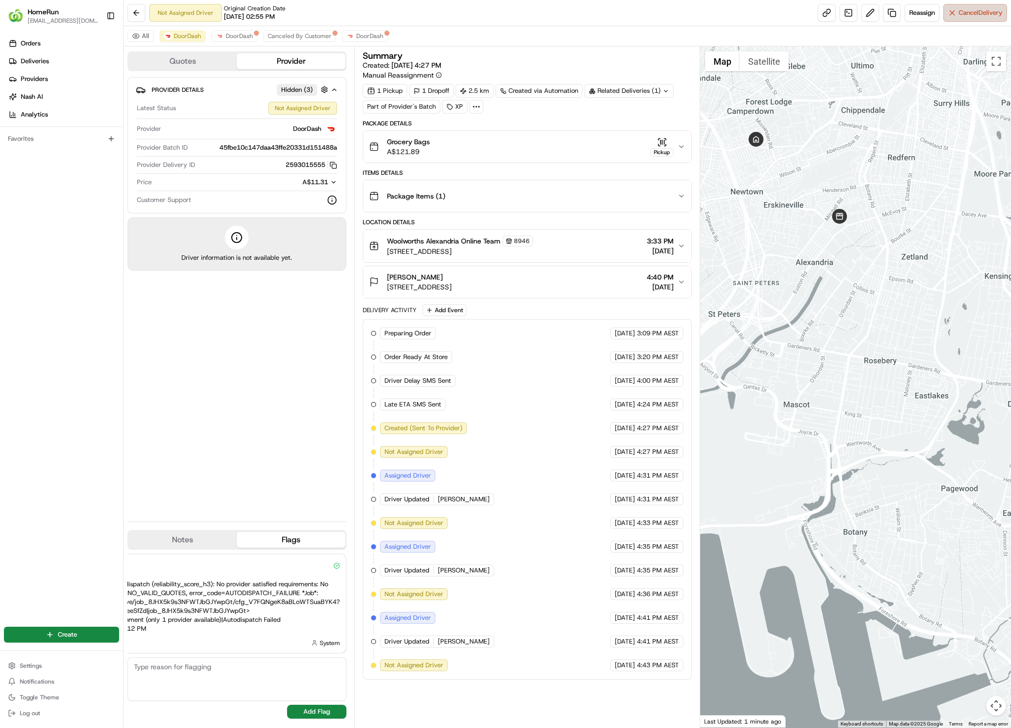
click at [983, 19] on button "Cancel Delivery" at bounding box center [975, 13] width 64 height 18
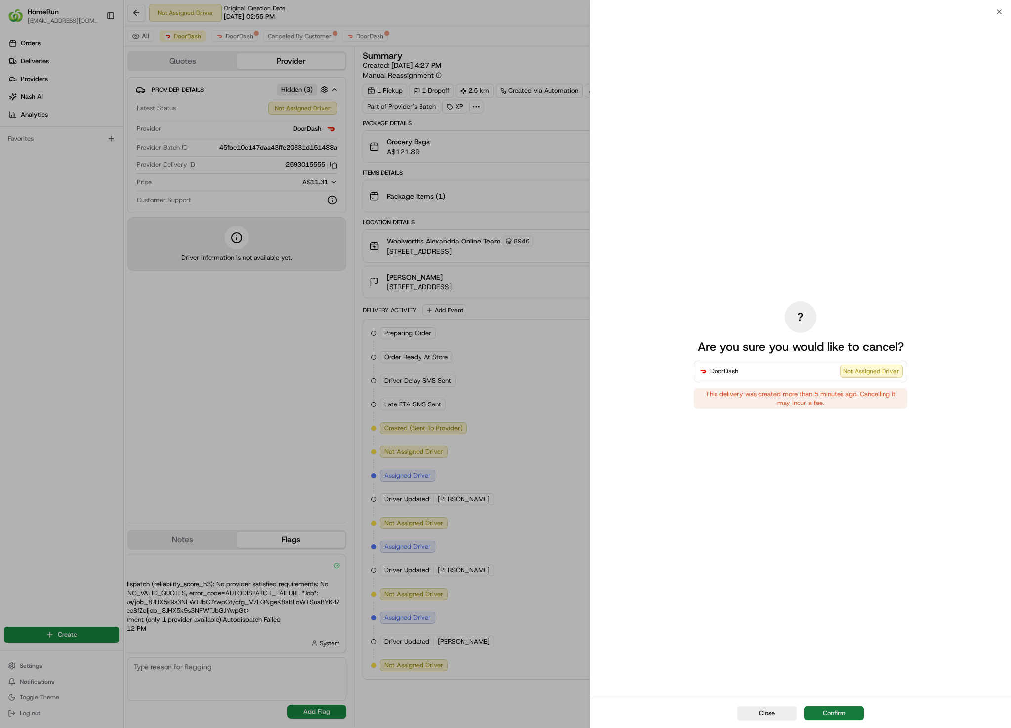
click at [843, 718] on button "Confirm" at bounding box center [833, 713] width 59 height 14
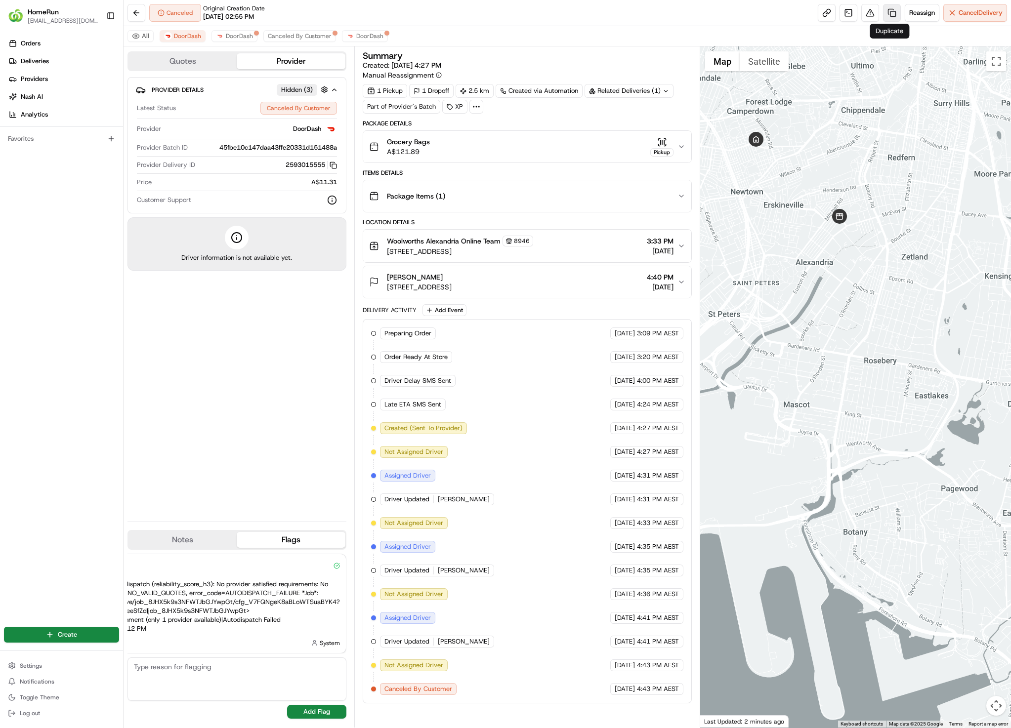
click at [890, 15] on link at bounding box center [892, 13] width 18 height 18
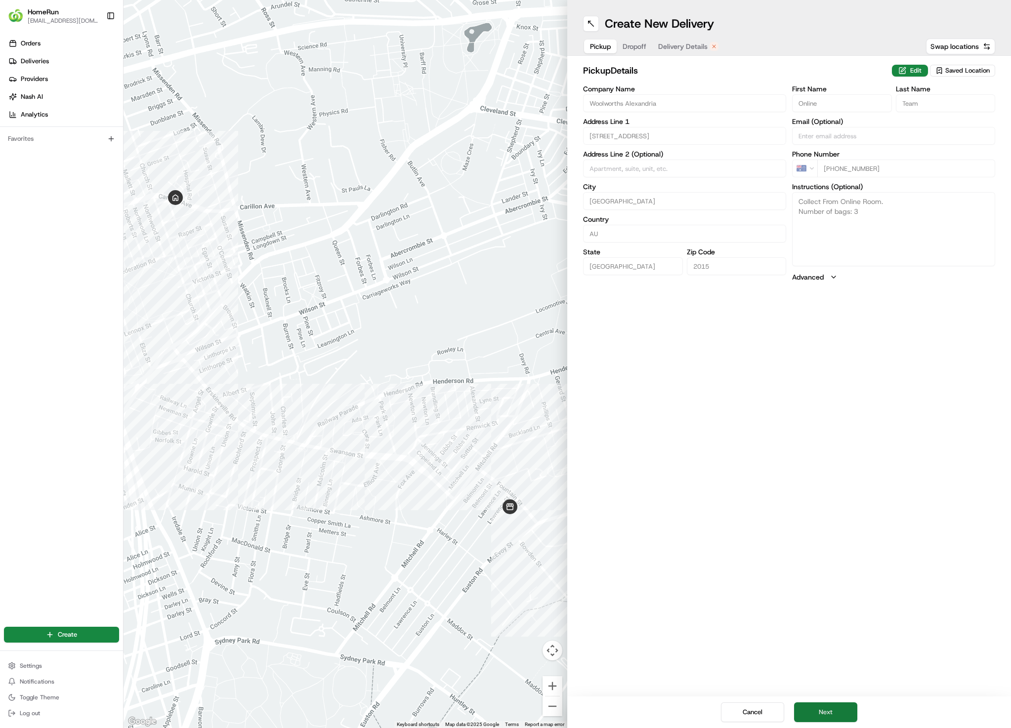
click at [826, 707] on button "Next" at bounding box center [825, 713] width 63 height 20
click at [829, 711] on button "Next" at bounding box center [825, 713] width 63 height 20
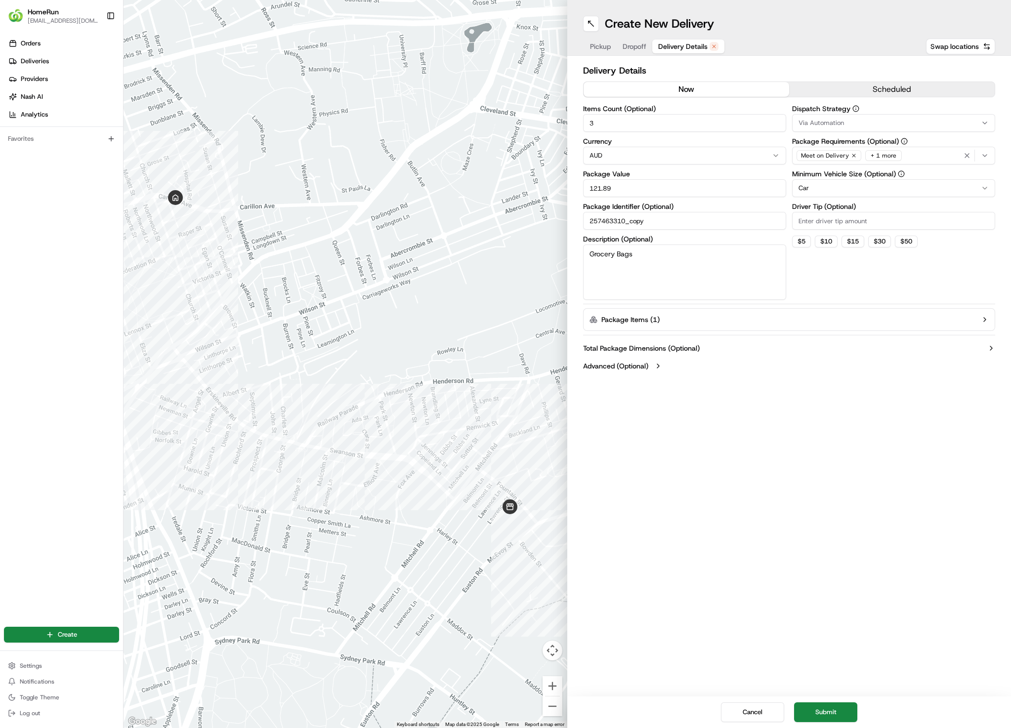
click at [737, 84] on button "now" at bounding box center [686, 89] width 206 height 15
click at [831, 242] on button "$ 10" at bounding box center [826, 242] width 23 height 12
type input "10"
click at [825, 242] on button "$ 10" at bounding box center [826, 242] width 23 height 12
click at [846, 704] on button "Submit" at bounding box center [825, 713] width 63 height 20
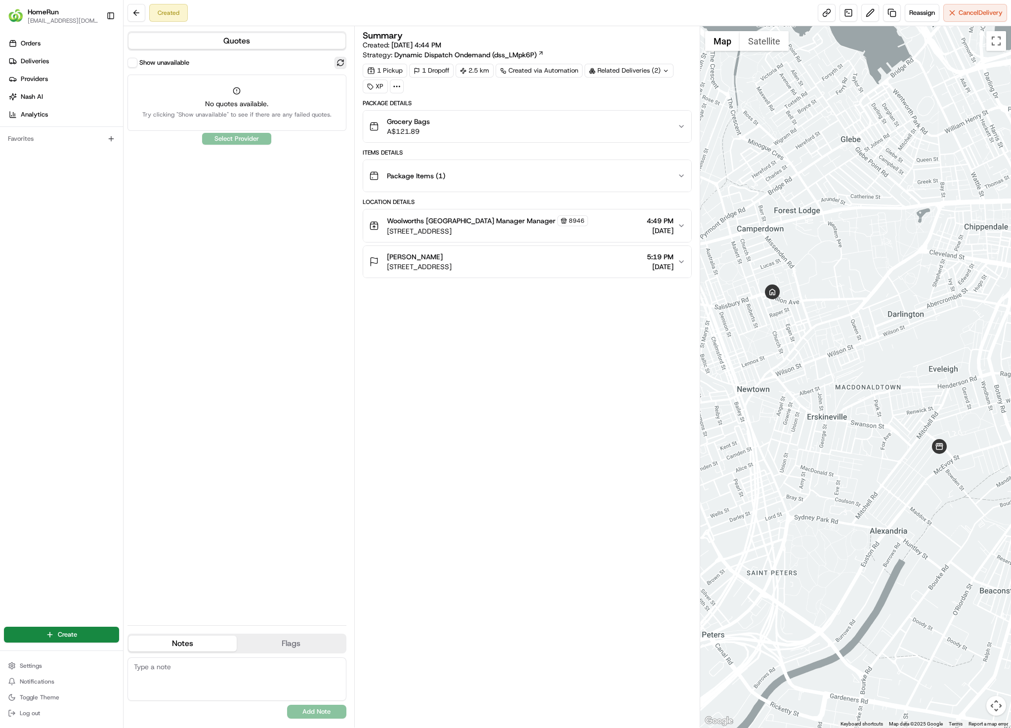
click at [341, 61] on button at bounding box center [340, 63] width 12 height 12
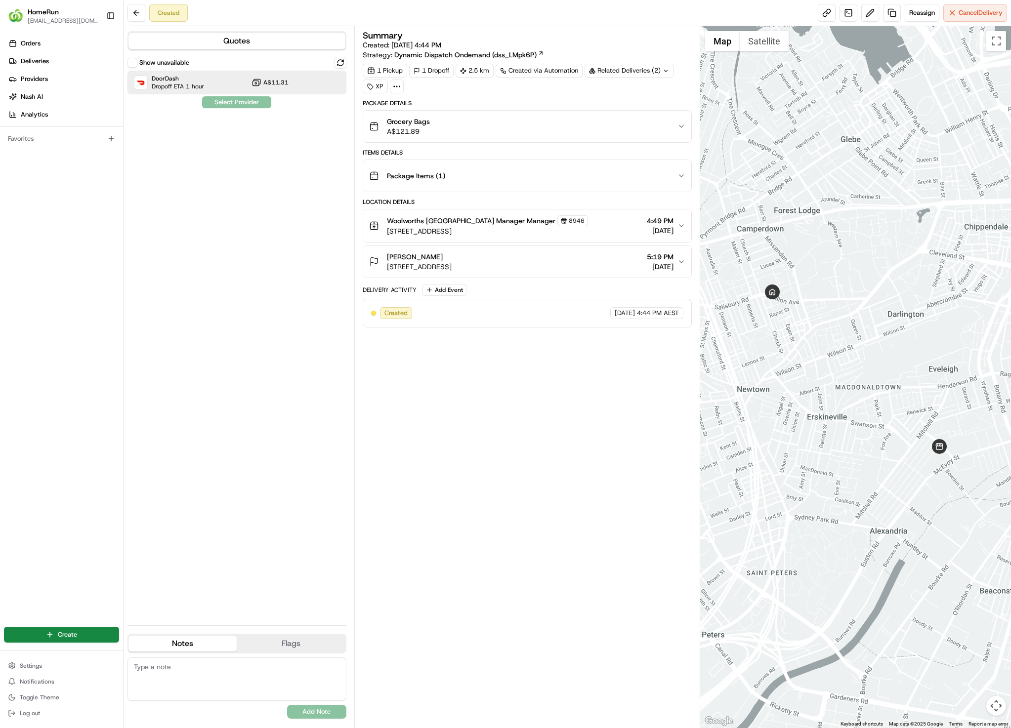
click at [283, 82] on span "A$11.31" at bounding box center [275, 83] width 25 height 8
click at [218, 117] on div "Show unavailable DoorDash Dropoff ETA 1 hour A$11.31 Assign Provider" at bounding box center [236, 337] width 219 height 561
click at [222, 105] on button "Assign Provider" at bounding box center [237, 102] width 70 height 12
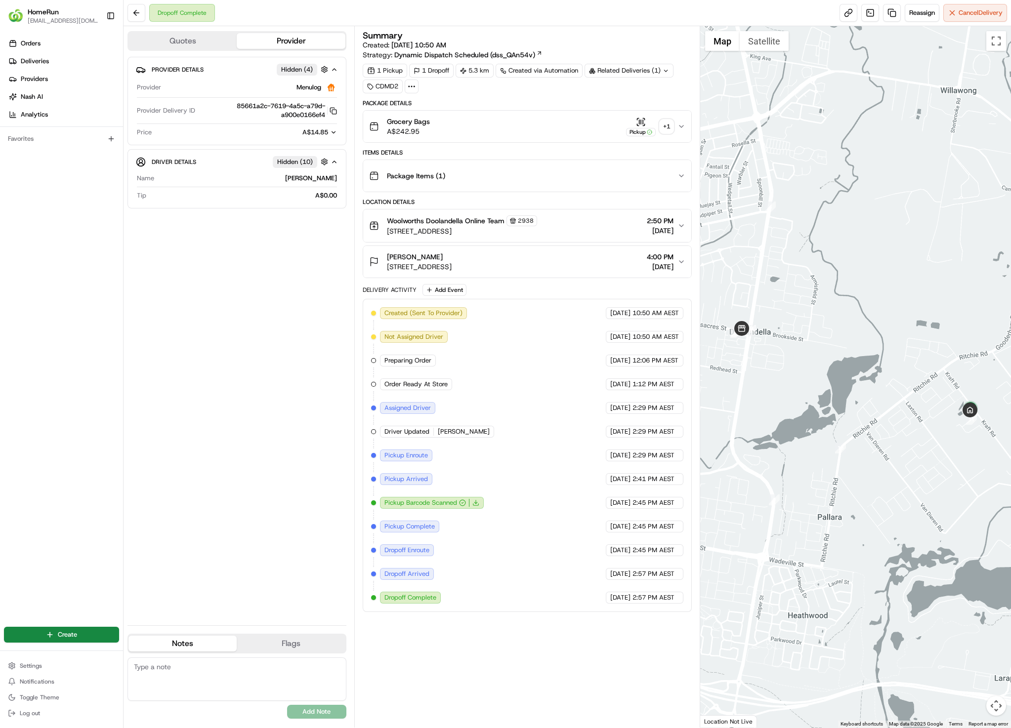
click at [611, 73] on div "Related Deliveries (1)" at bounding box center [628, 71] width 89 height 14
click at [527, 97] on div "Summary Created: 18/08/2025 10:50 AM Strategy: Dynamic Dispatch Scheduled (dss_…" at bounding box center [527, 321] width 329 height 581
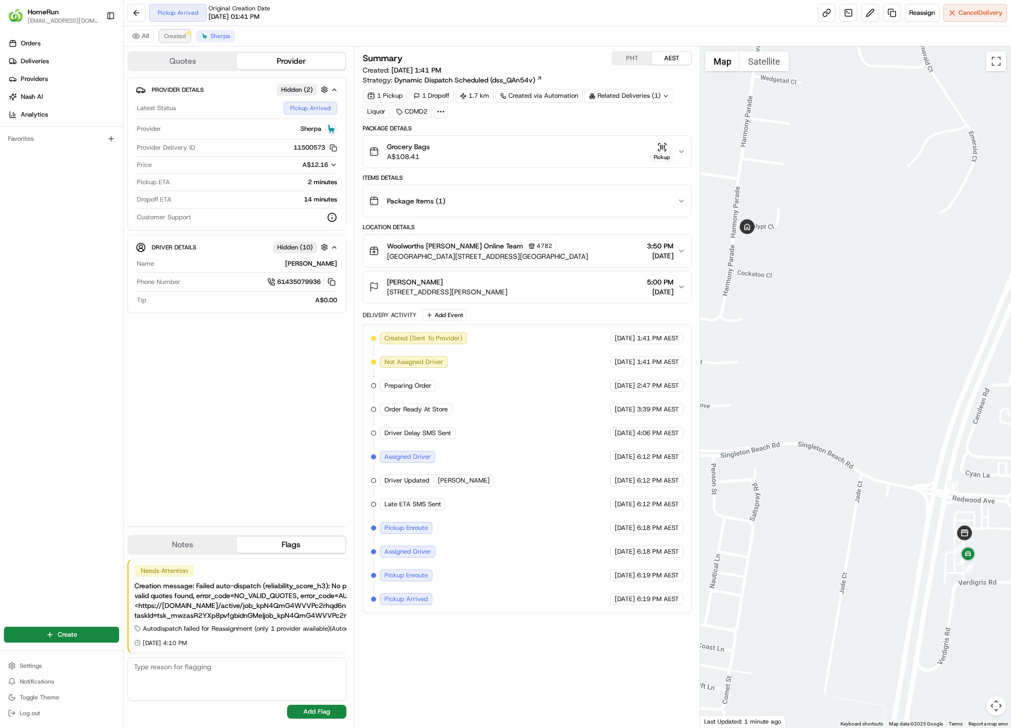
click at [183, 35] on span "Created" at bounding box center [175, 36] width 22 height 8
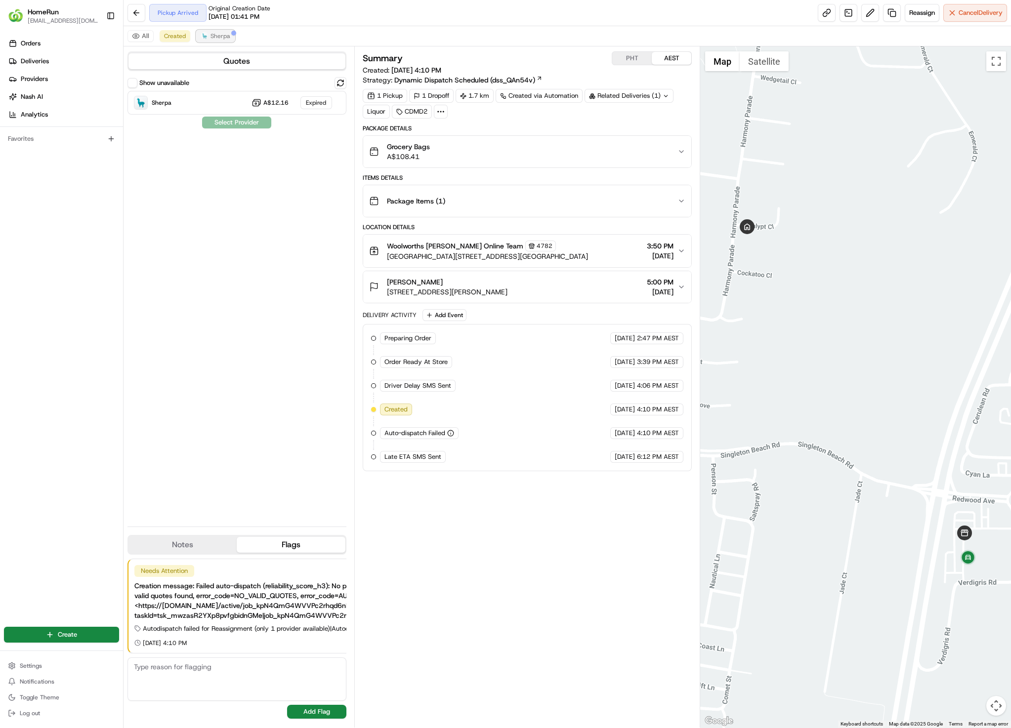
click at [220, 30] on button "Sherpa" at bounding box center [215, 36] width 39 height 12
